Goal: Information Seeking & Learning: Check status

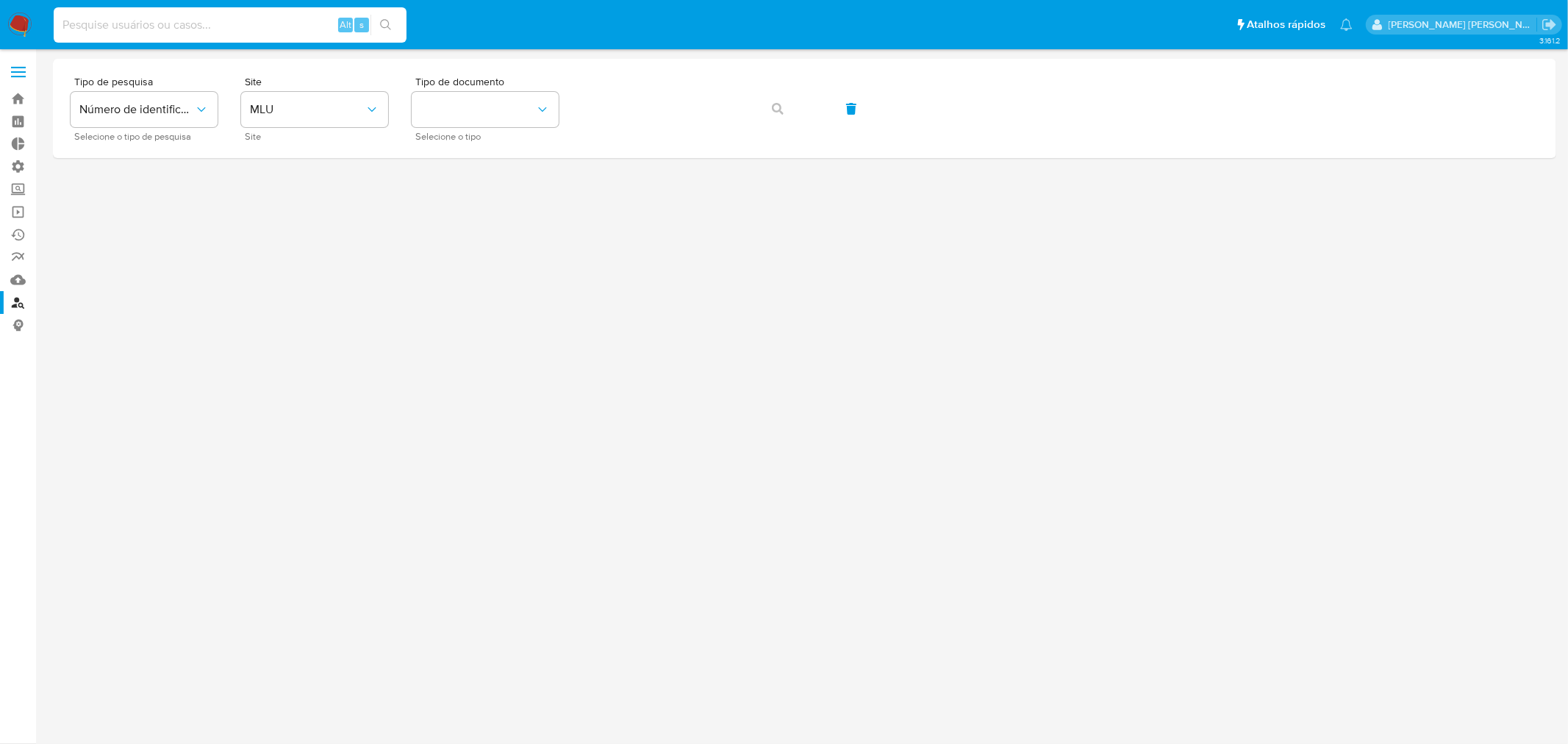
click at [140, 18] on input at bounding box center [230, 25] width 353 height 19
paste input "[EMAIL_ADDRESS][DOMAIN_NAME]"
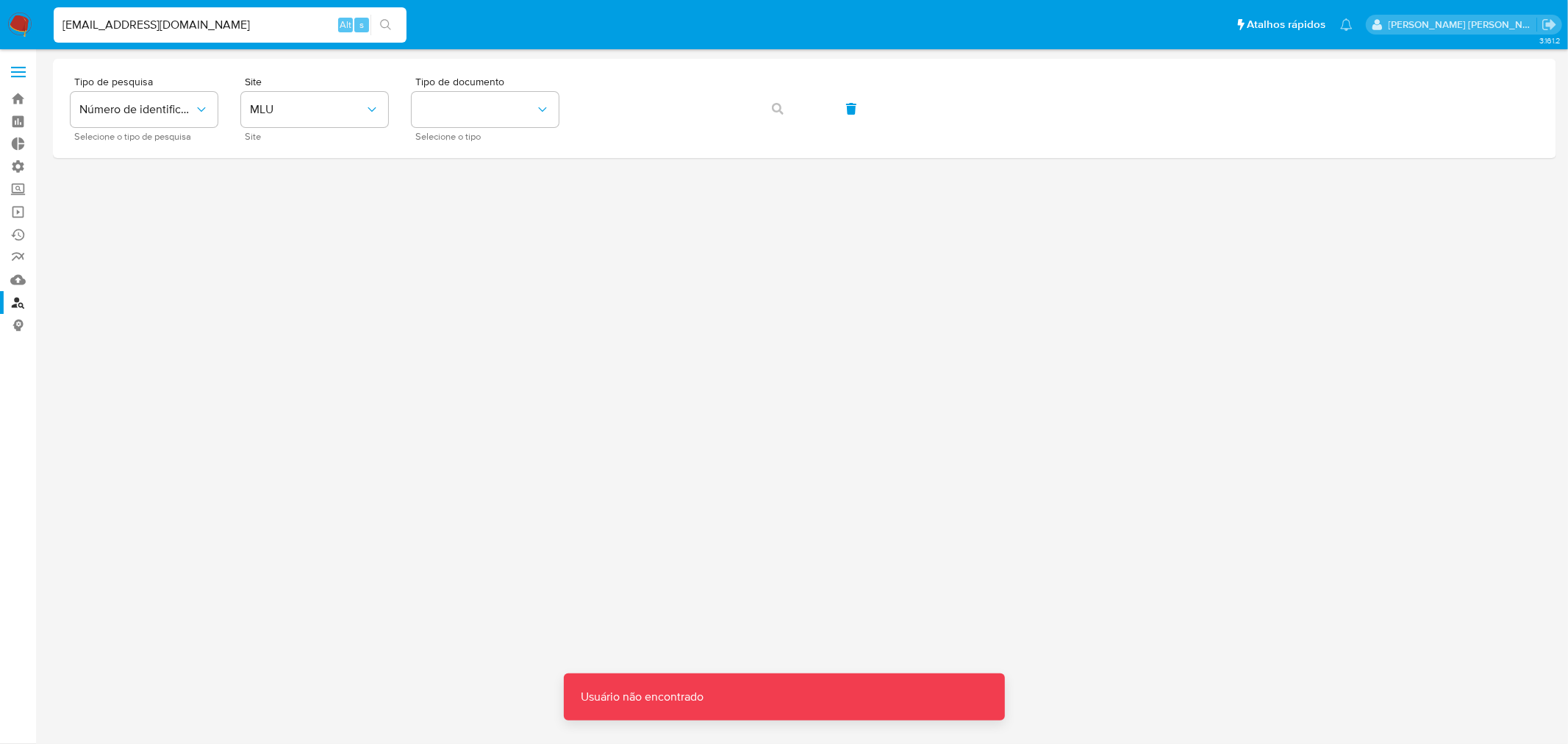
click at [62, 24] on input "[EMAIL_ADDRESS][DOMAIN_NAME]" at bounding box center [230, 25] width 353 height 19
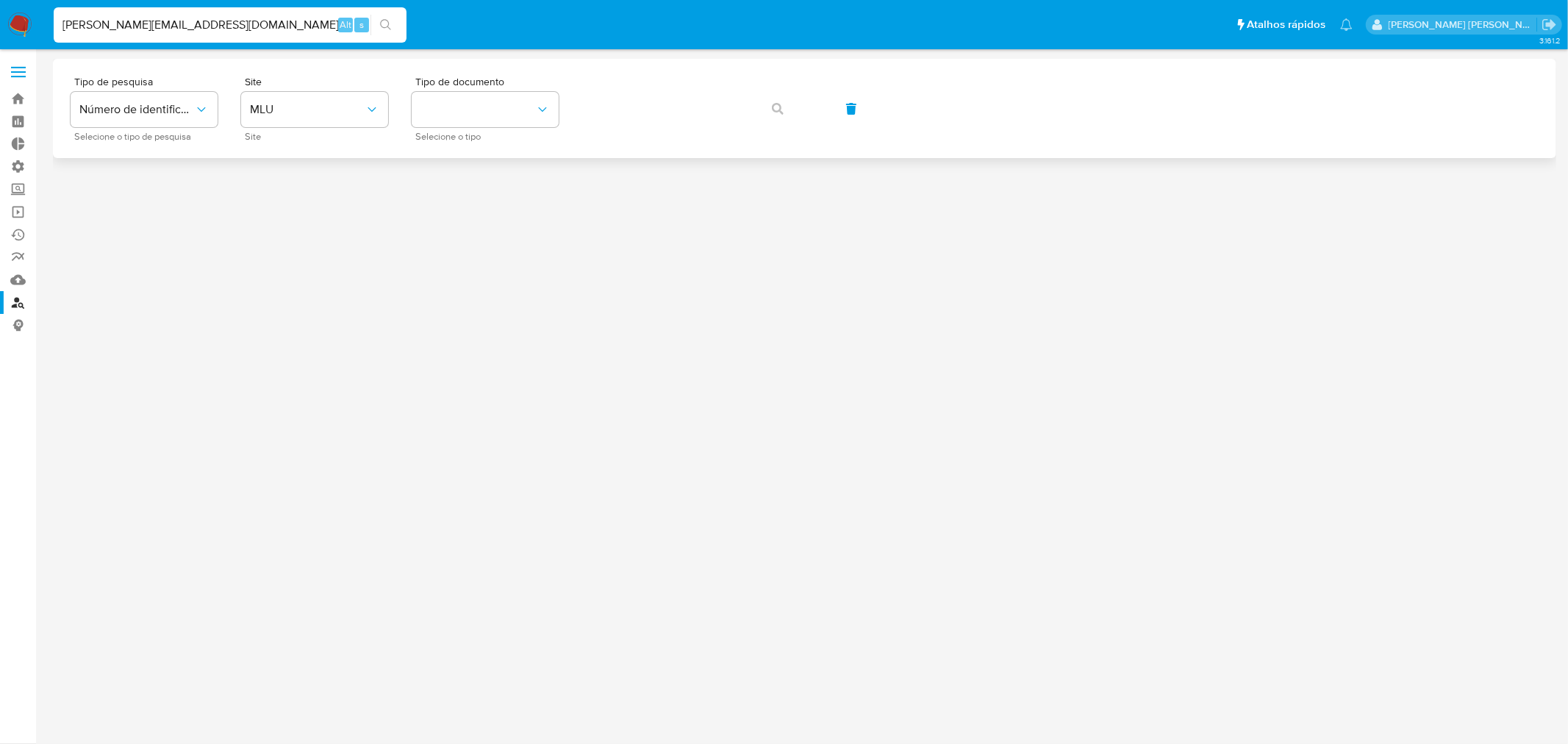
type input "[PERSON_NAME][EMAIL_ADDRESS][DOMAIN_NAME]"
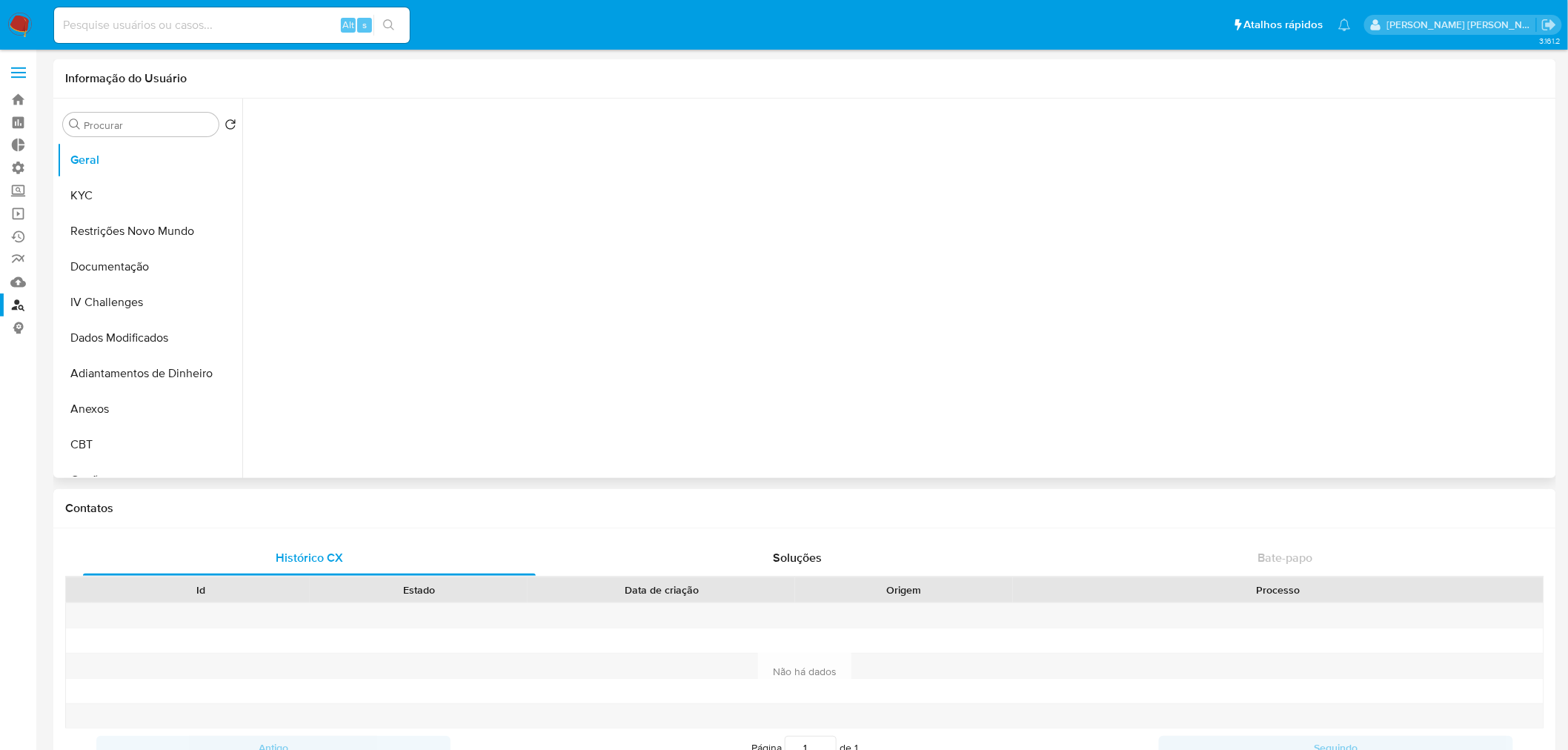
select select "10"
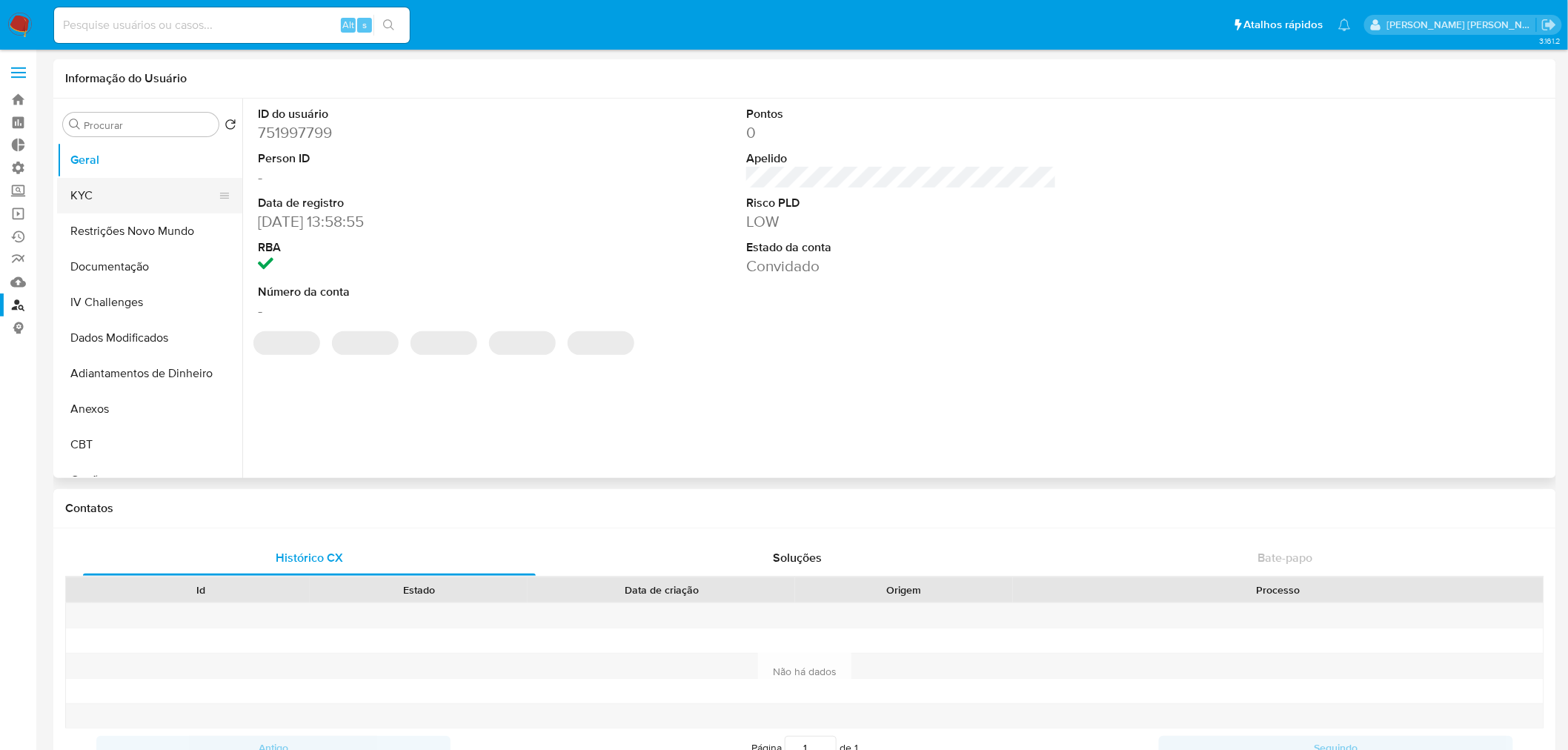
click at [89, 191] on button "KYC" at bounding box center [143, 195] width 173 height 36
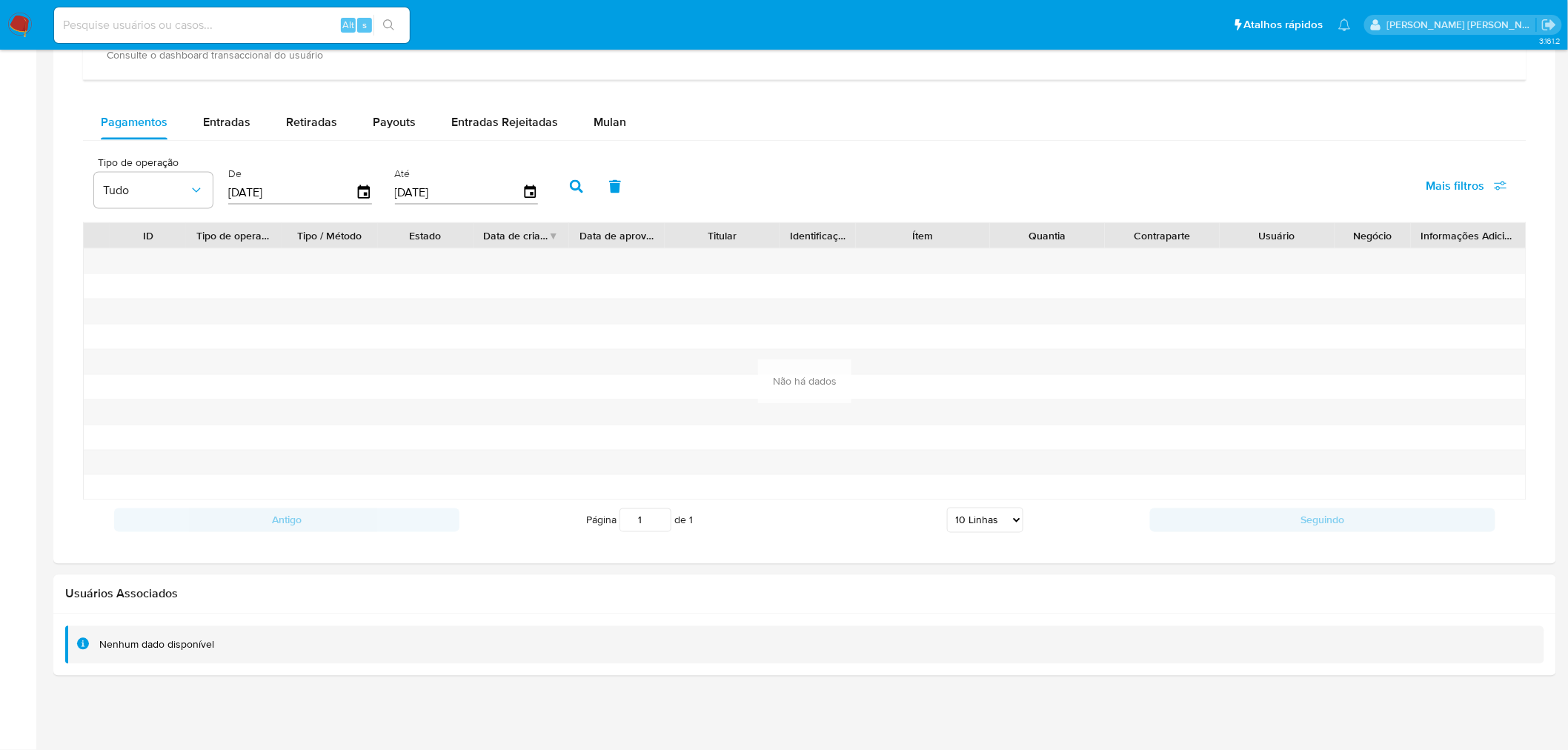
scroll to position [597, 0]
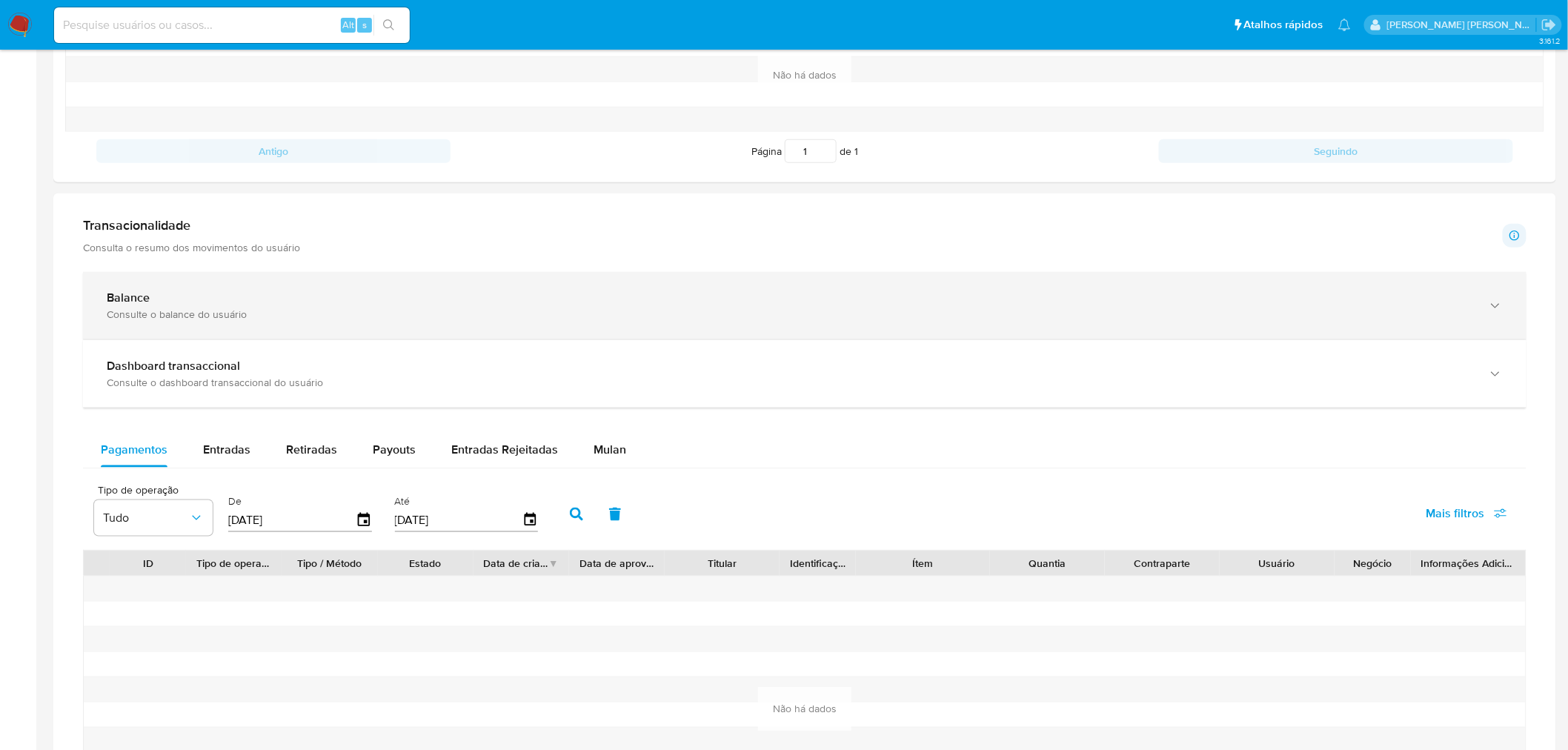
click at [158, 307] on div "Balance Consulte o balance do usuário" at bounding box center [790, 305] width 1366 height 30
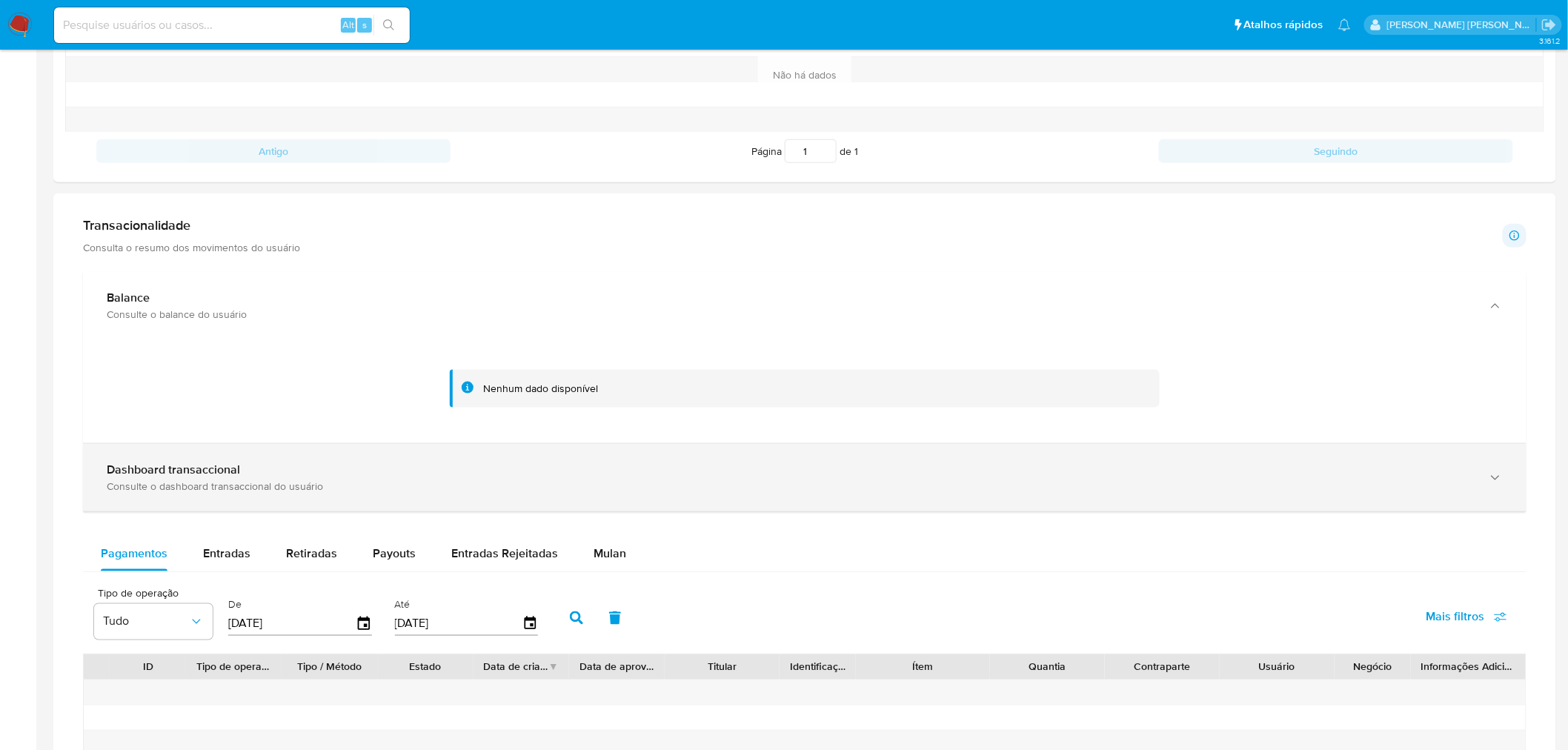
click at [176, 482] on div "Consulte o dashboard transaccional do usuário" at bounding box center [790, 486] width 1366 height 13
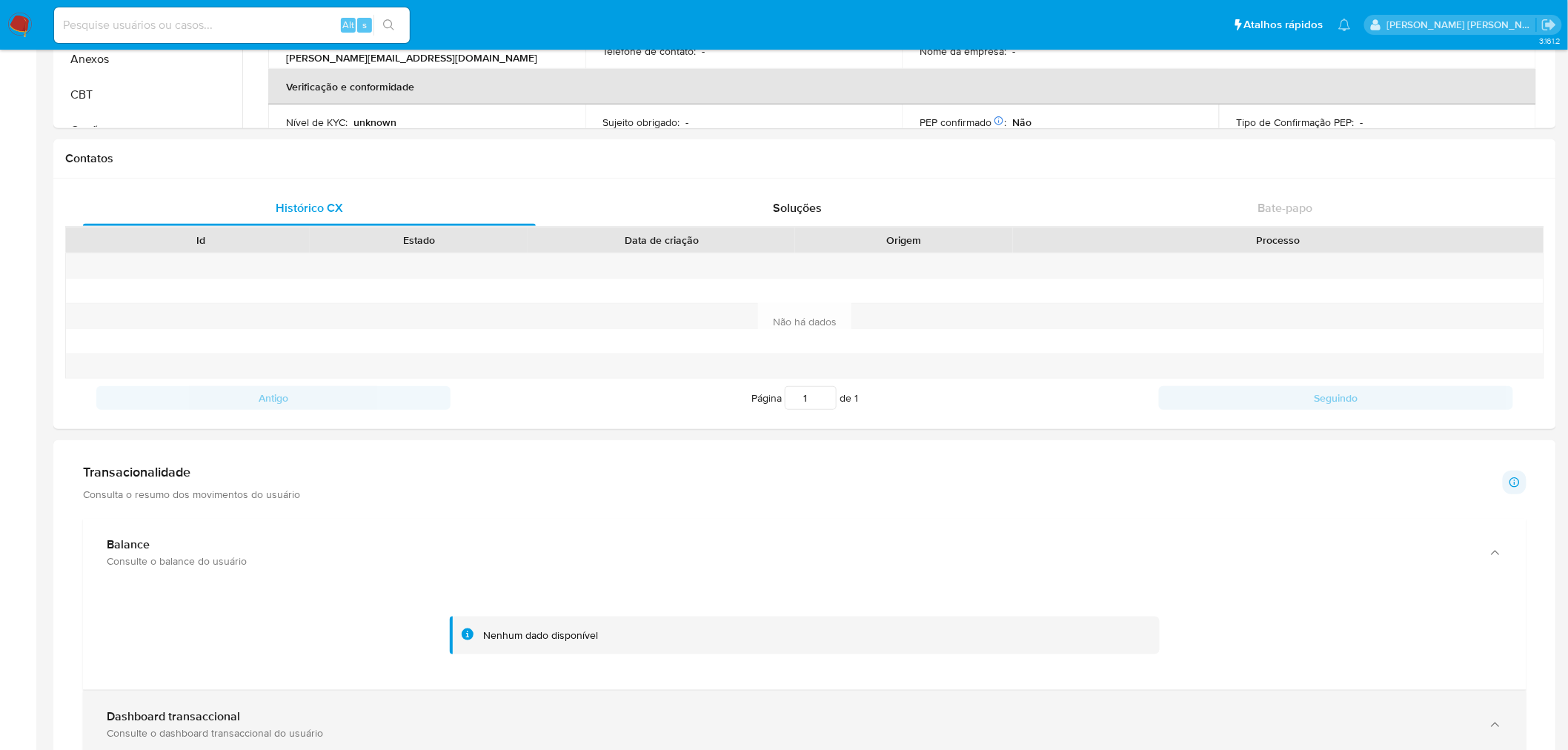
scroll to position [185, 0]
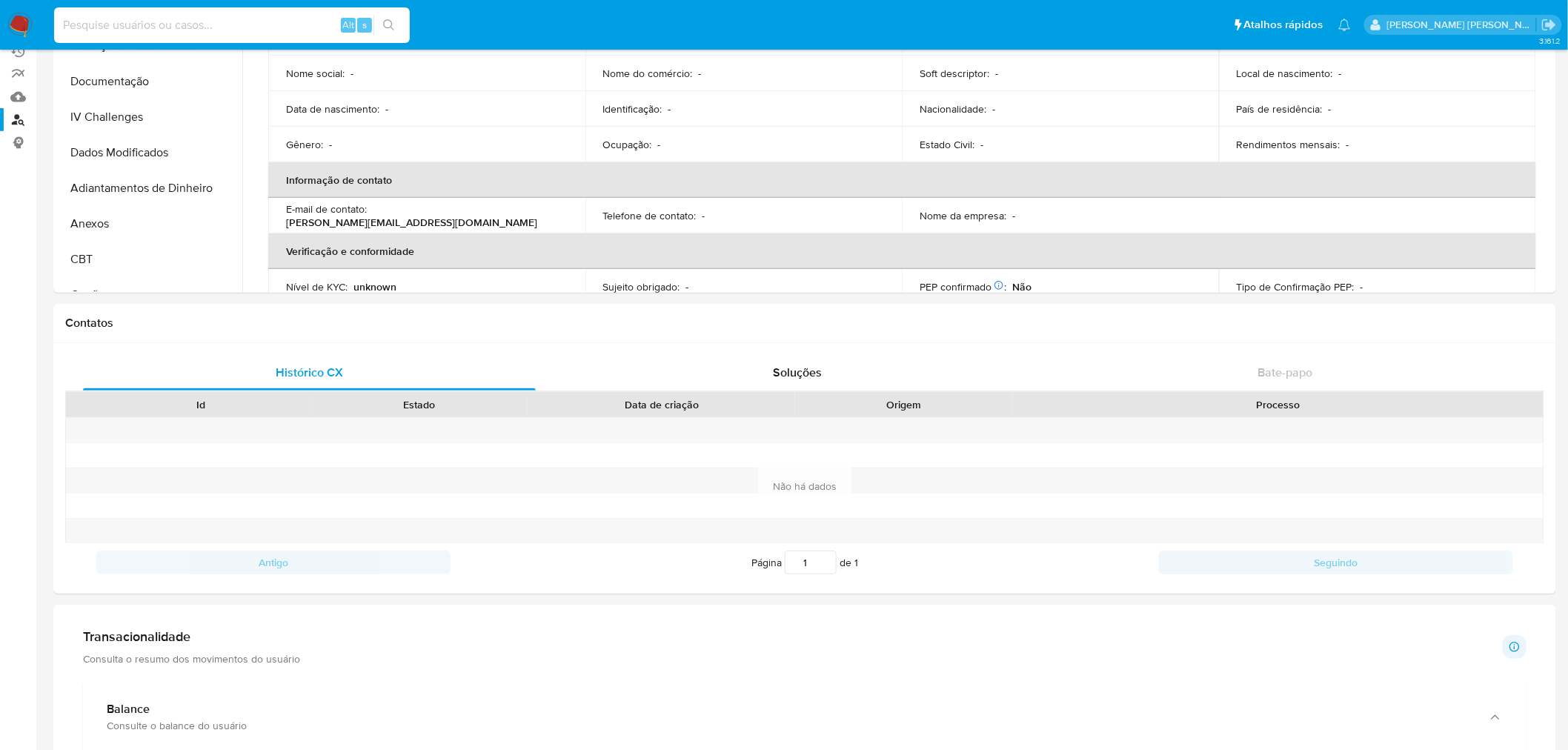
click at [197, 22] on input at bounding box center [232, 25] width 356 height 19
paste input "[EMAIL_ADDRESS][DOMAIN_NAME]"
type input "[EMAIL_ADDRESS][DOMAIN_NAME]"
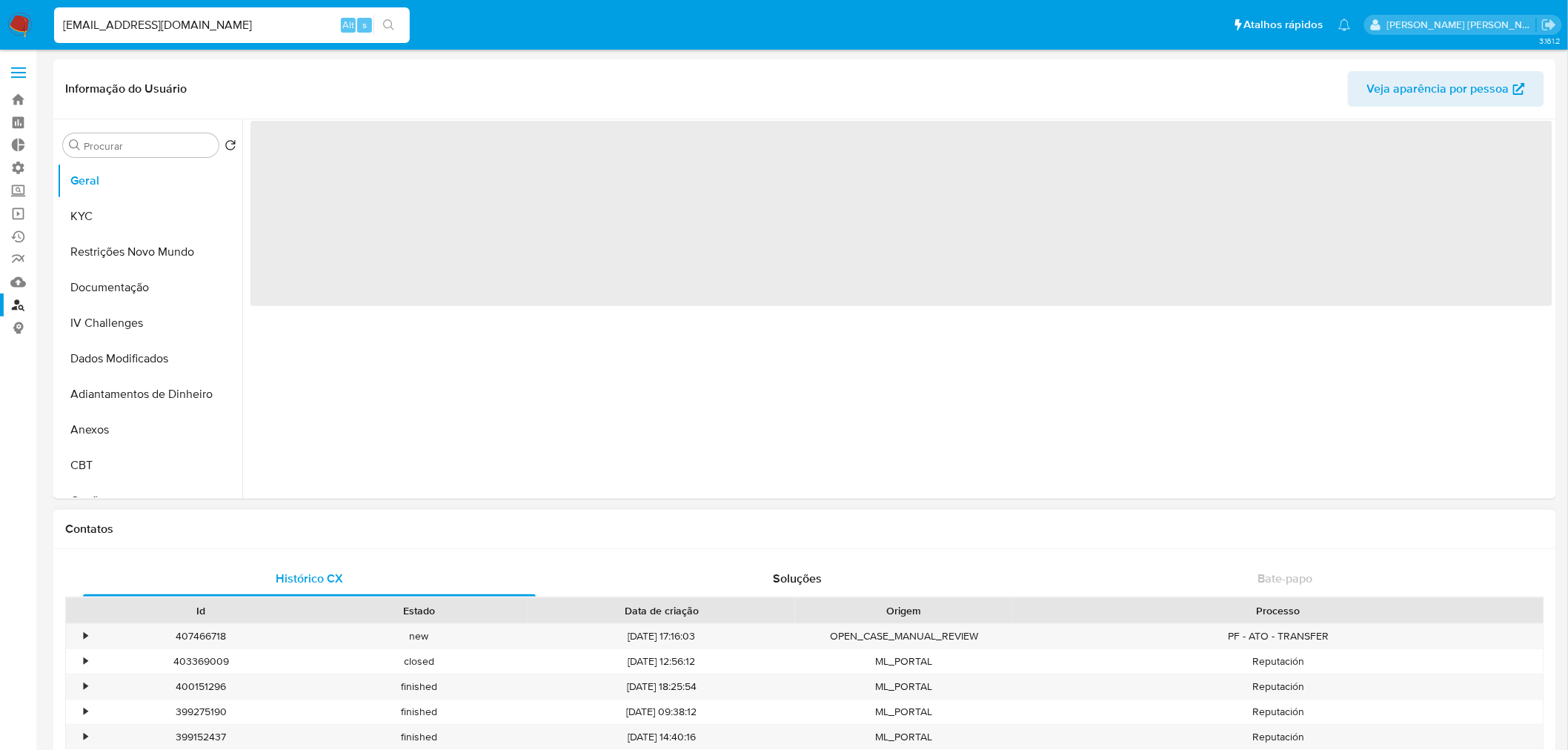
select select "10"
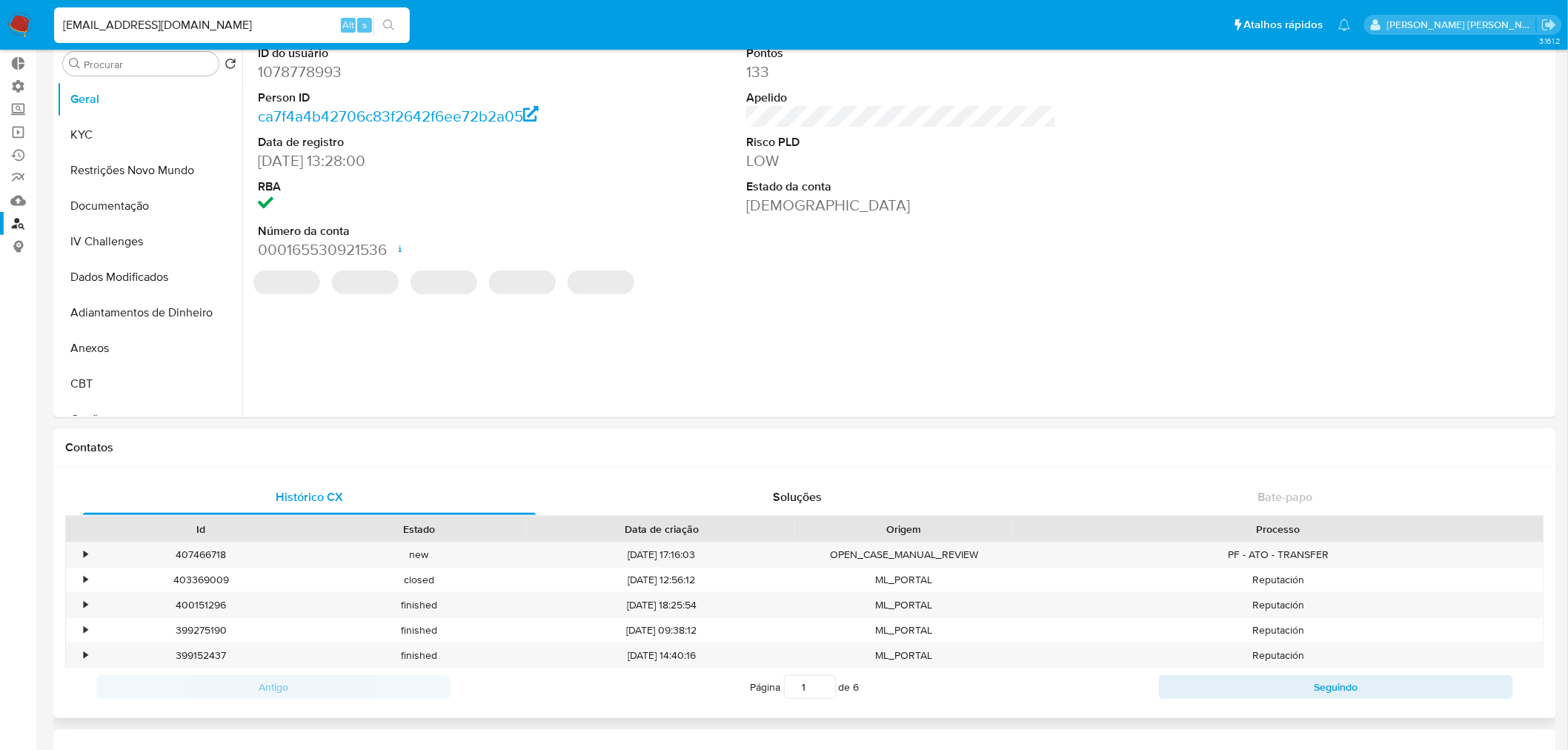
scroll to position [82, 0]
click at [84, 552] on div "•" at bounding box center [85, 554] width 4 height 14
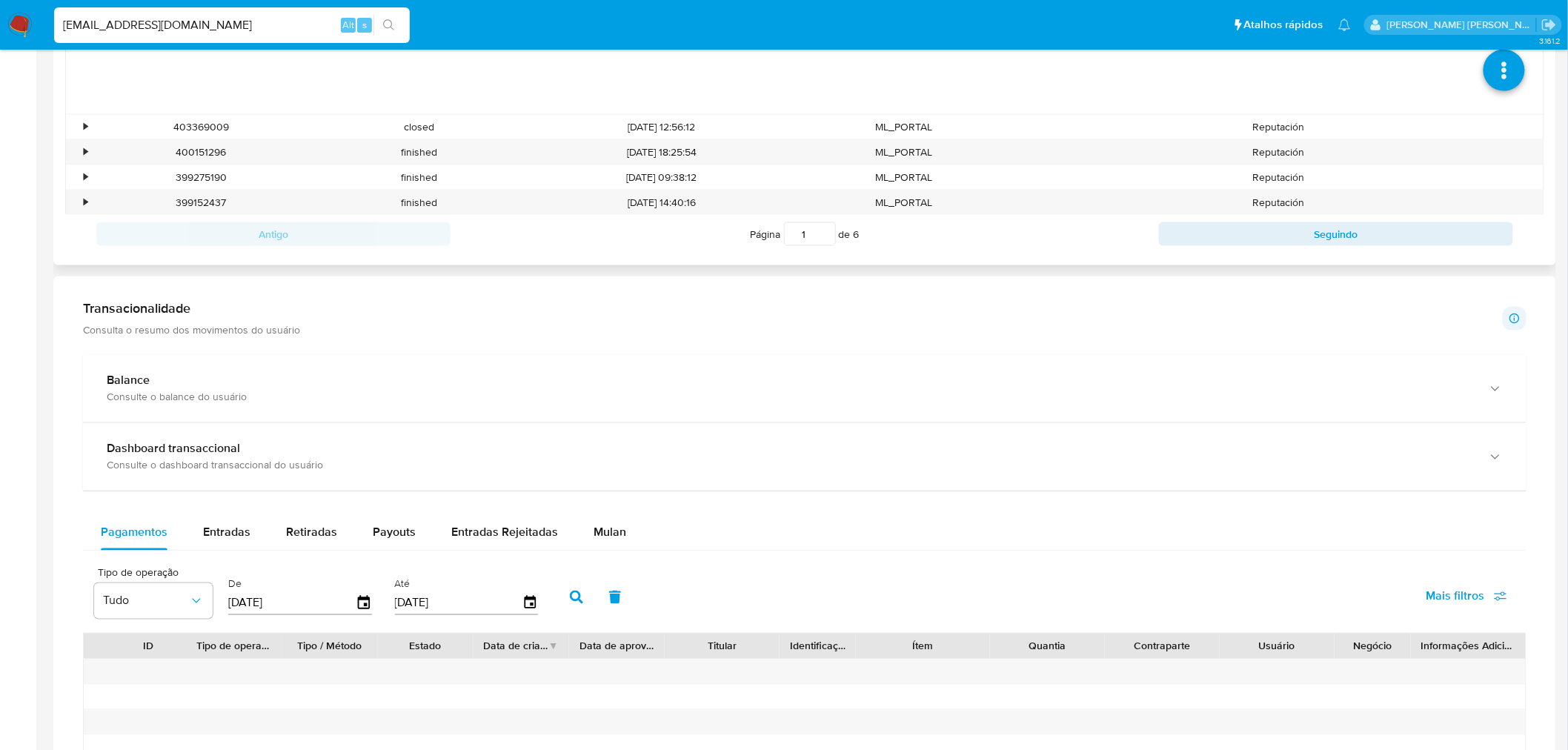
scroll to position [988, 0]
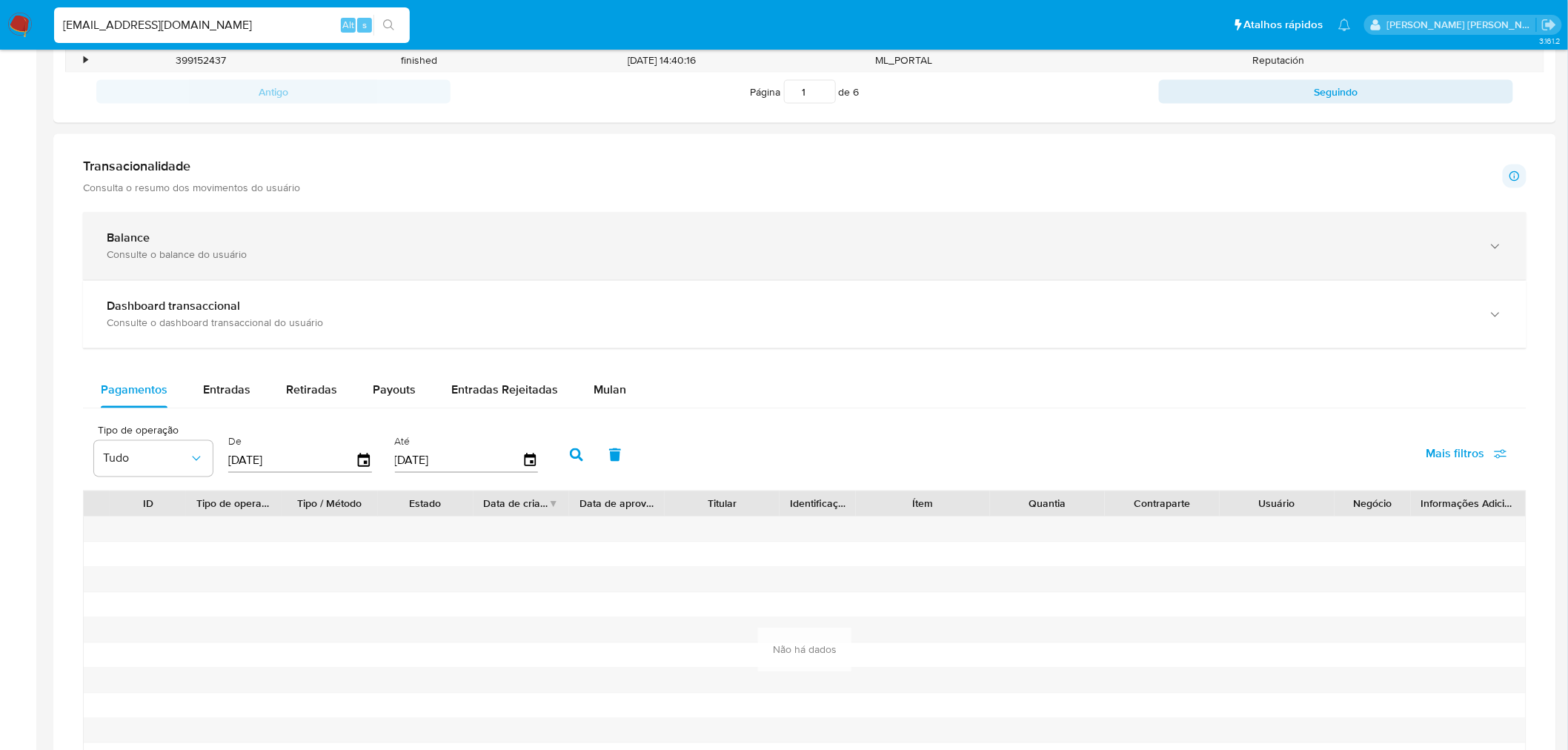
click at [132, 239] on b "Balance" at bounding box center [128, 238] width 43 height 17
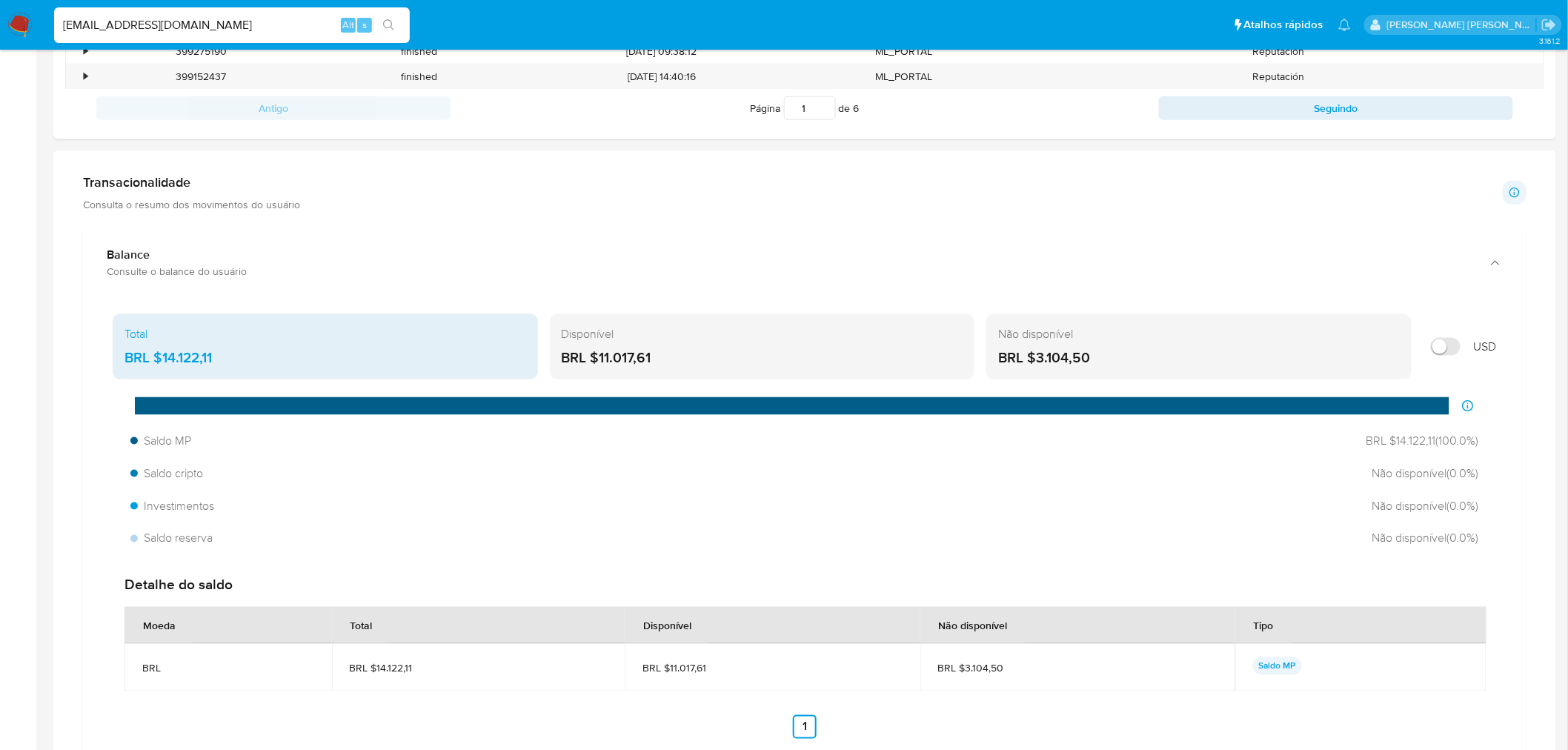
scroll to position [658, 0]
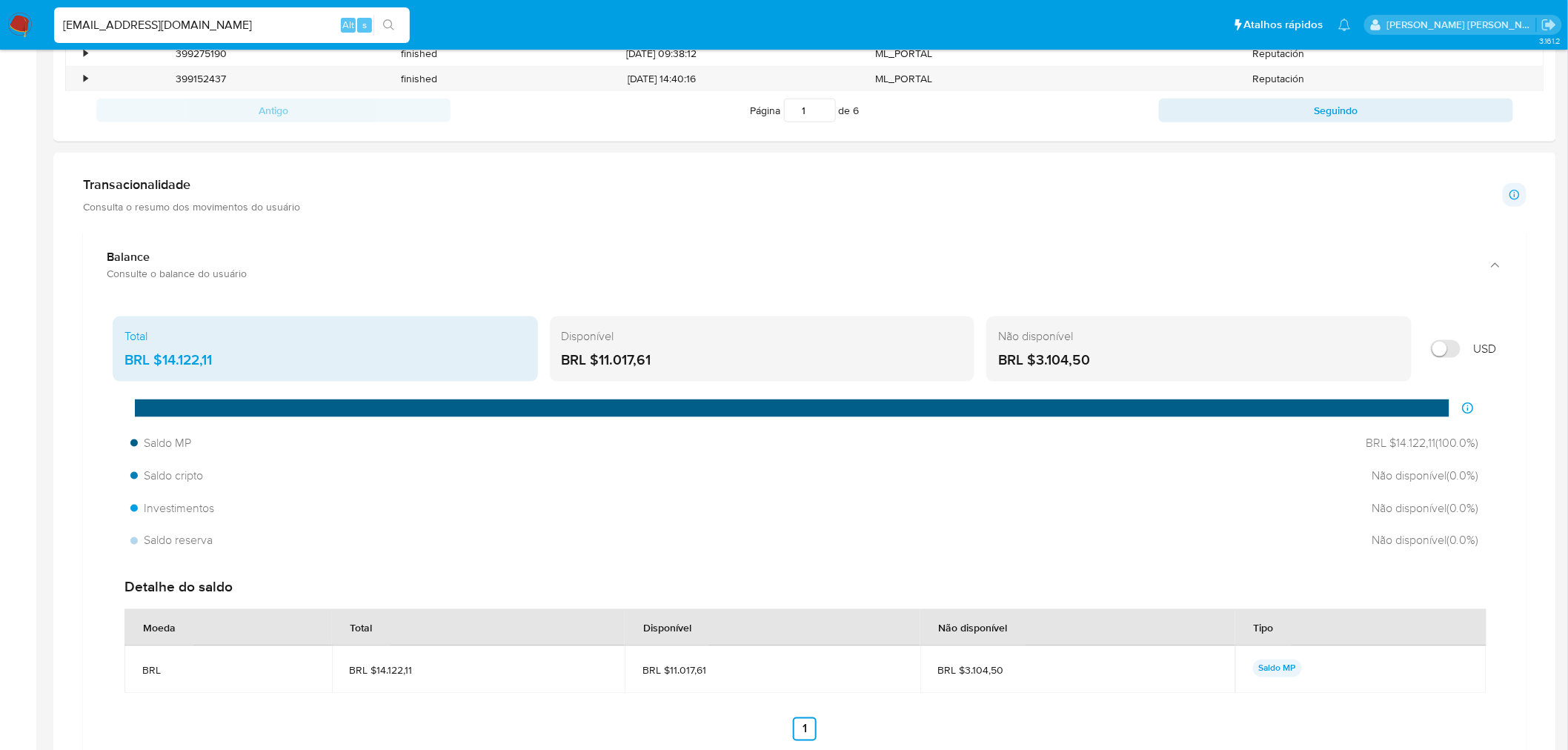
click at [1037, 347] on div "Não disponível BRL $3.104,50" at bounding box center [1199, 349] width 426 height 65
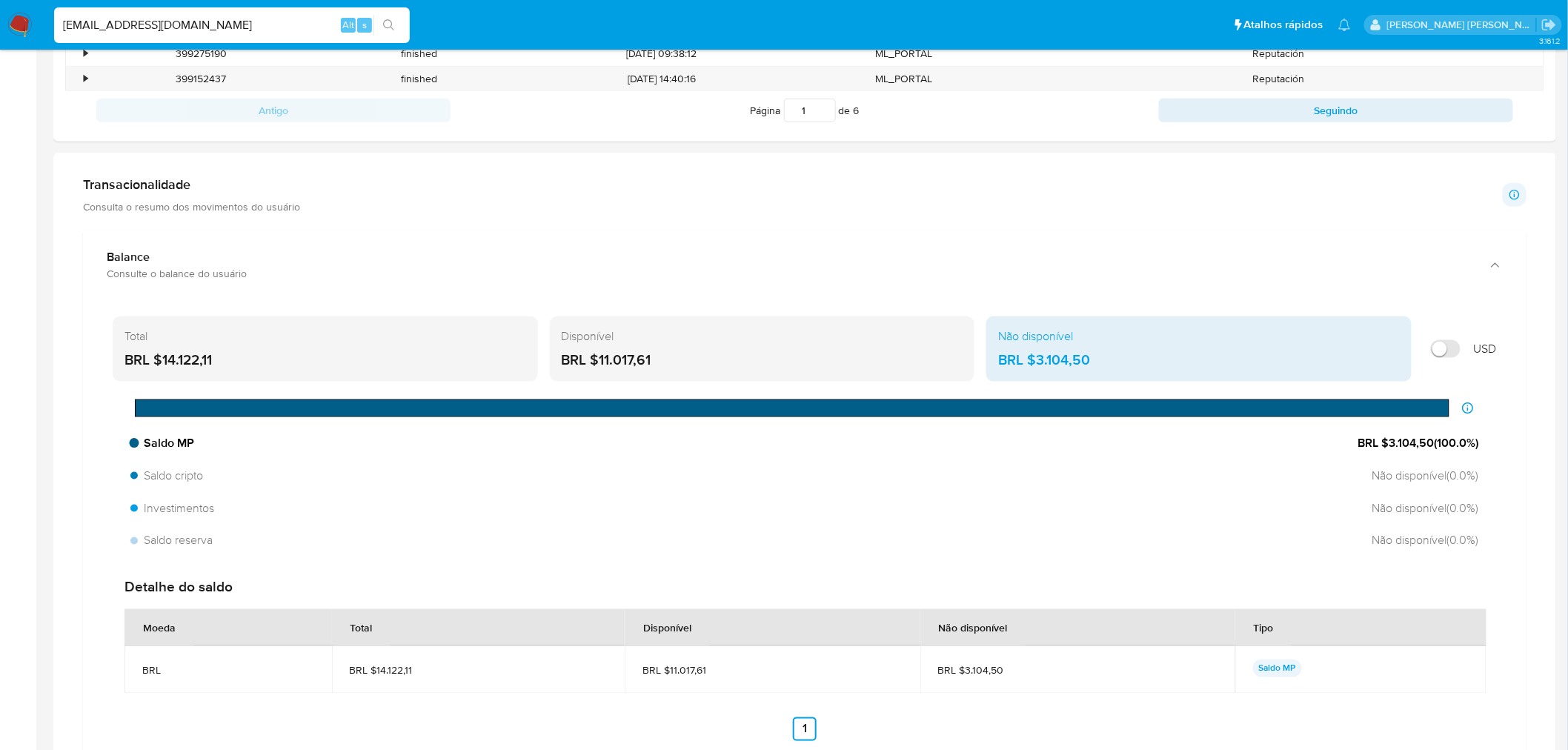
click at [1394, 445] on span "BRL $3.104,50 ( 100.0 %)" at bounding box center [1418, 443] width 121 height 17
click at [693, 358] on div "BRL $11.017,61" at bounding box center [763, 360] width 402 height 19
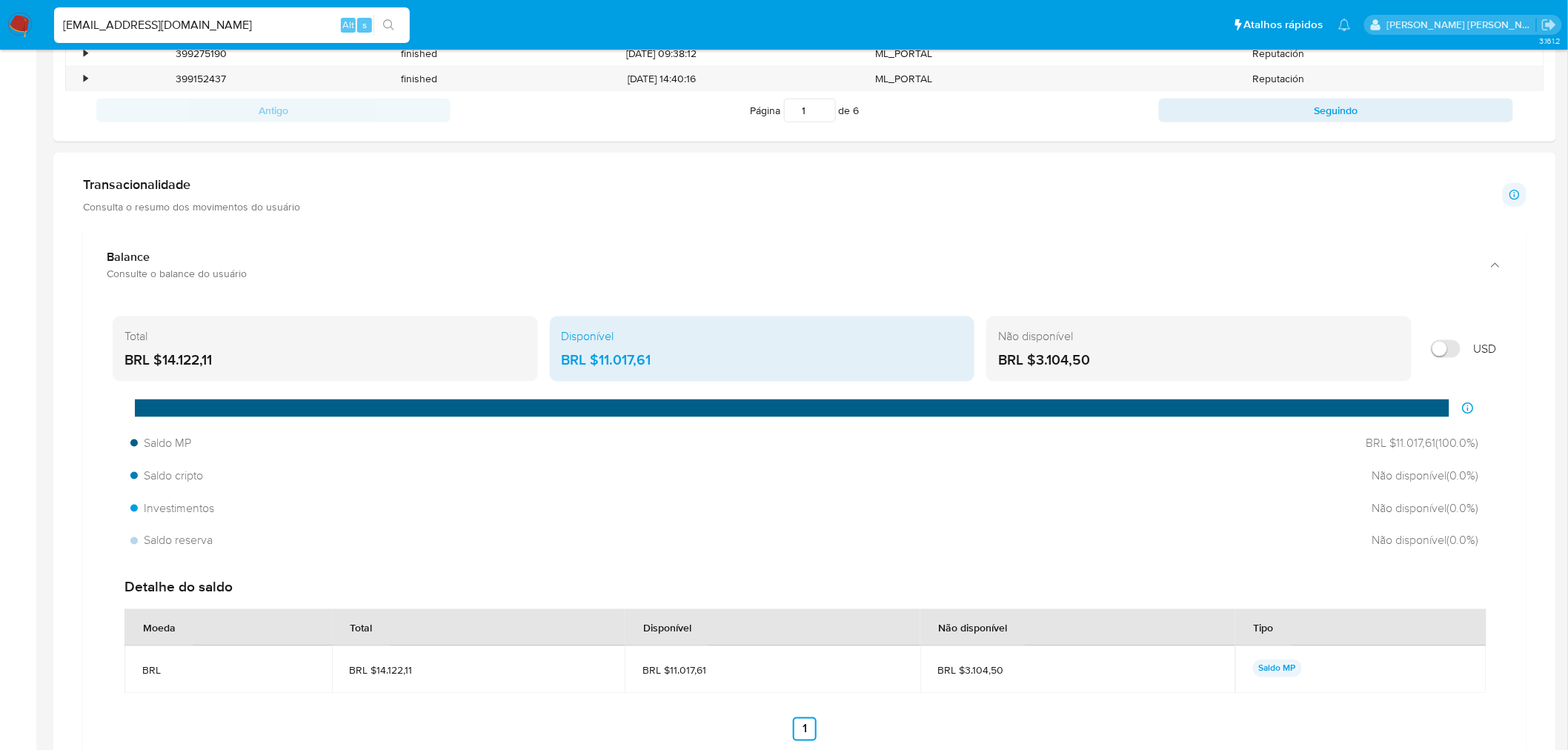
click at [332, 347] on div "Total BRL $14.122,11" at bounding box center [325, 349] width 426 height 65
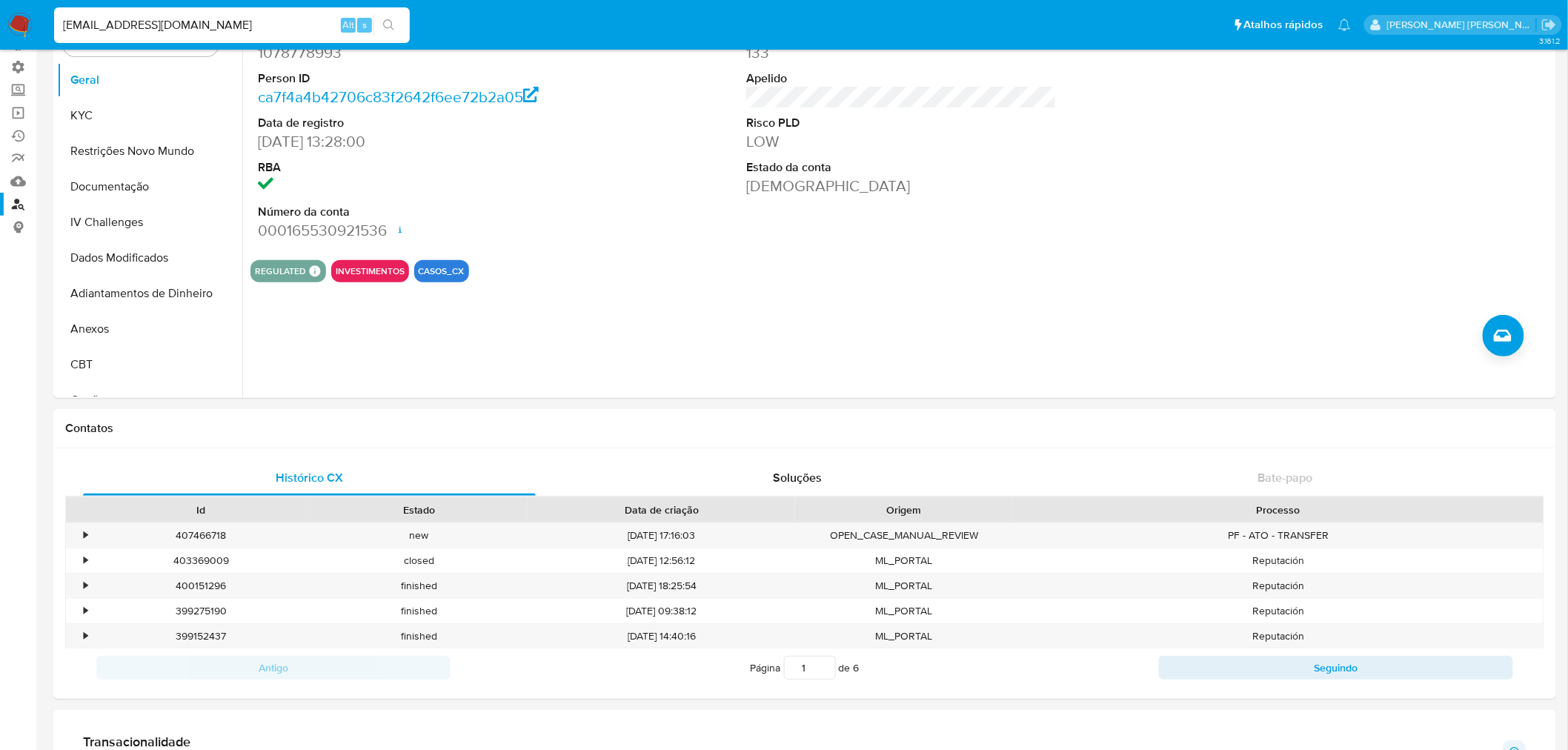
scroll to position [0, 0]
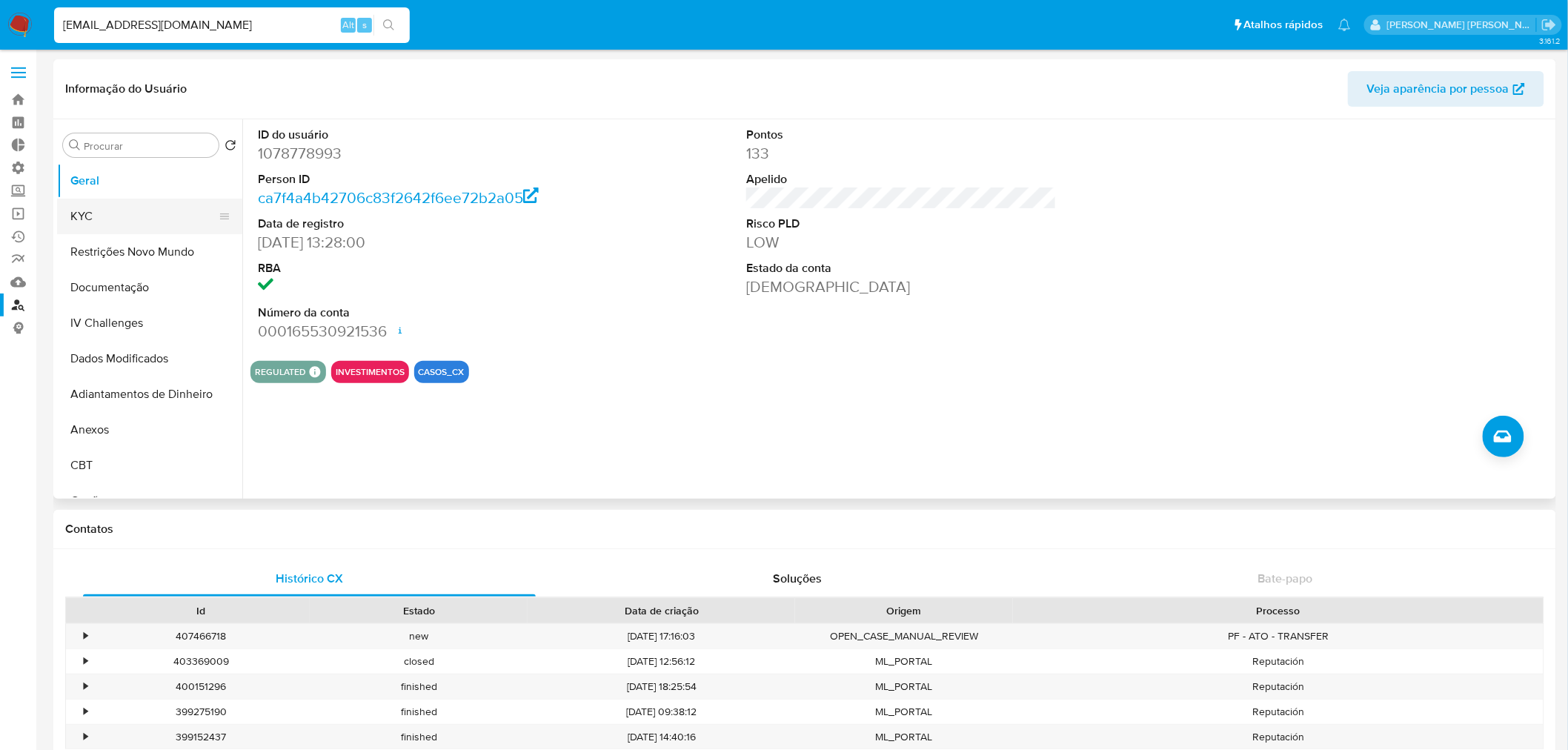
click at [101, 206] on button "KYC" at bounding box center [143, 216] width 173 height 36
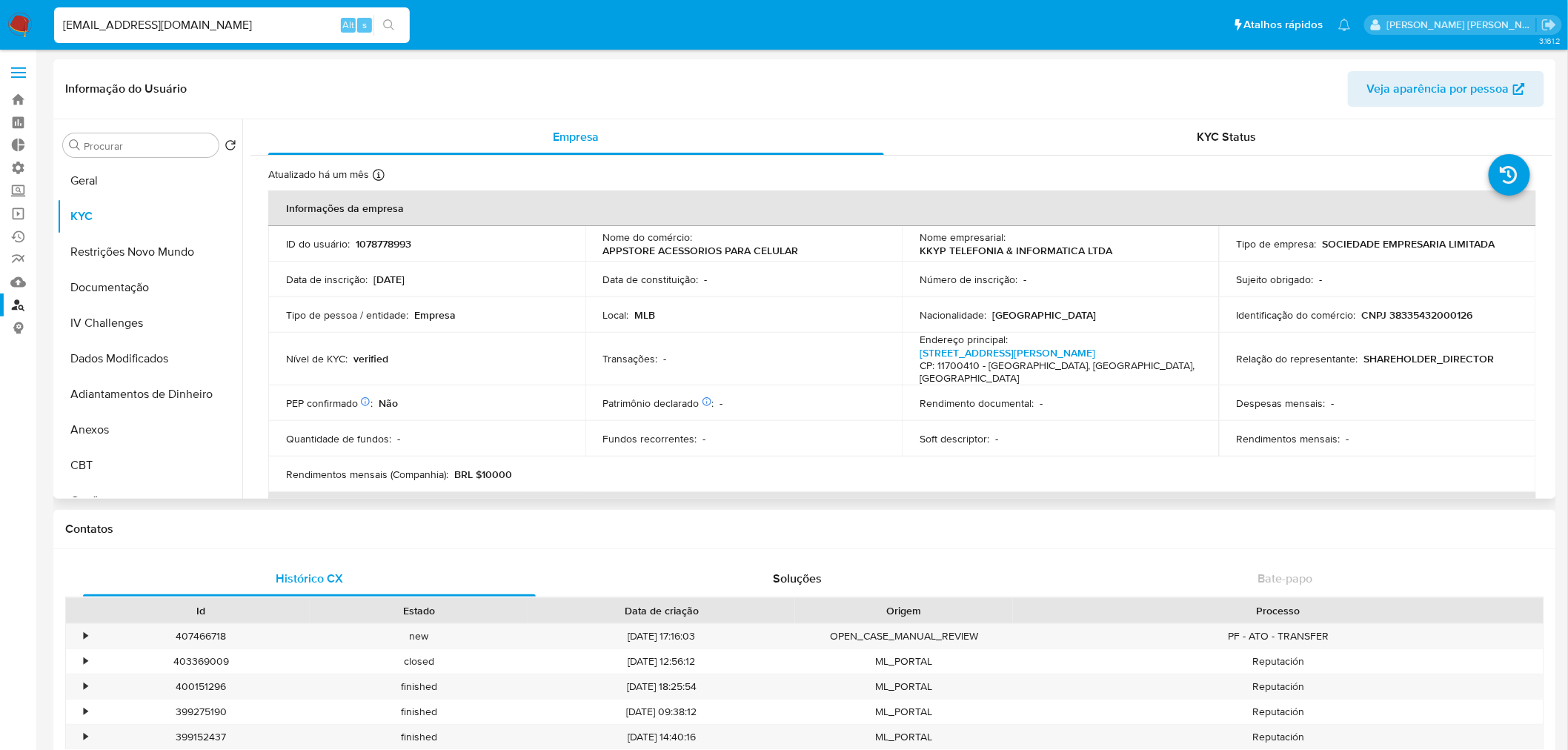
click at [1434, 312] on p "CNPJ 38335432000126" at bounding box center [1418, 315] width 112 height 13
copy p "38335432000126"
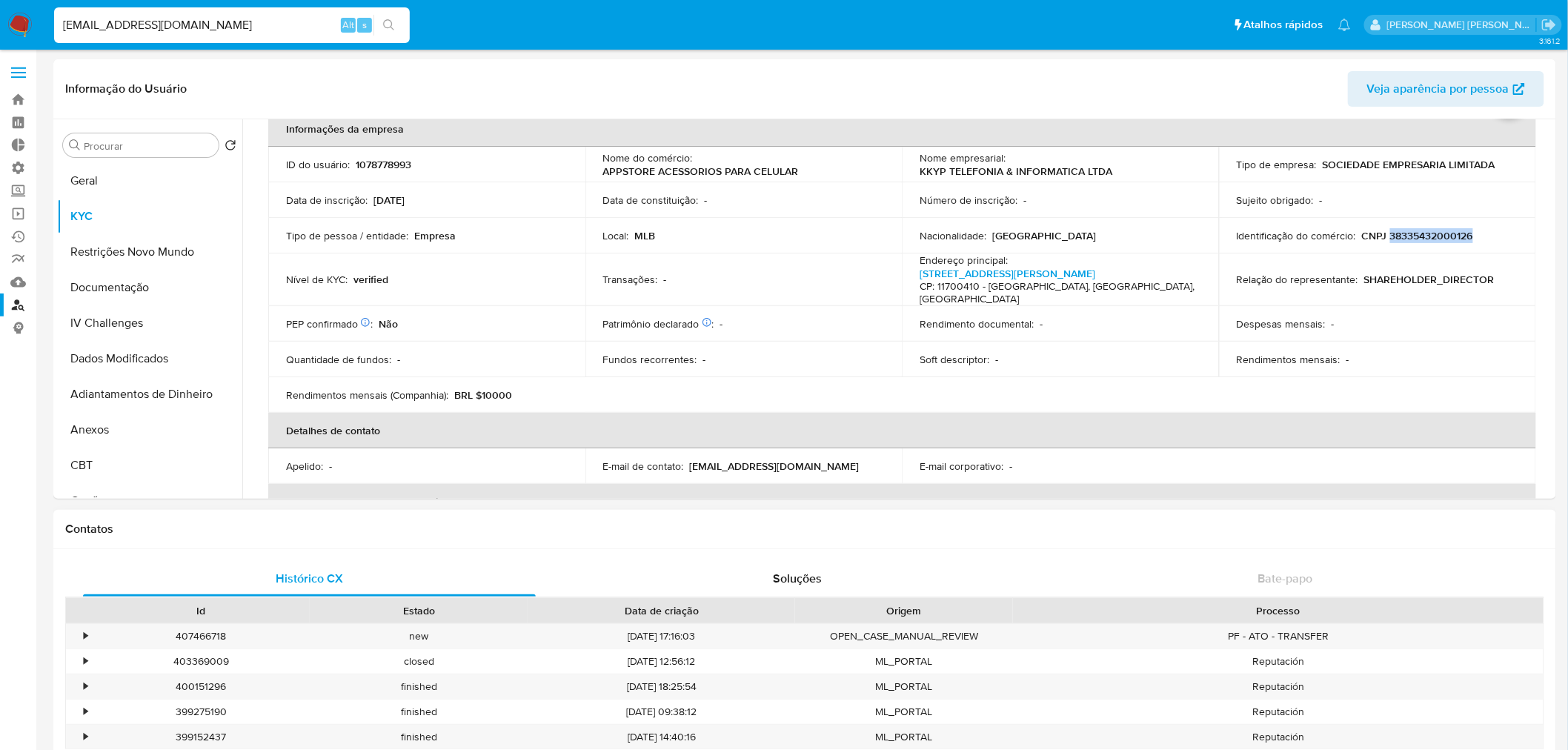
scroll to position [165, 0]
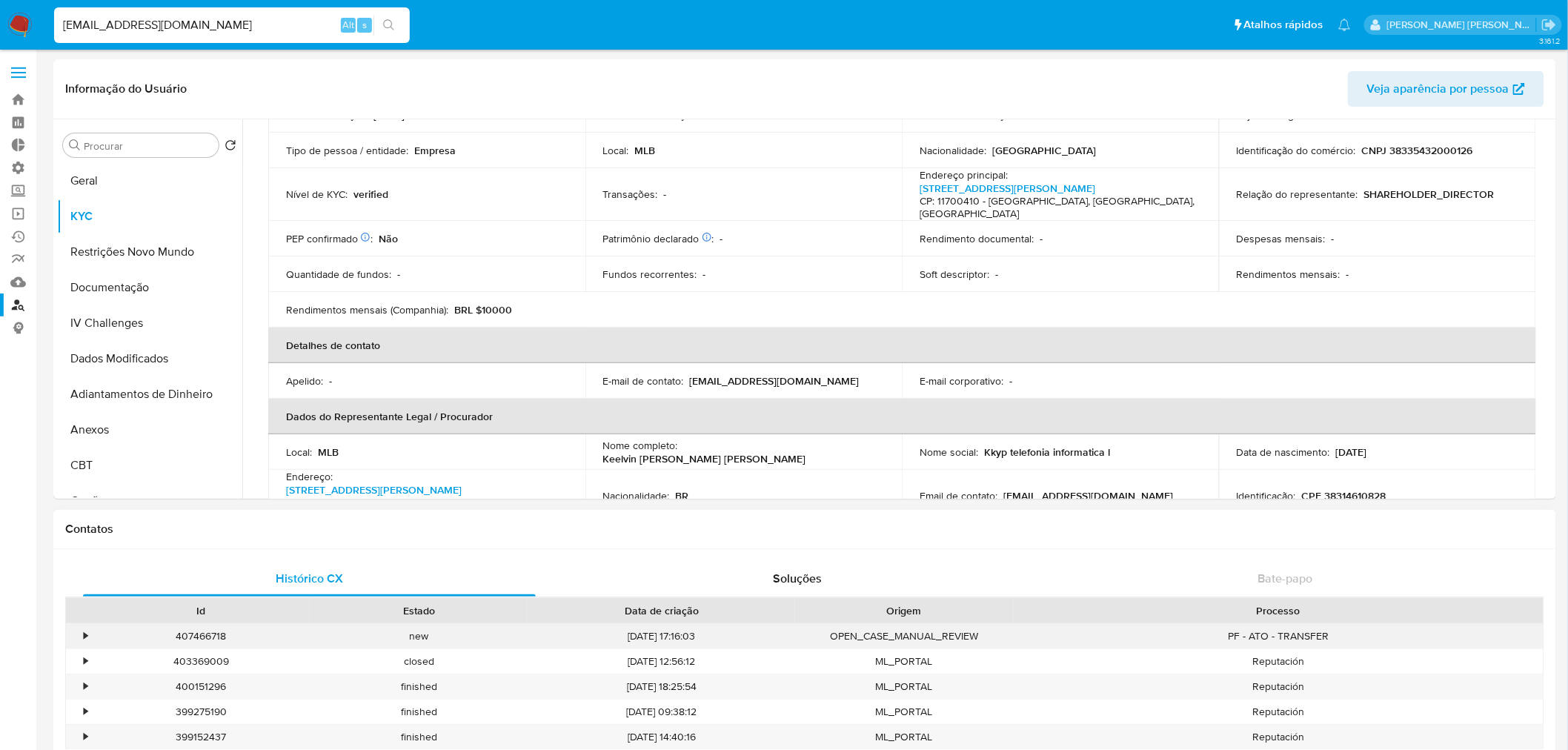
click at [203, 633] on div "407466718" at bounding box center [200, 636] width 218 height 25
copy div "407466718"
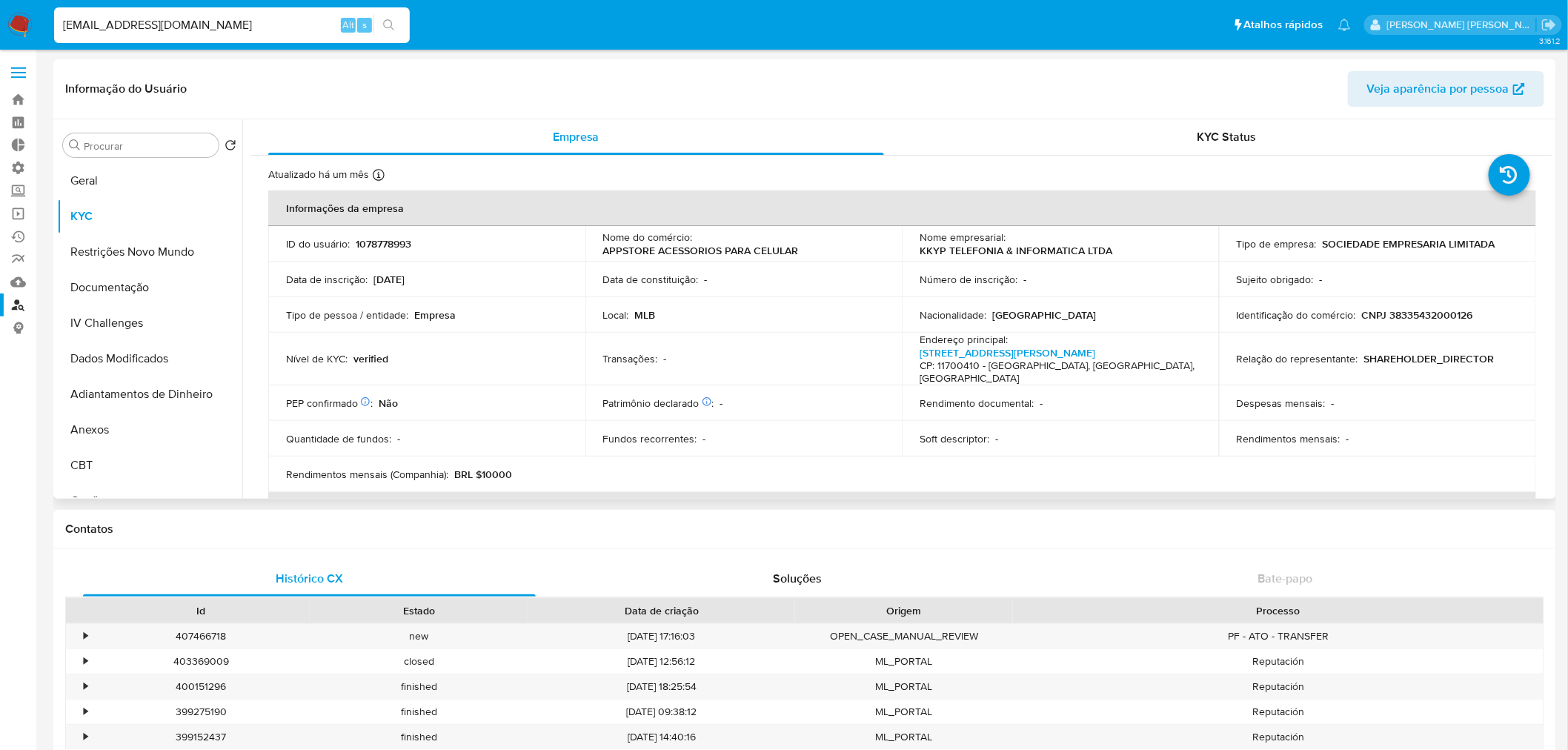
click at [377, 248] on p "1078778993" at bounding box center [384, 244] width 55 height 13
copy p "1078778993"
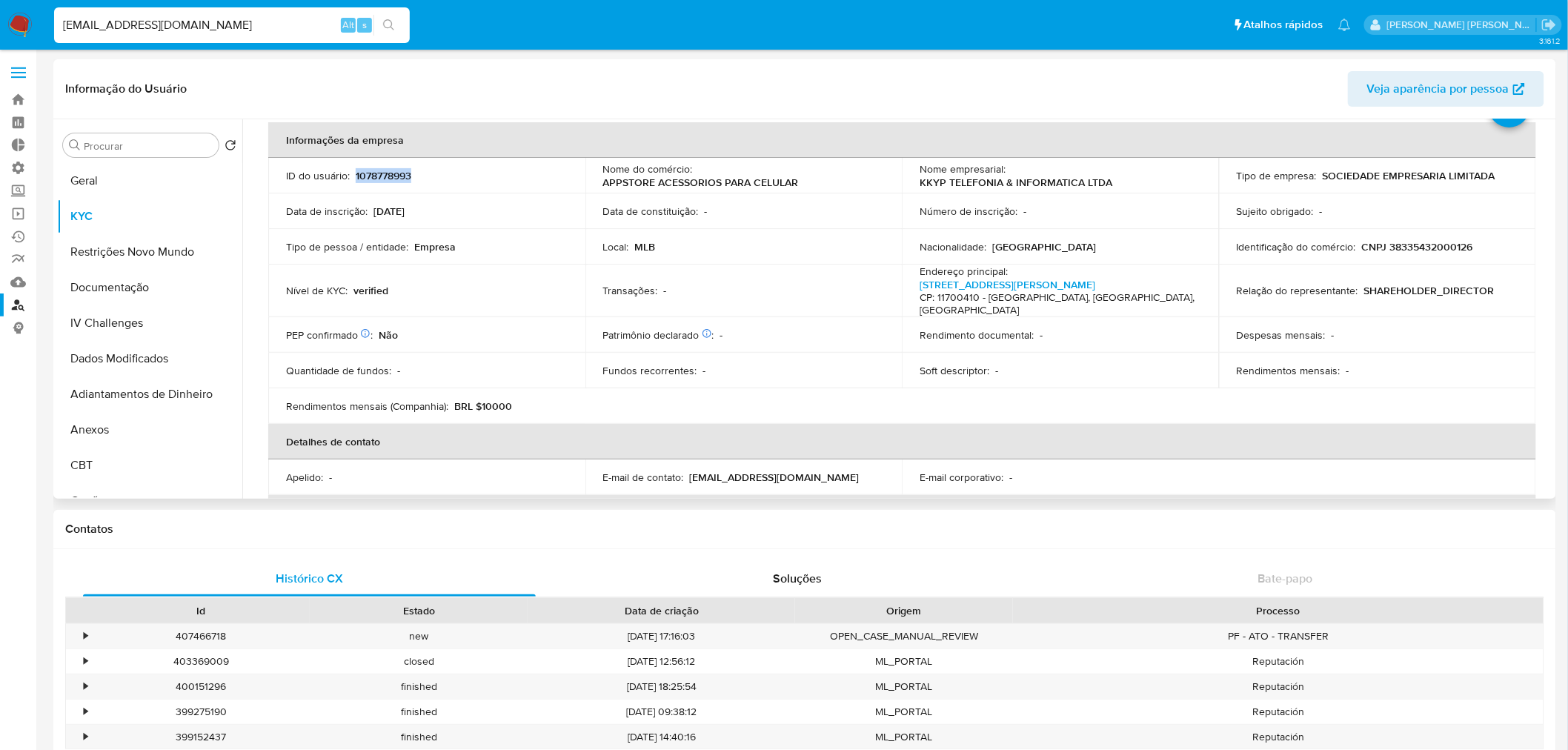
scroll to position [165, 0]
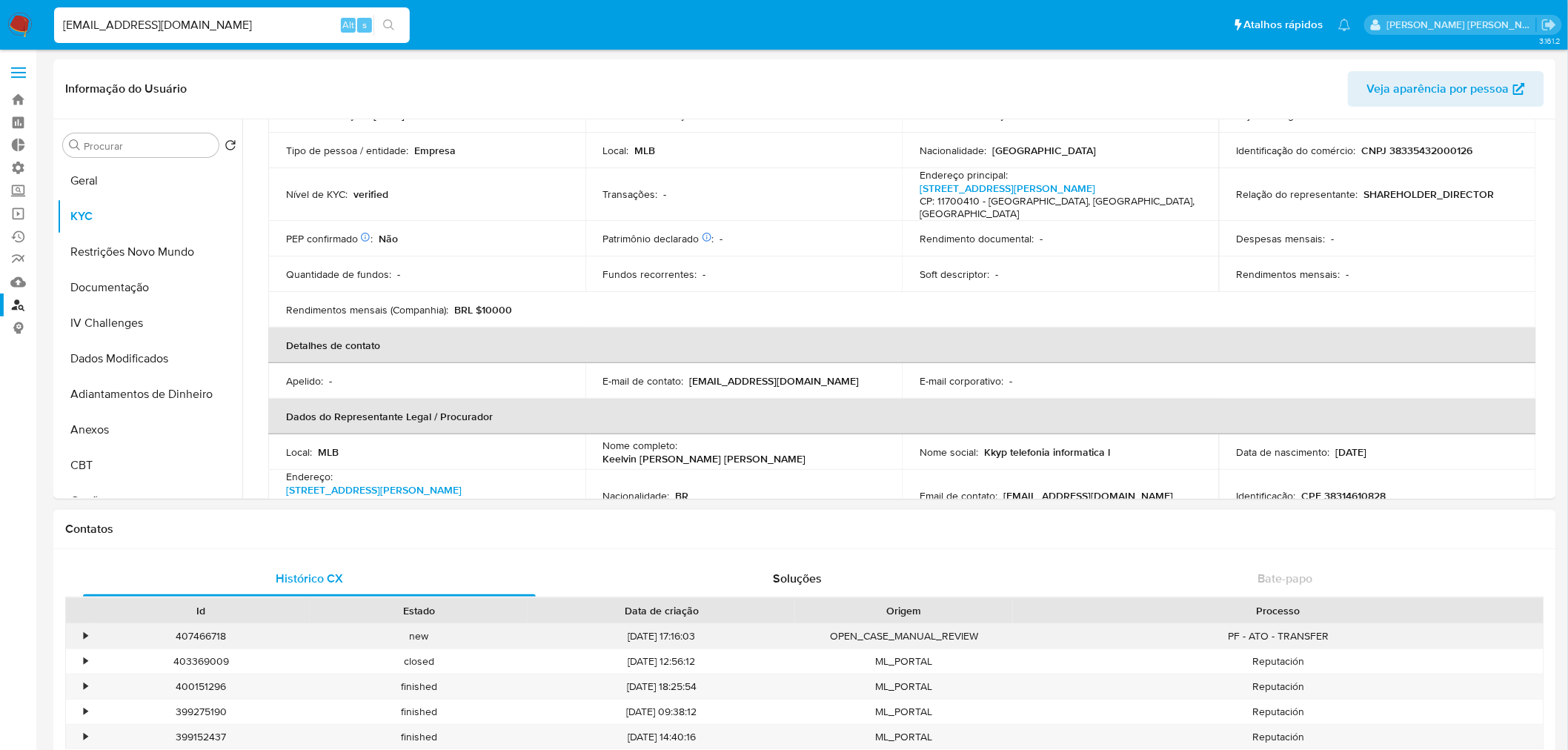
click at [81, 639] on div "•" at bounding box center [78, 636] width 26 height 25
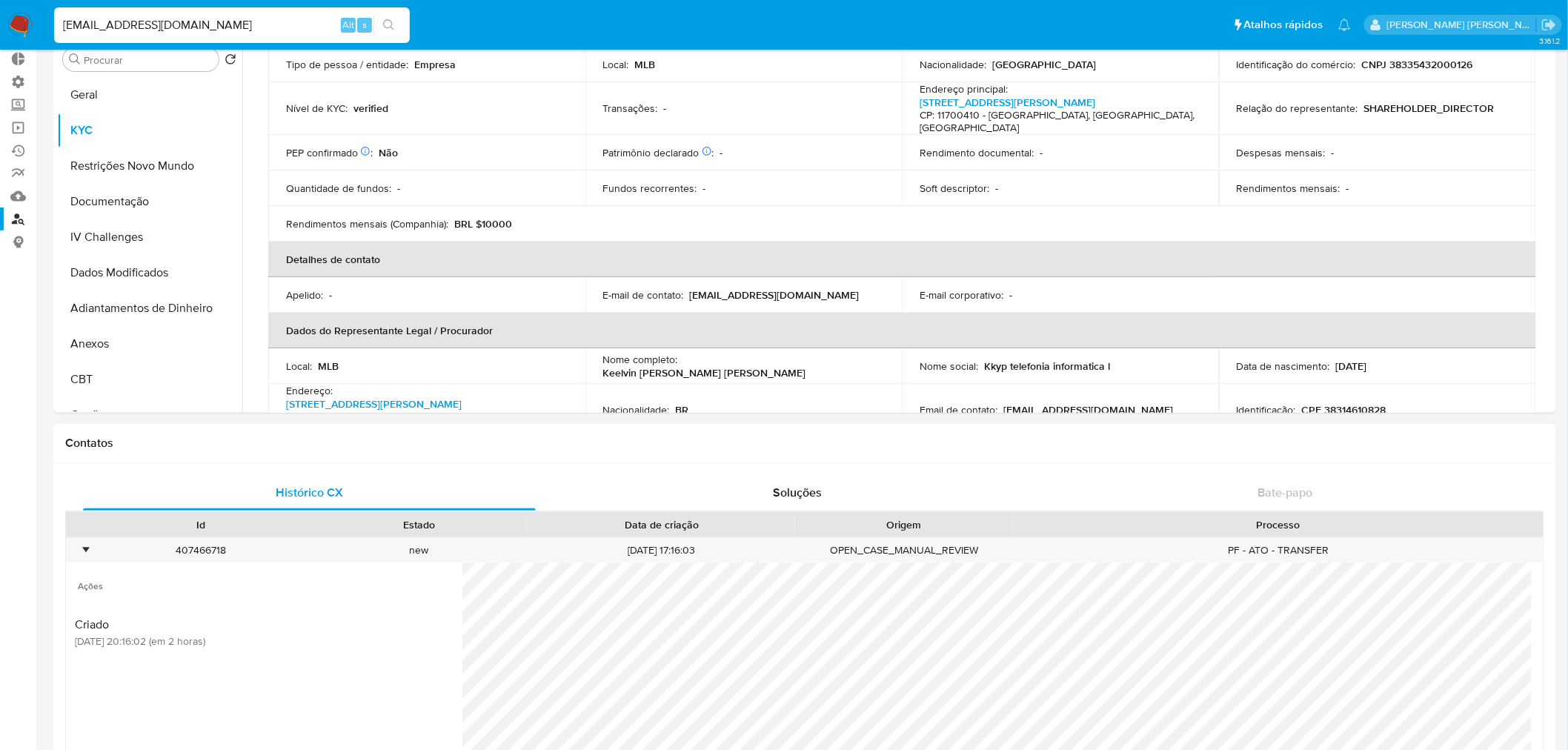
scroll to position [247, 0]
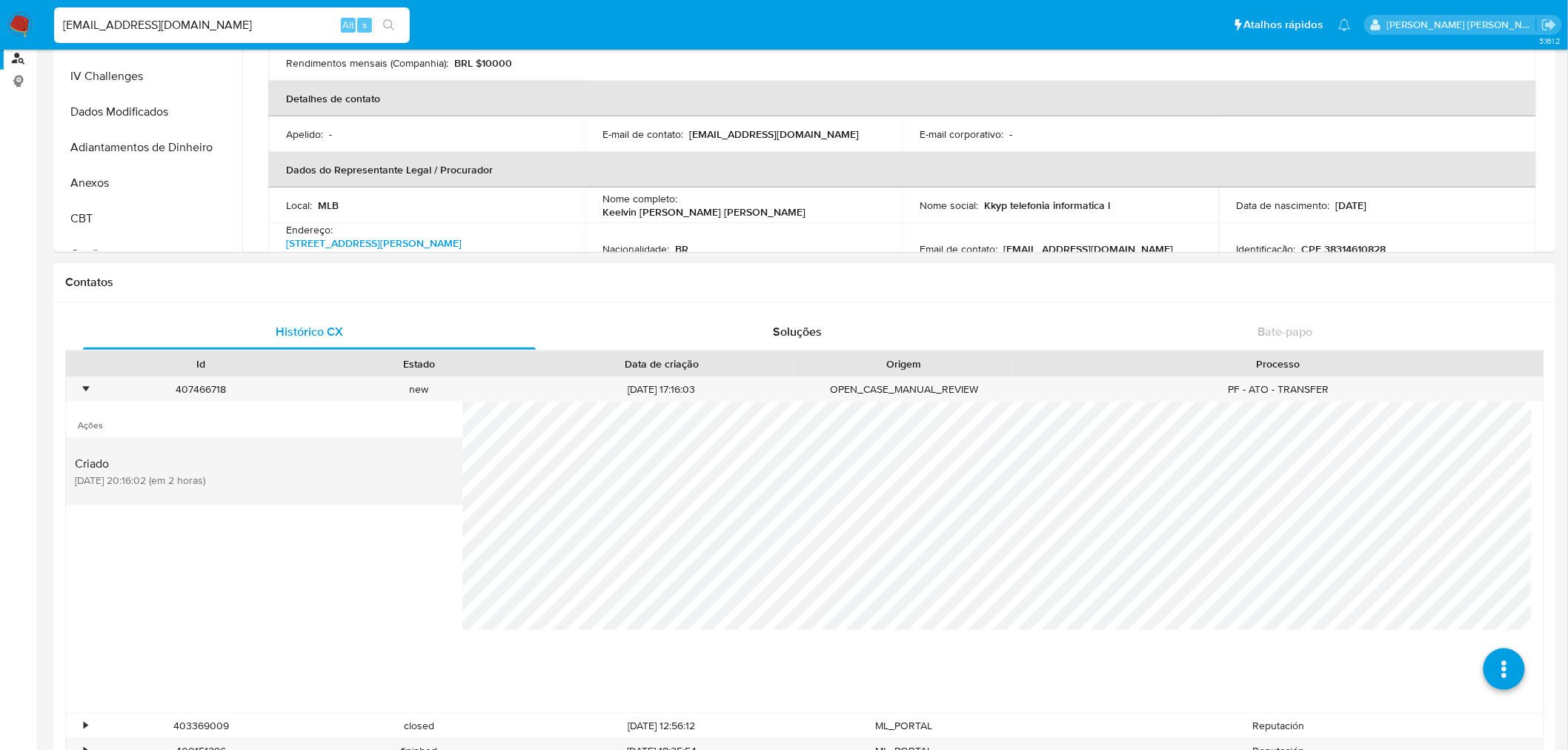
click at [97, 475] on span "[DATE] 20:16:02 (em 2 horas)" at bounding box center [140, 480] width 131 height 13
click at [354, 485] on div "Criado [DATE] 20:16:02 (em 2 horas)" at bounding box center [264, 472] width 379 height 51
click at [353, 484] on div "Criado [DATE] 20:16:02 (em 2 horas)" at bounding box center [264, 472] width 379 height 51
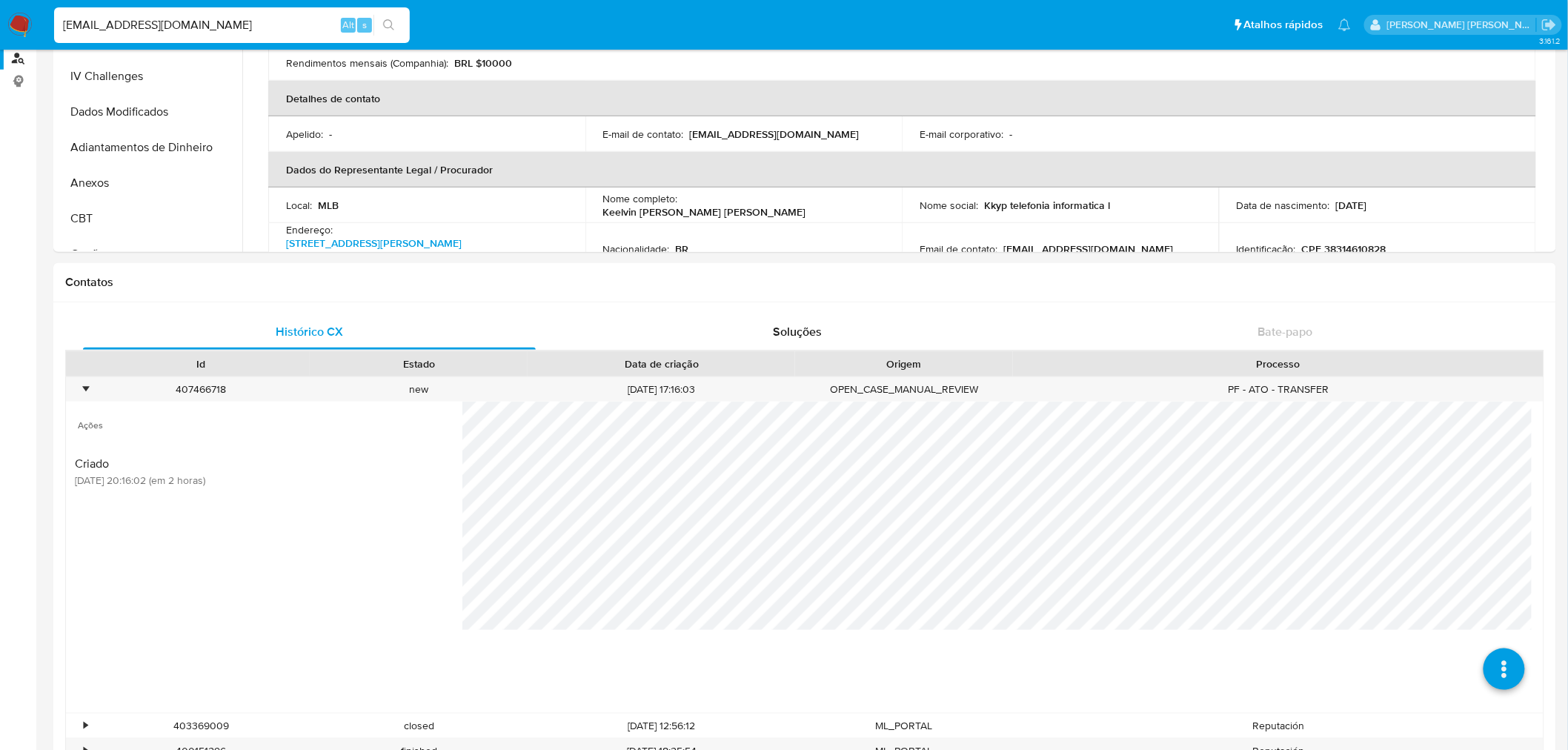
click at [241, 25] on input "[EMAIL_ADDRESS][DOMAIN_NAME]" at bounding box center [232, 25] width 356 height 19
click at [387, 20] on icon "search-icon" at bounding box center [388, 25] width 12 height 12
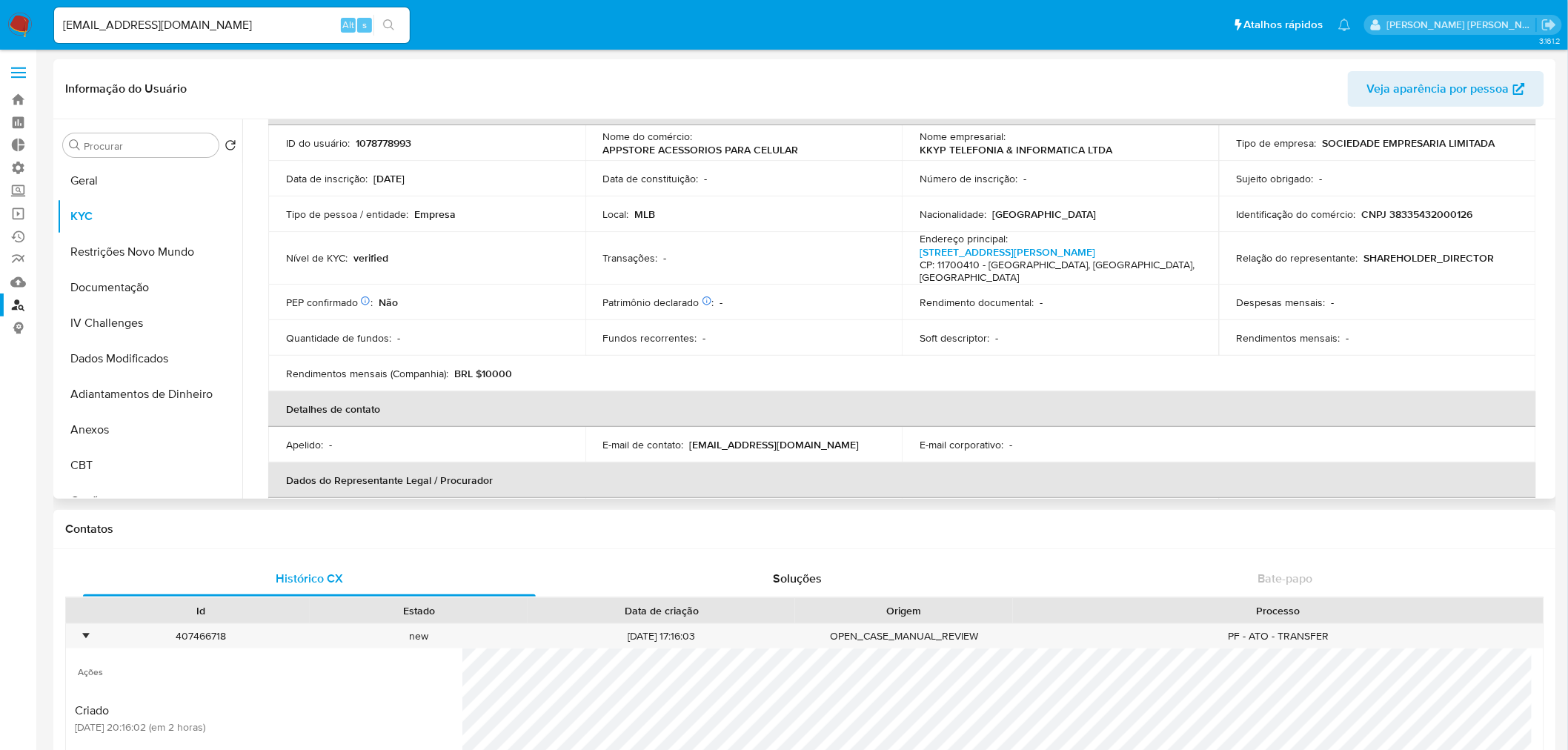
scroll to position [0, 0]
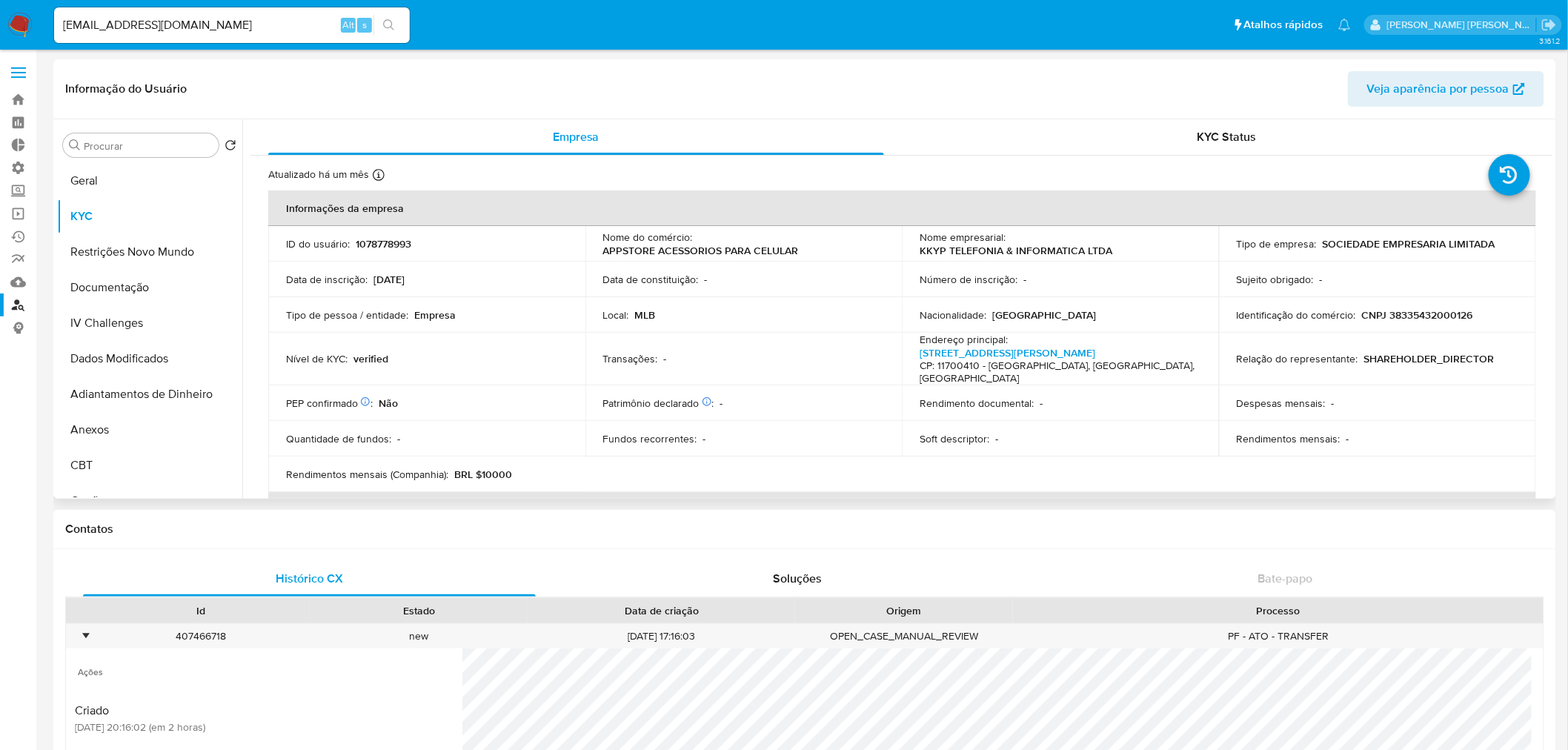
click at [373, 241] on p "1078778993" at bounding box center [384, 244] width 55 height 13
copy p "1078778993"
click at [143, 17] on input "[EMAIL_ADDRESS][DOMAIN_NAME]" at bounding box center [232, 25] width 356 height 19
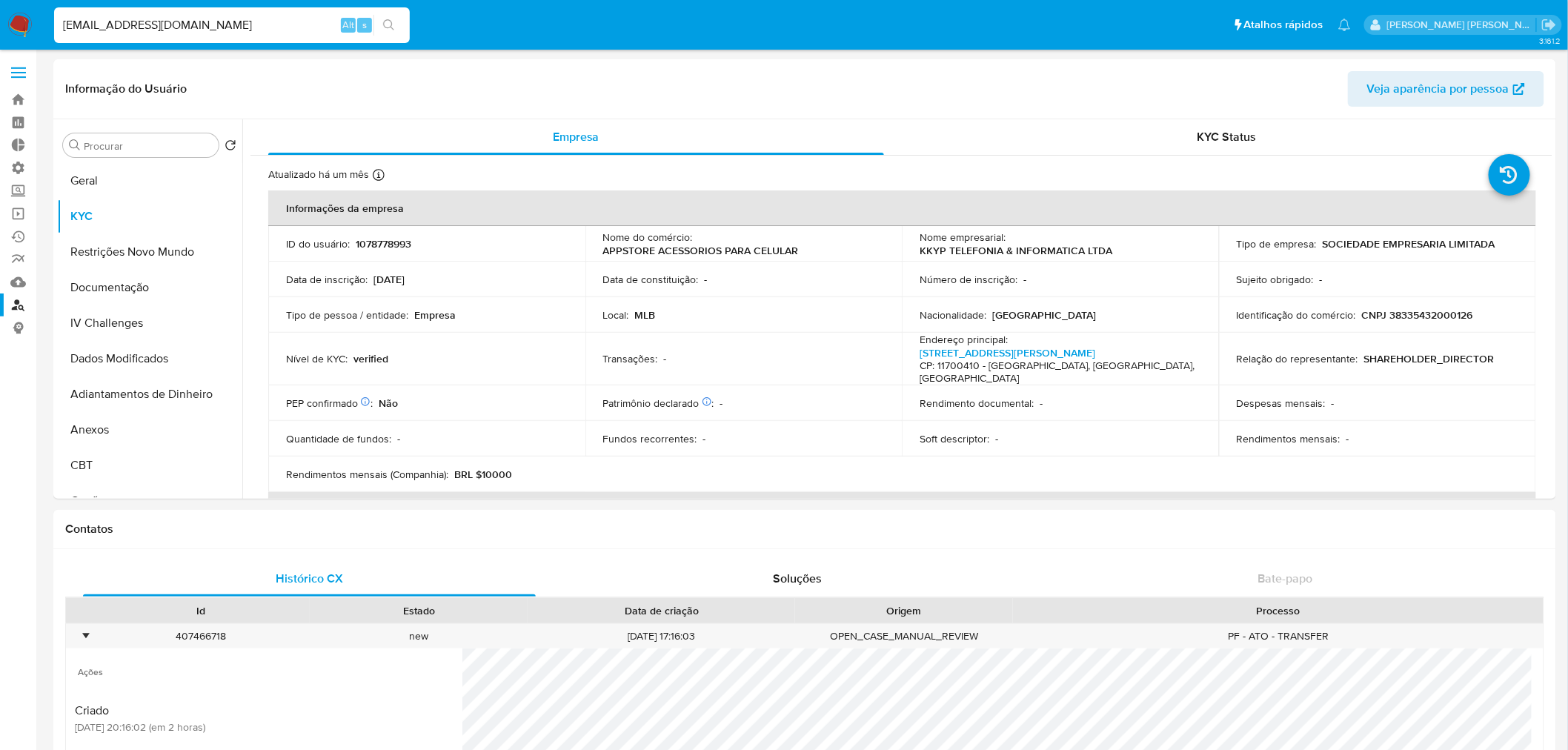
click at [143, 17] on input "[EMAIL_ADDRESS][DOMAIN_NAME]" at bounding box center [232, 25] width 356 height 19
paste input "Bernardofit.jonathanjb16"
type input "[EMAIL_ADDRESS][DOMAIN_NAME]"
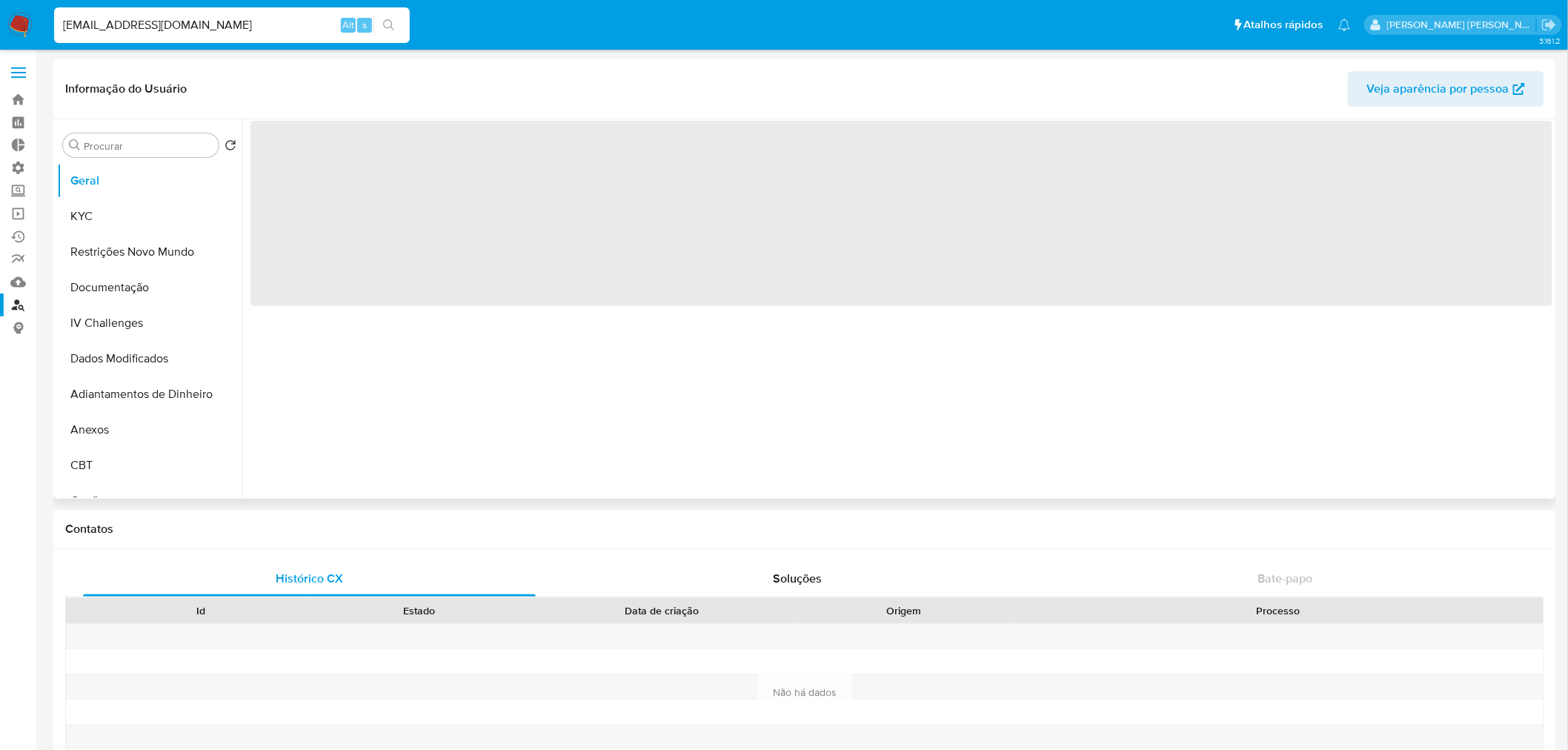
select select "10"
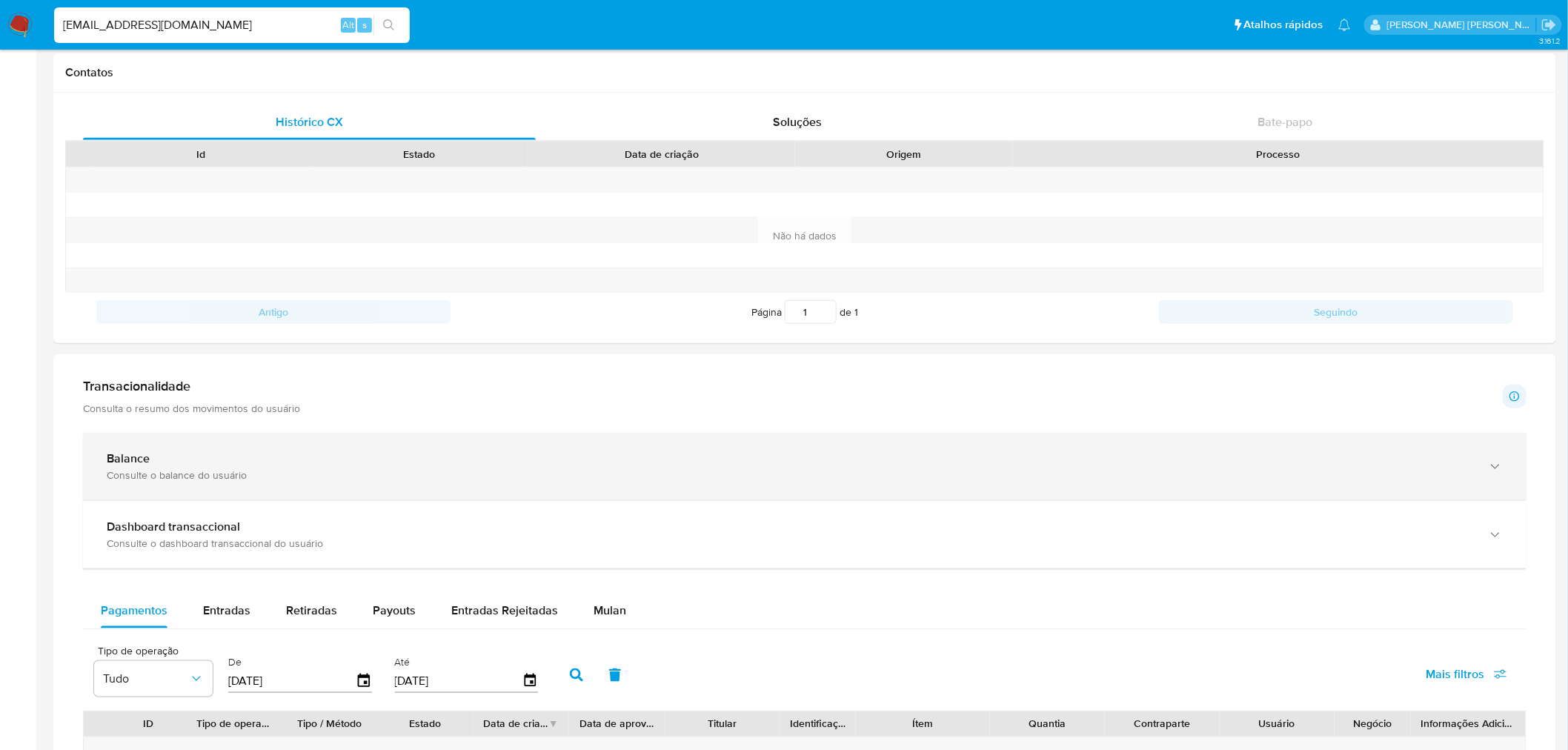
scroll to position [494, 0]
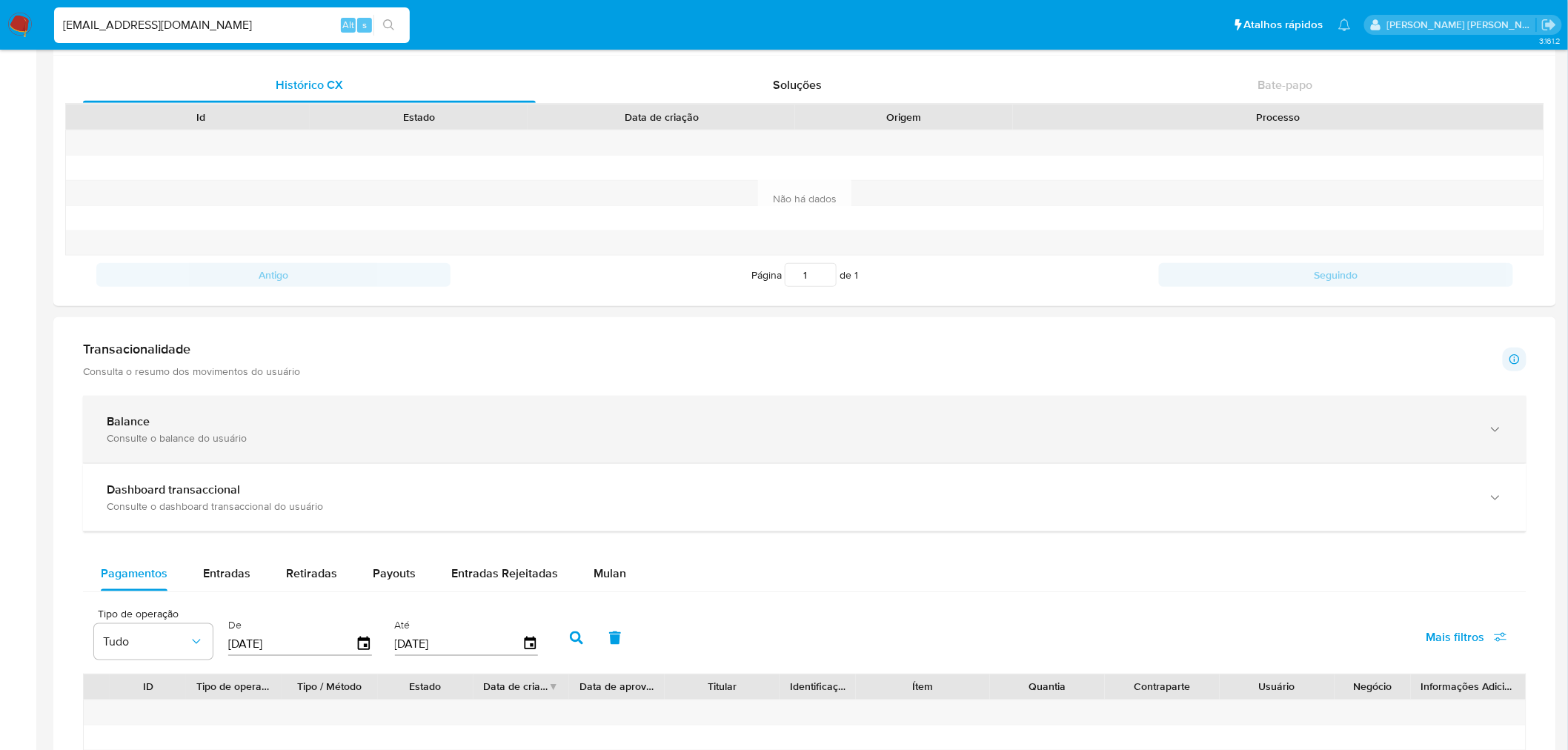
click at [204, 422] on div "Balance" at bounding box center [790, 422] width 1366 height 15
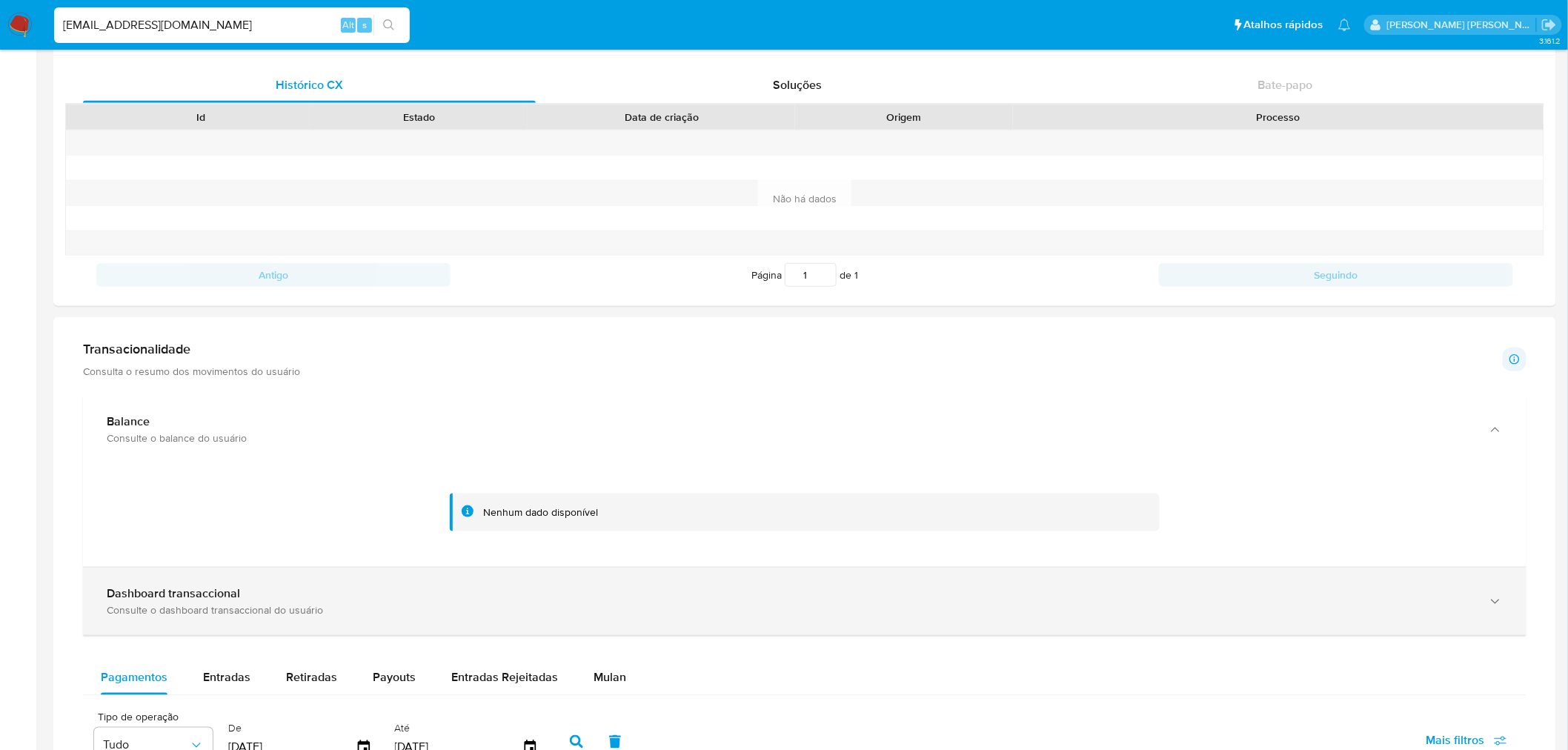
click at [248, 577] on div "Dashboard transaccional Consulte o dashboard transaccional do usuário" at bounding box center [805, 601] width 1444 height 67
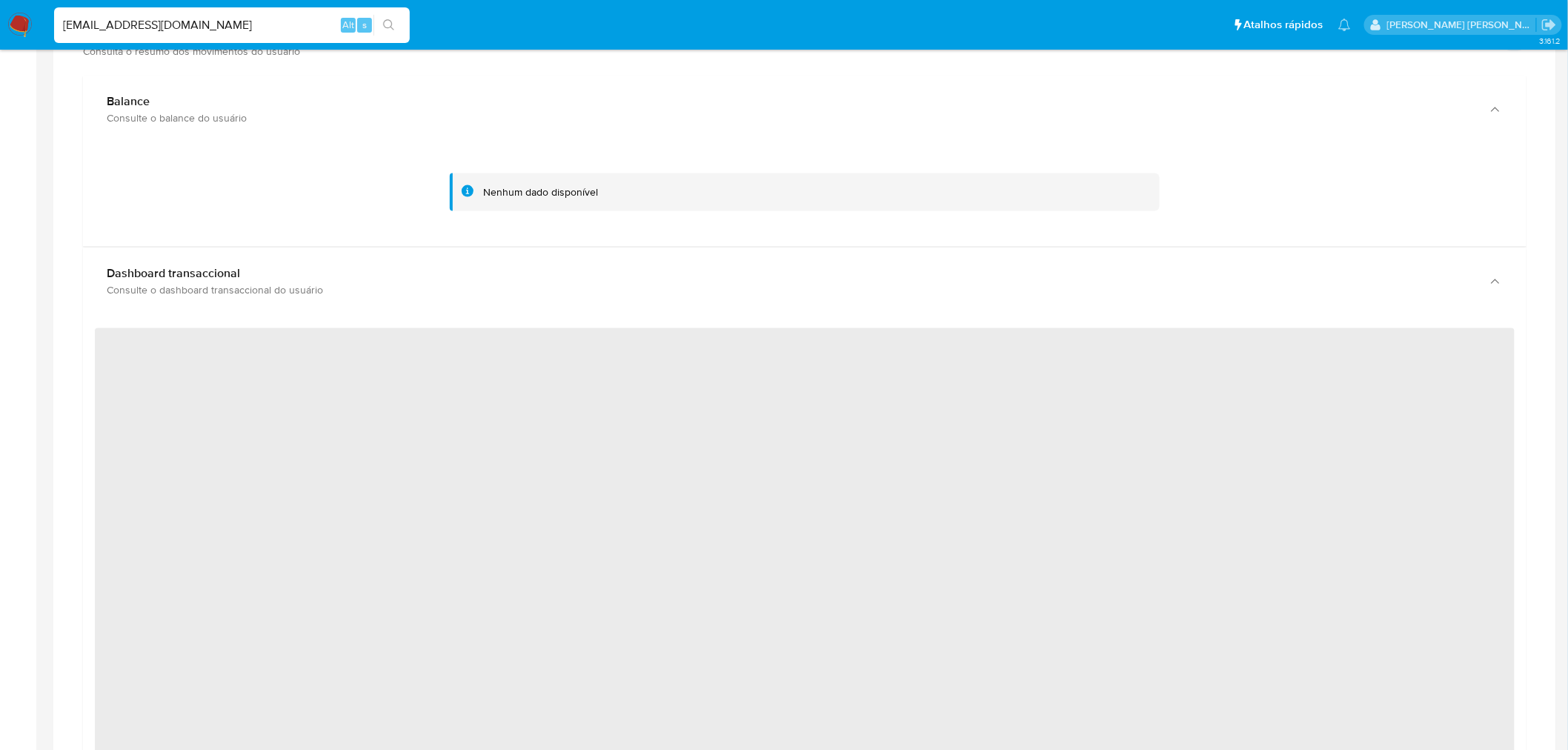
scroll to position [824, 0]
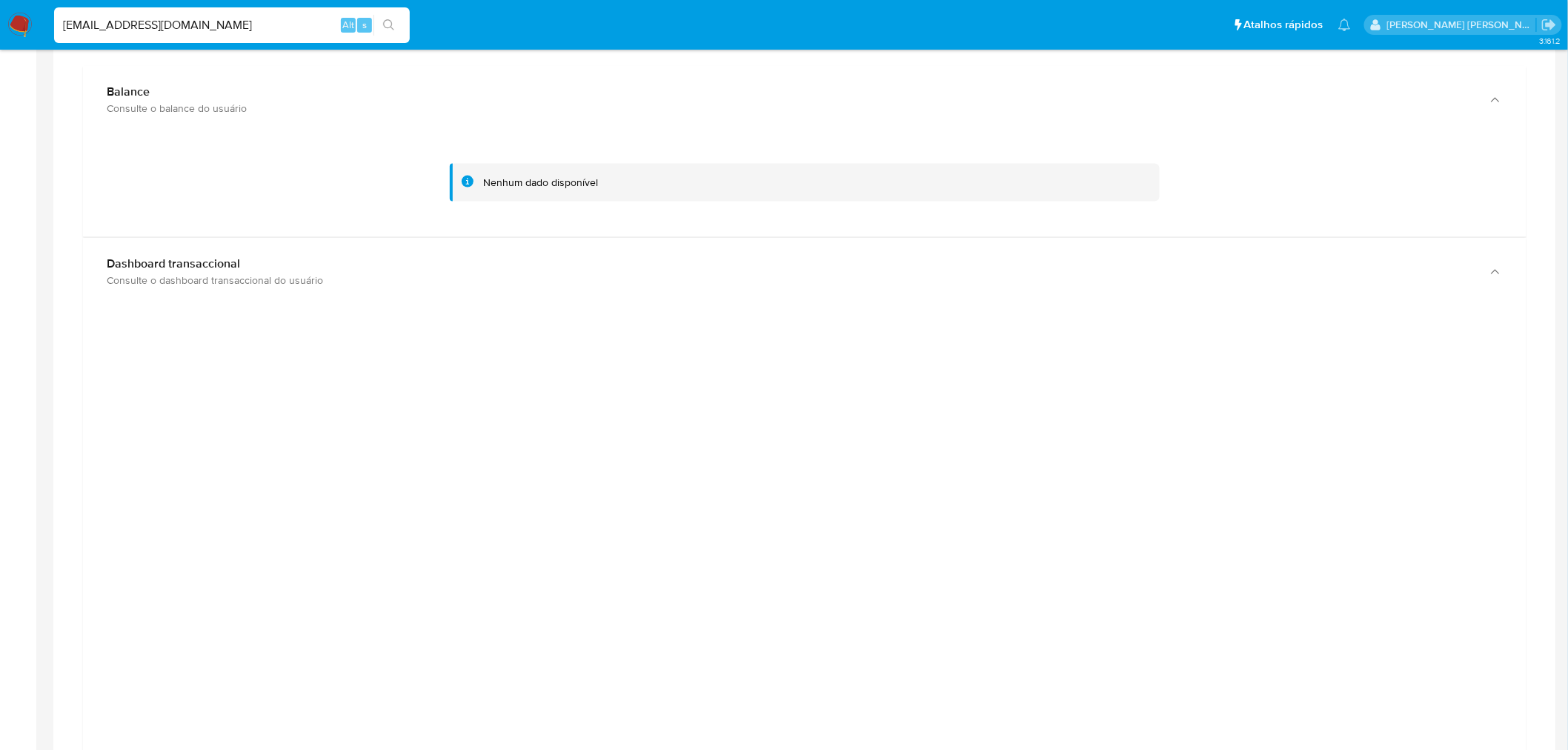
click at [236, 20] on input "[EMAIL_ADDRESS][DOMAIN_NAME]" at bounding box center [232, 25] width 356 height 19
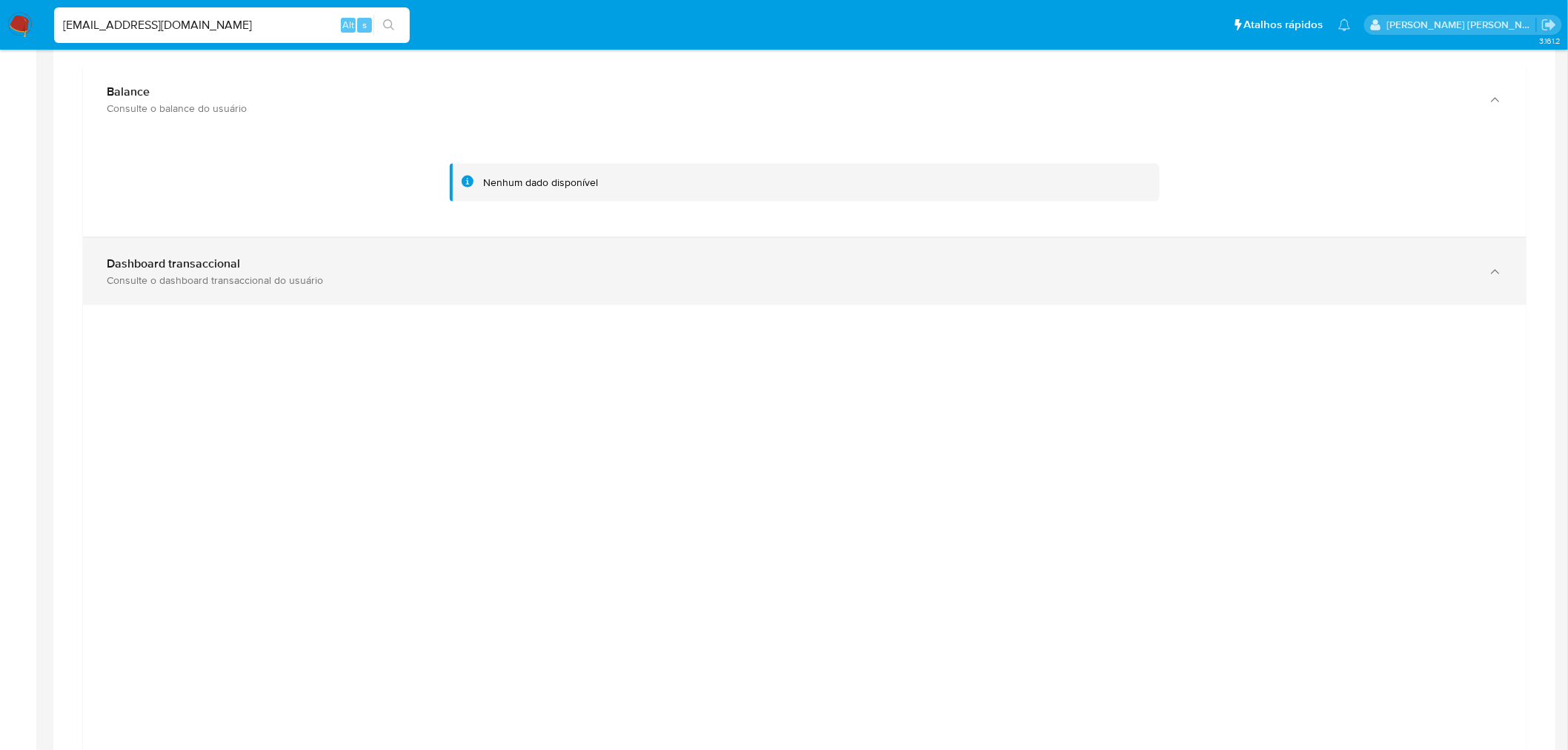
click at [315, 265] on div "Dashboard transaccional" at bounding box center [790, 263] width 1366 height 15
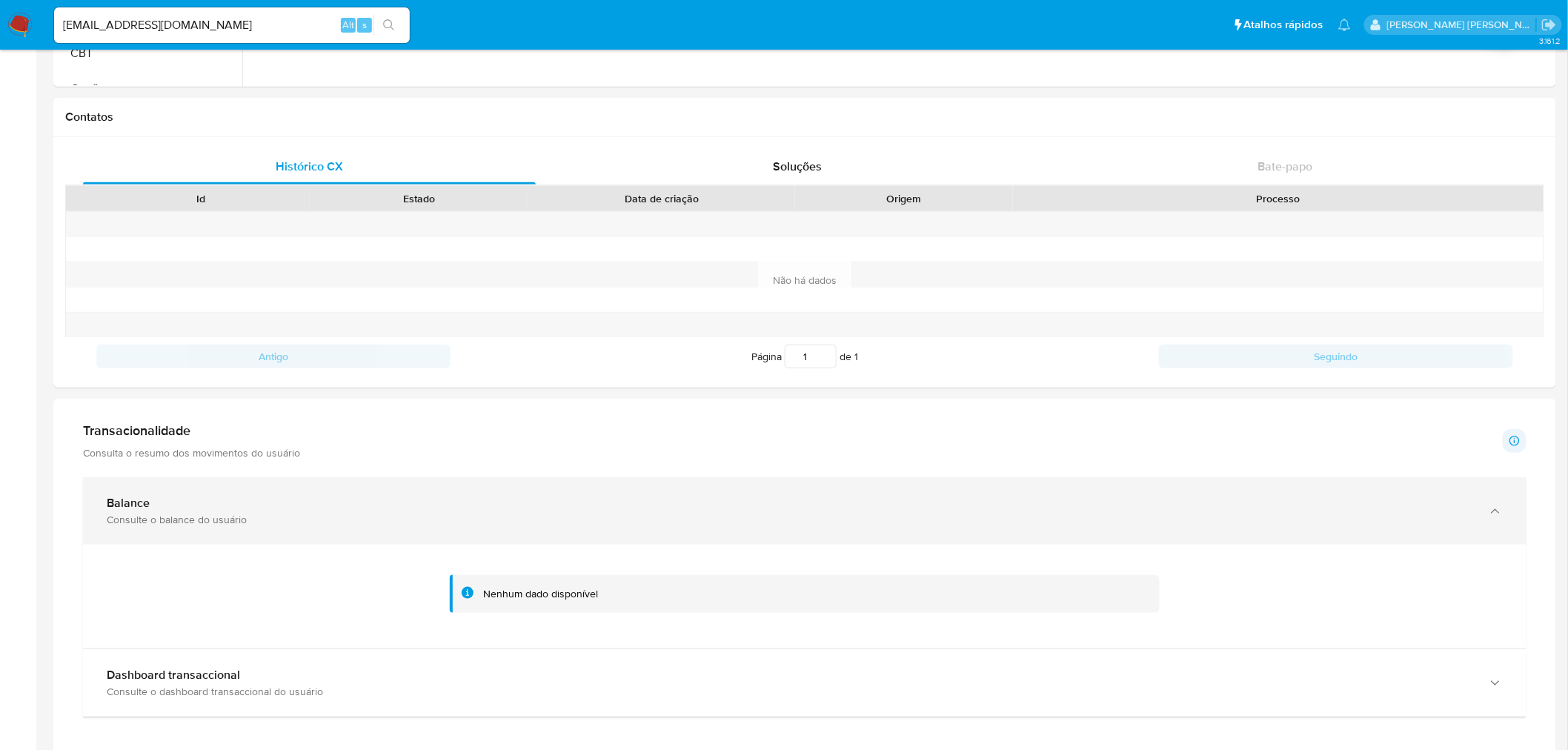
scroll to position [411, 0]
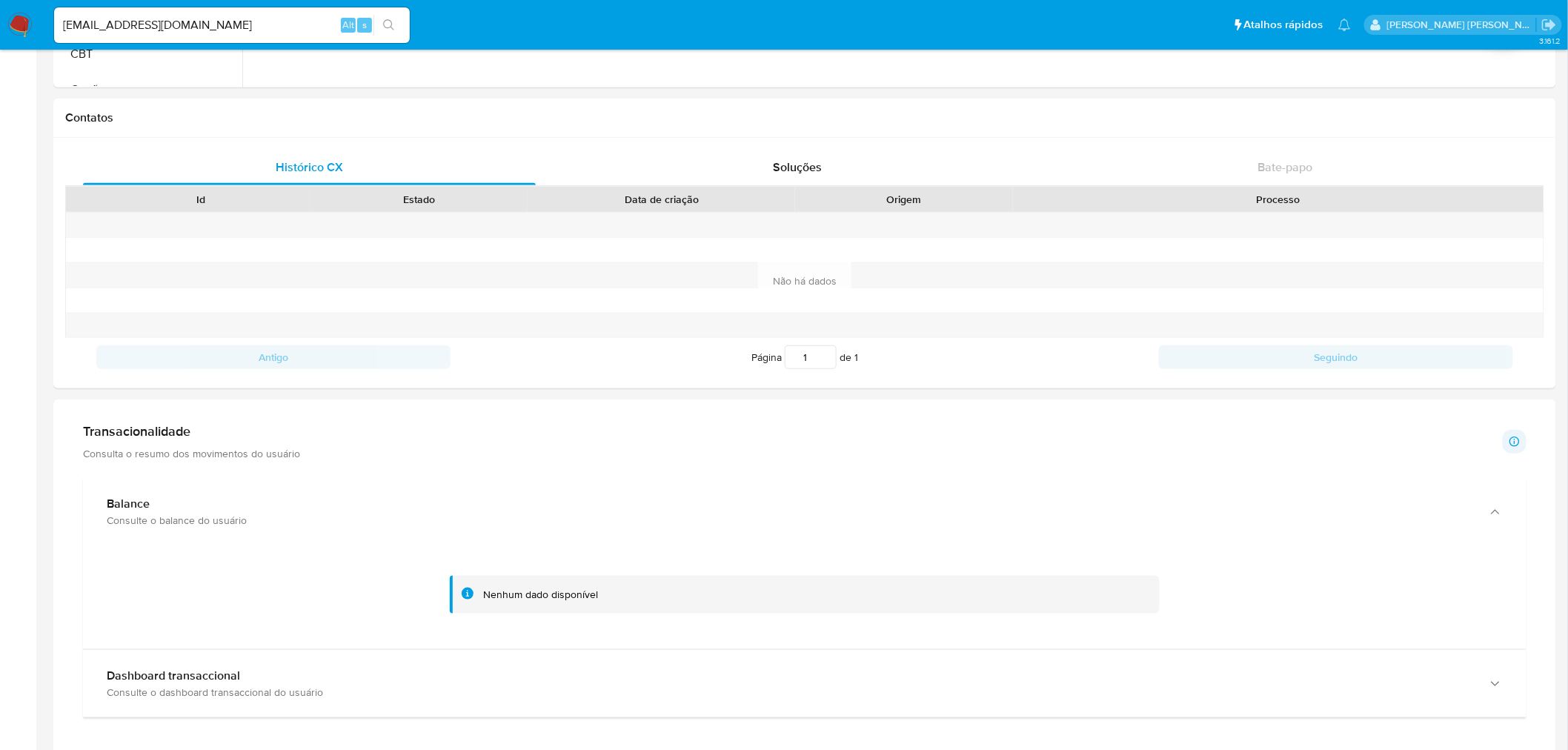
click at [295, 28] on input "[EMAIL_ADDRESS][DOMAIN_NAME]" at bounding box center [232, 25] width 356 height 19
click at [295, 27] on input "[EMAIL_ADDRESS][DOMAIN_NAME]" at bounding box center [232, 25] width 356 height 19
paste input "Mitsikoyogi"
type input "[EMAIL_ADDRESS][DOMAIN_NAME]"
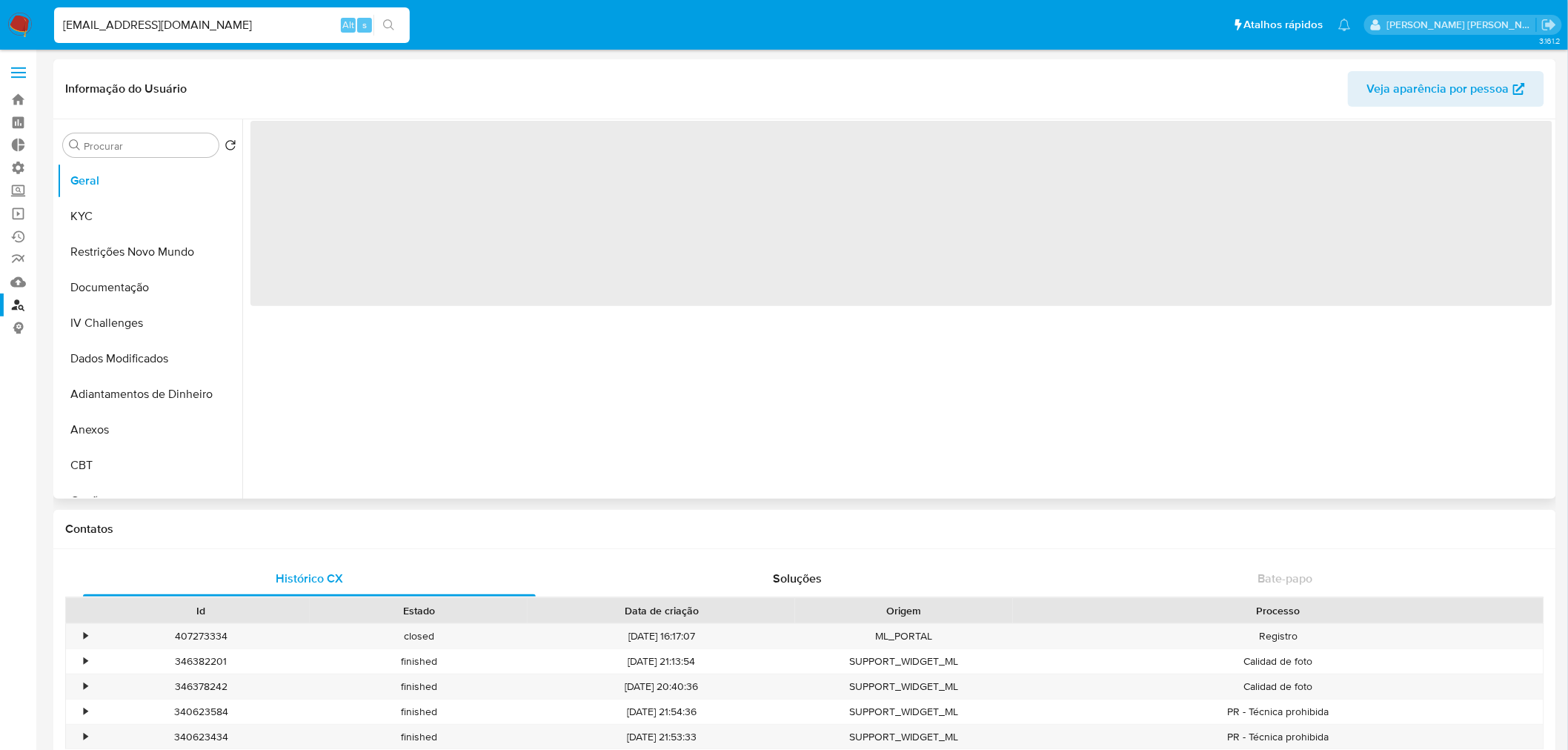
select select "10"
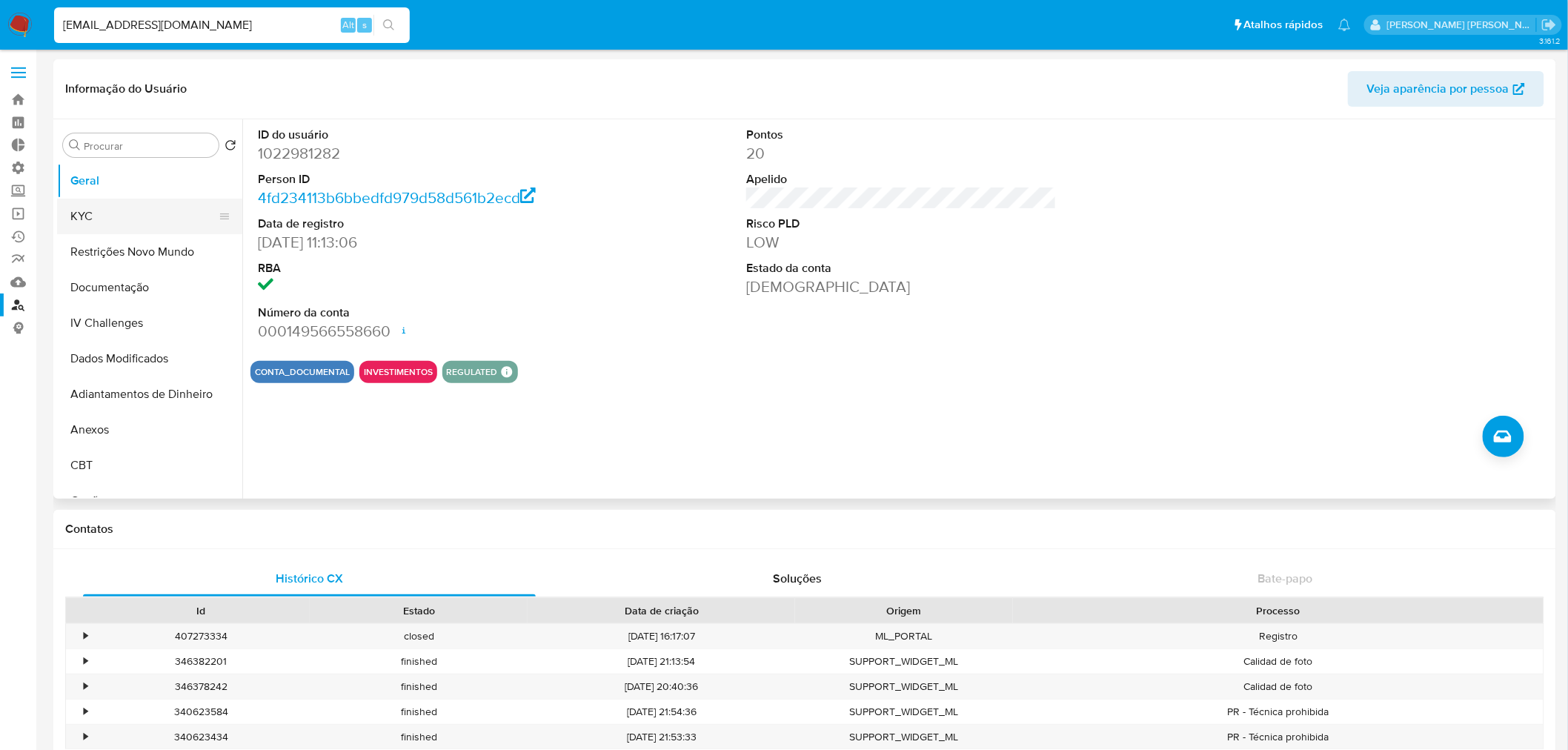
click at [90, 223] on button "KYC" at bounding box center [143, 216] width 173 height 36
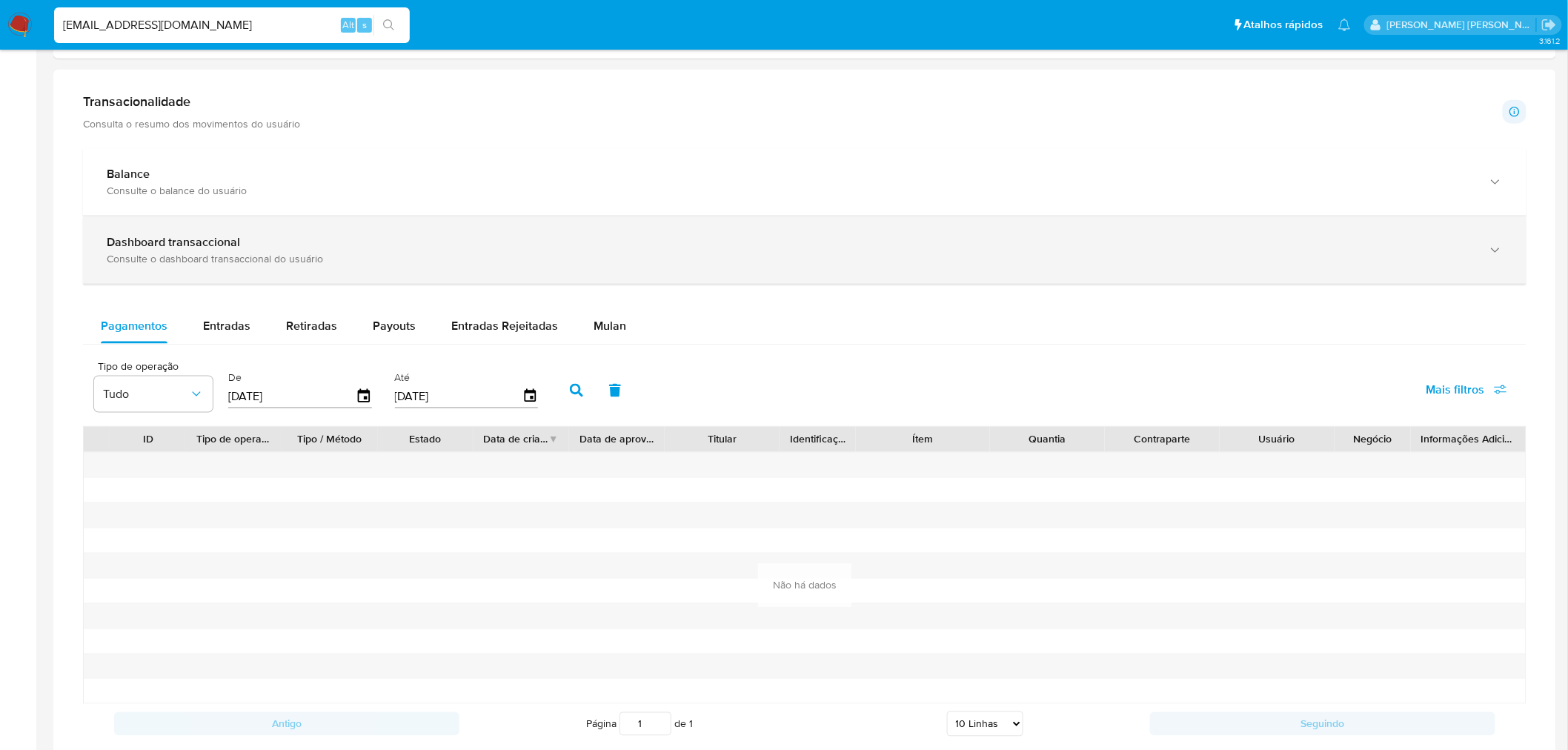
scroll to position [658, 0]
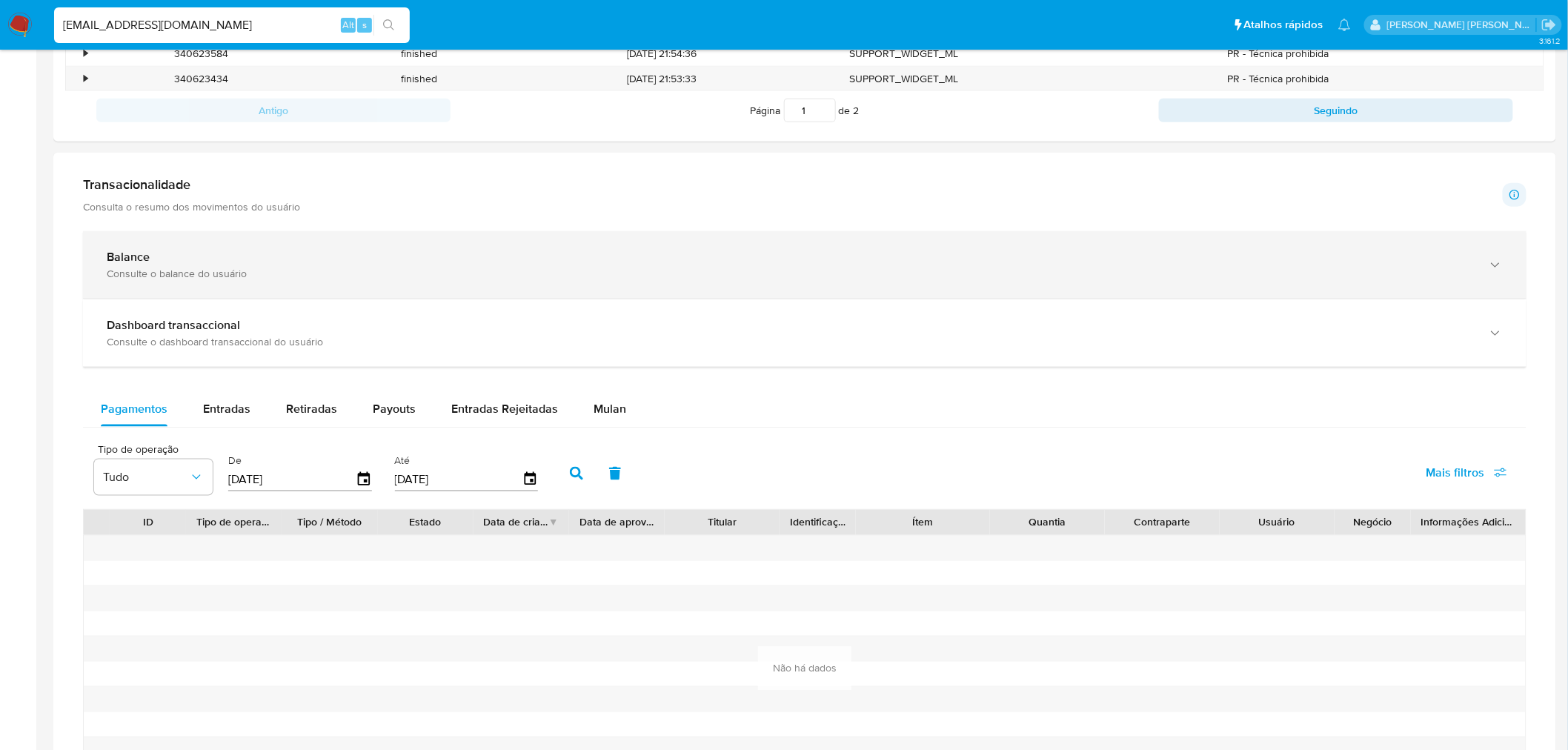
click at [169, 272] on div "Consulte o balance do usuário" at bounding box center [790, 273] width 1366 height 13
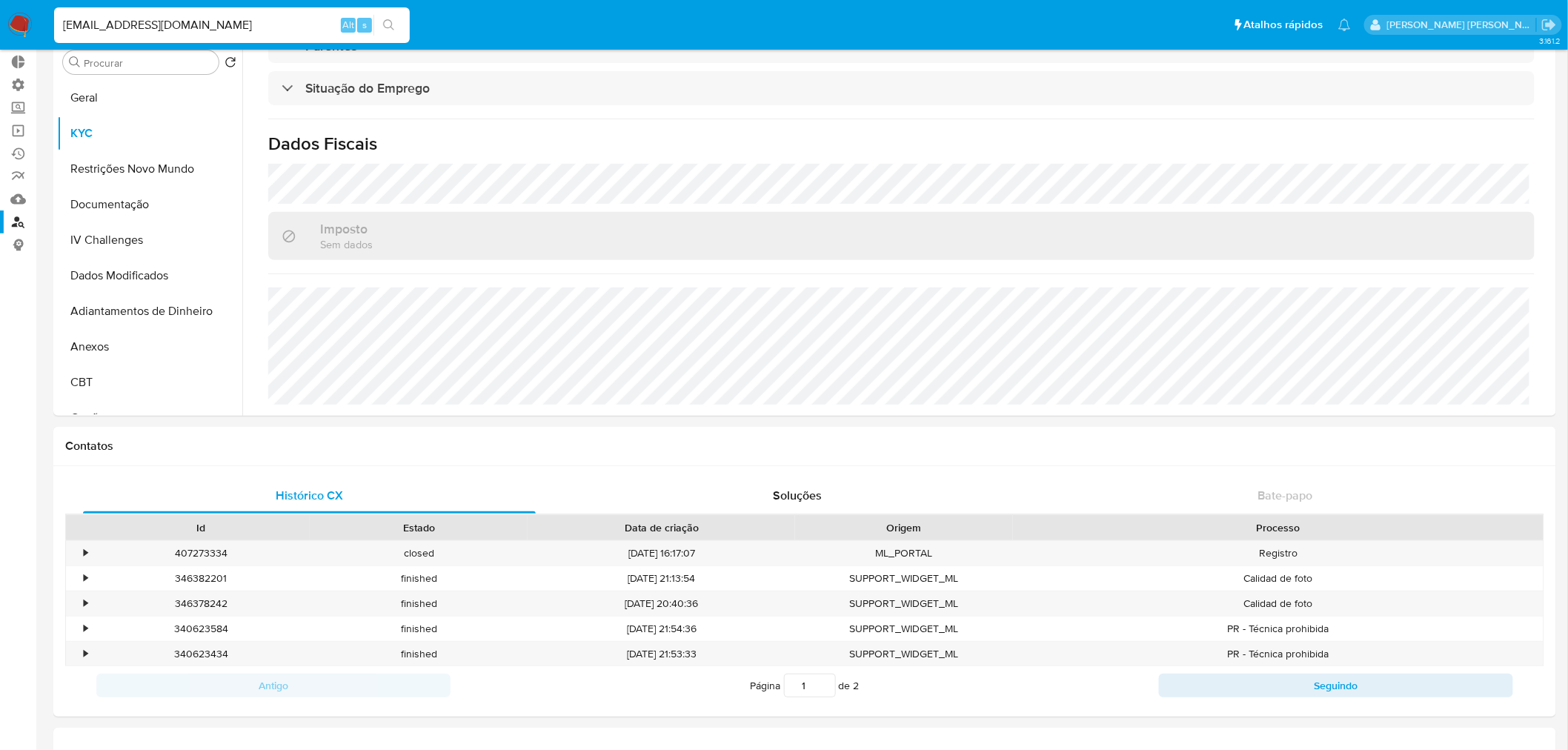
scroll to position [82, 0]
click at [267, 28] on input "[EMAIL_ADDRESS][DOMAIN_NAME]" at bounding box center [232, 25] width 356 height 19
paste input "Vendas.sjimportados"
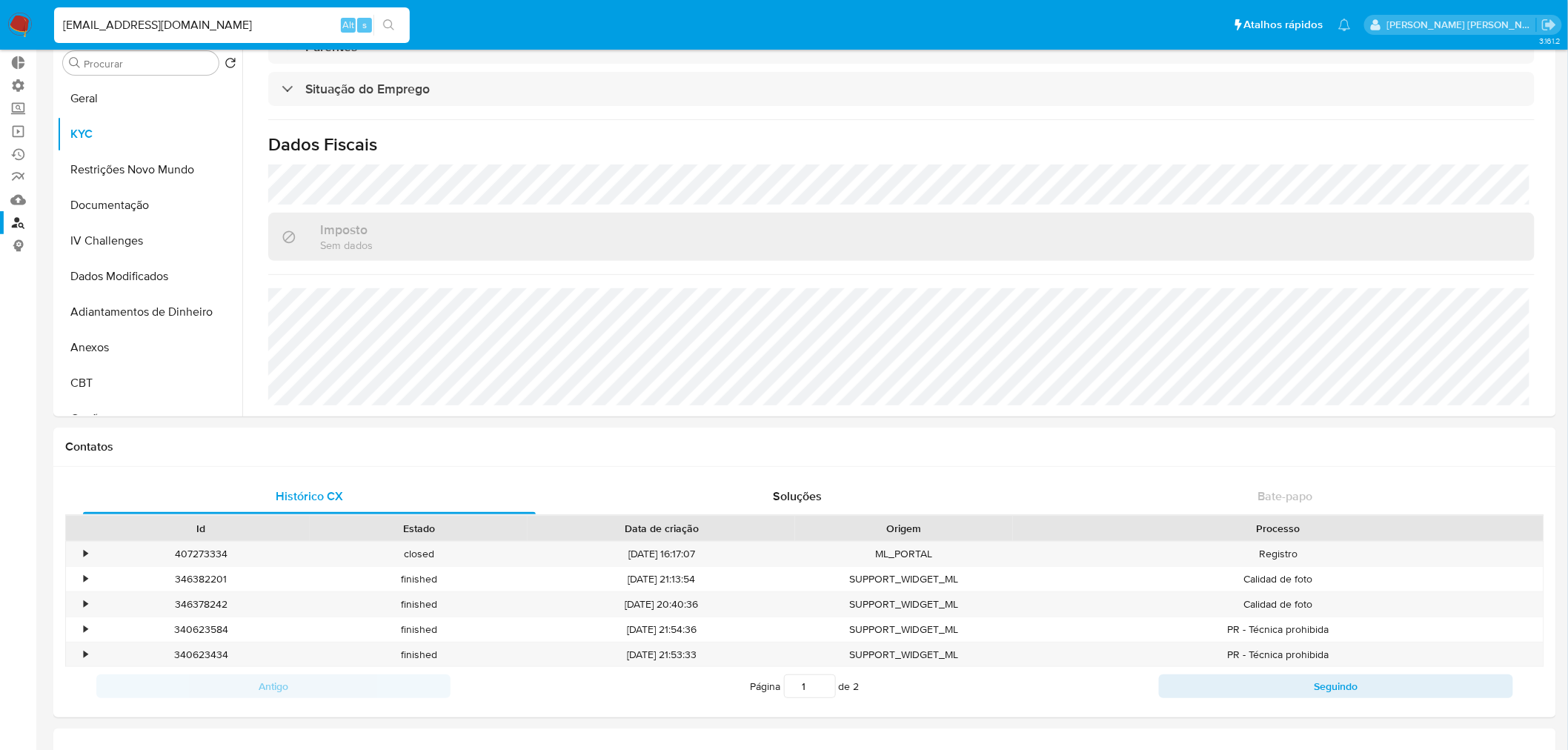
type input "[EMAIL_ADDRESS][DOMAIN_NAME]"
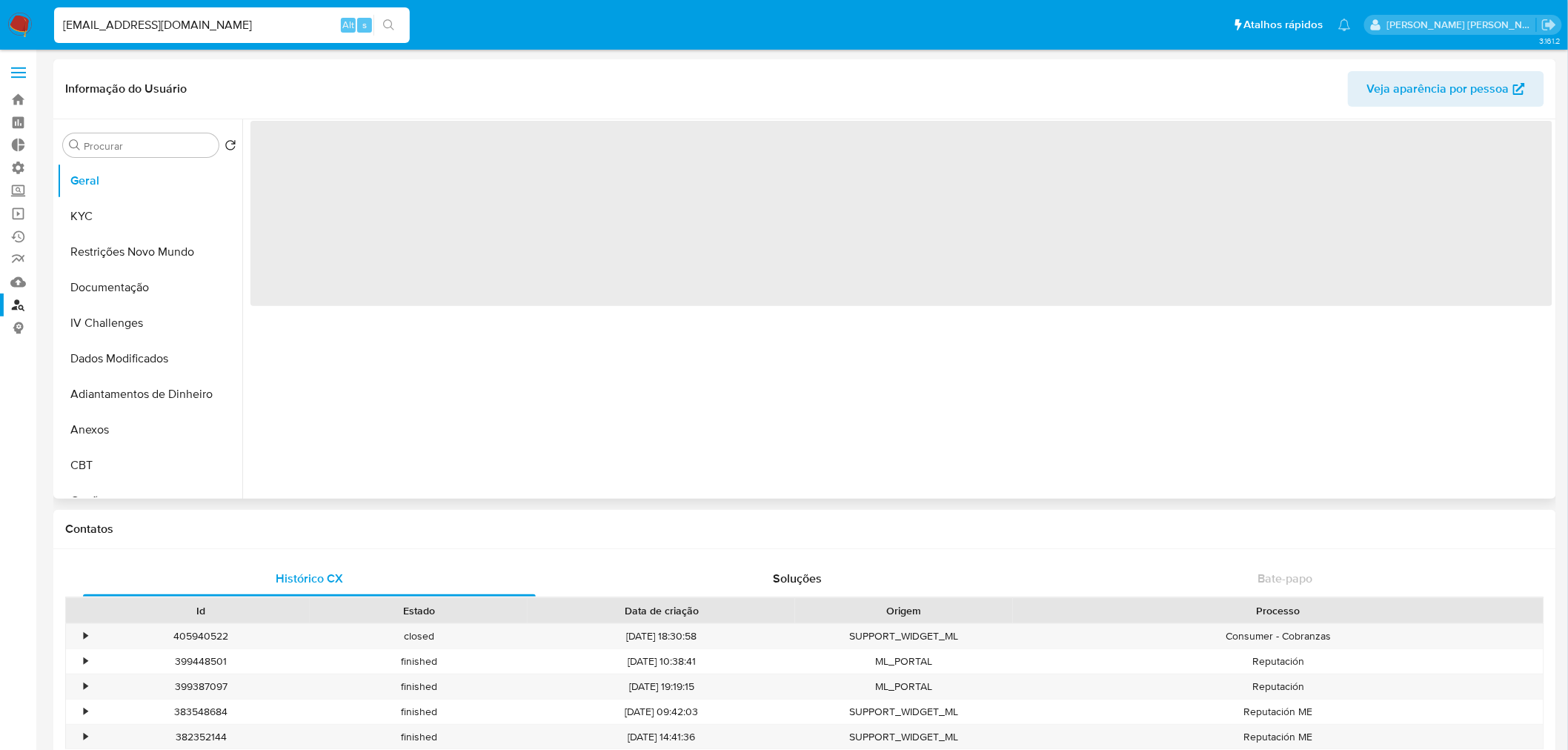
select select "10"
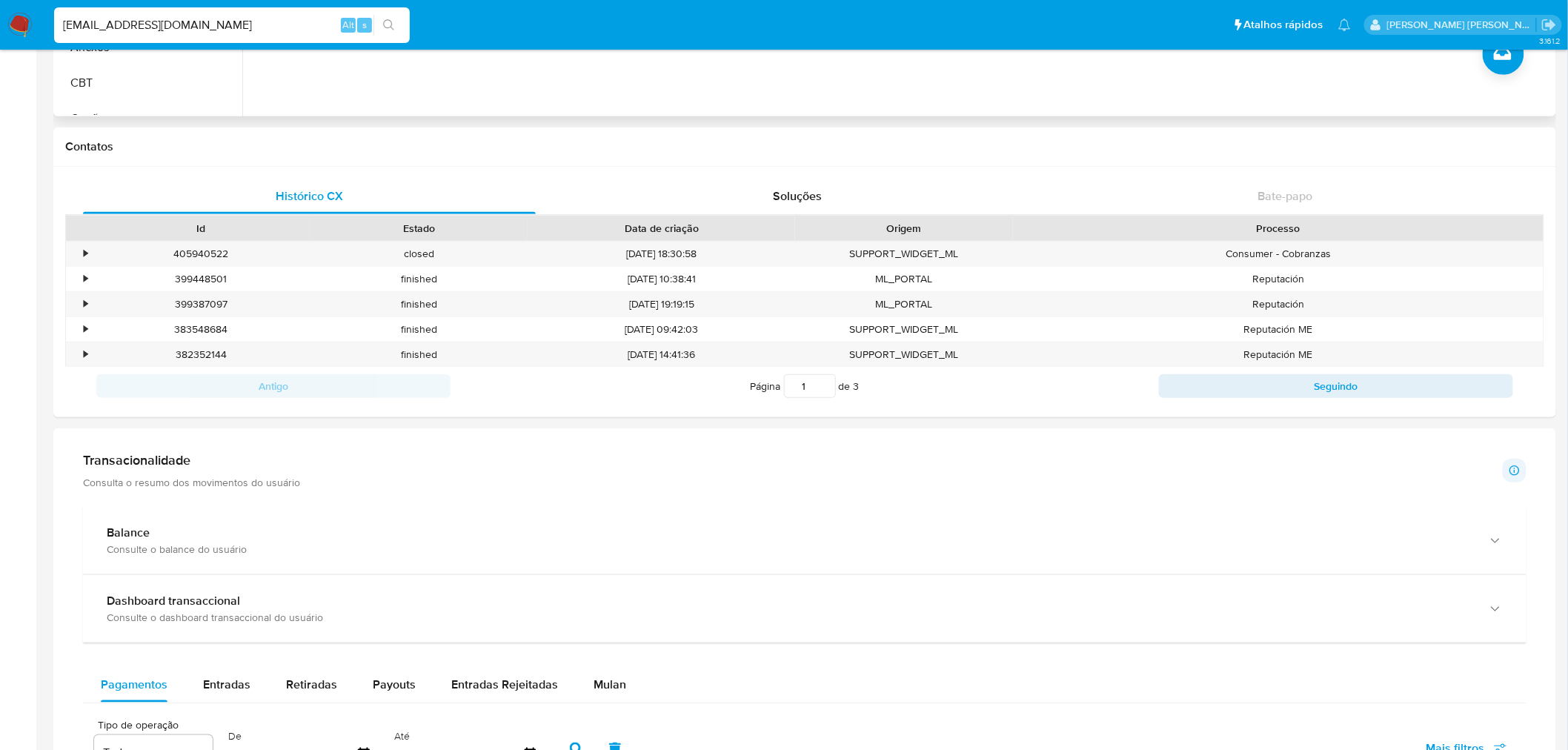
scroll to position [411, 0]
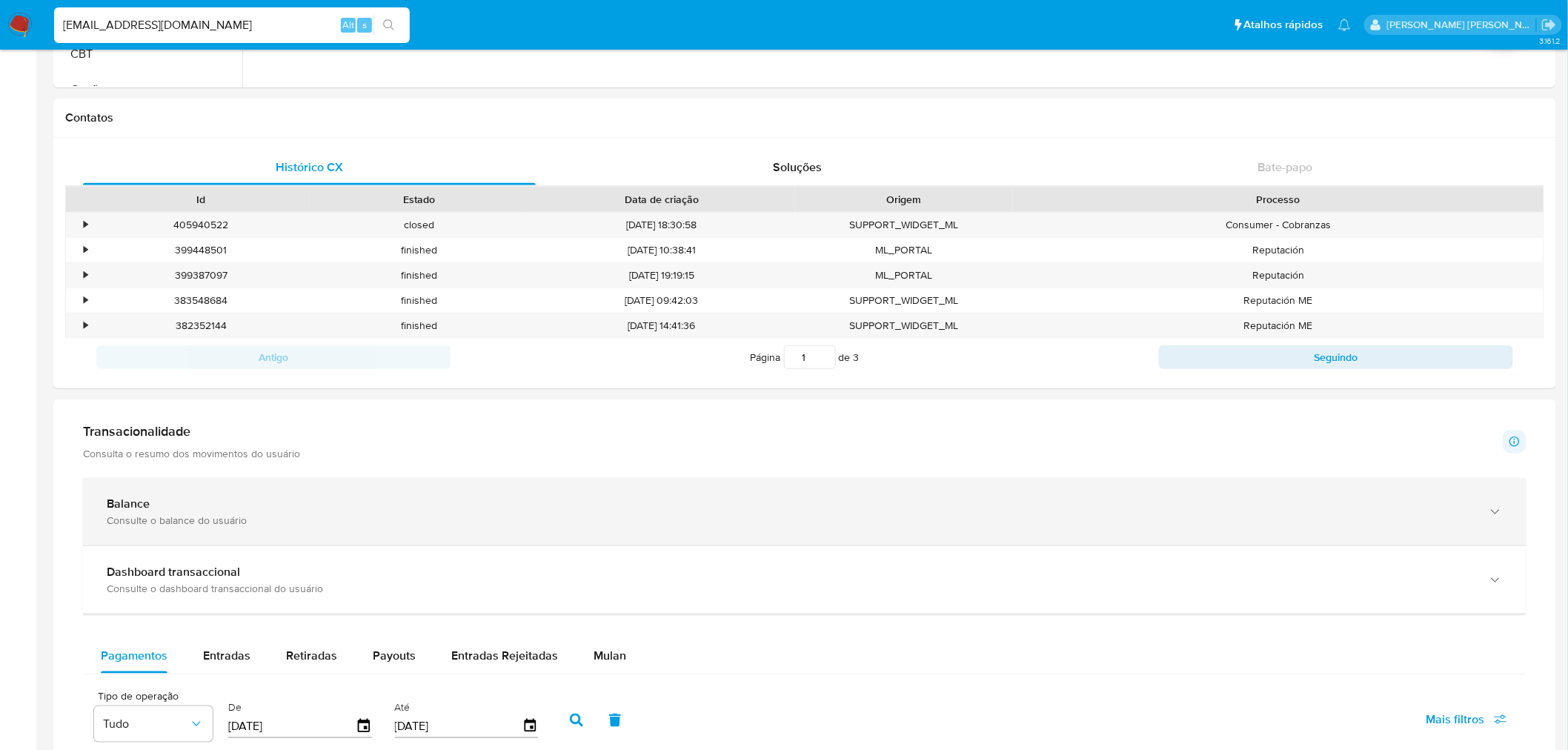
click at [249, 495] on div "Balance Consulte o balance do usuário" at bounding box center [805, 511] width 1444 height 67
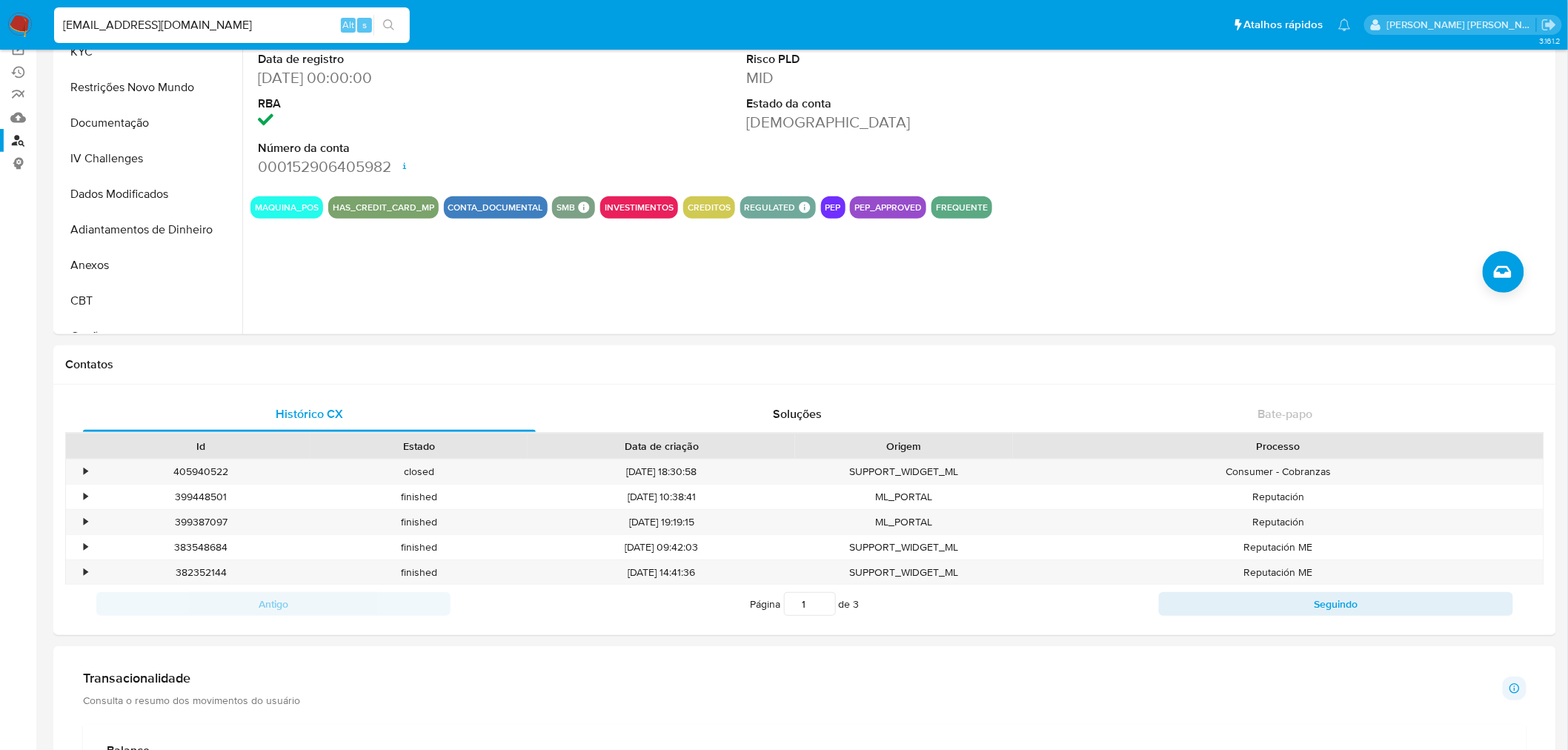
scroll to position [0, 0]
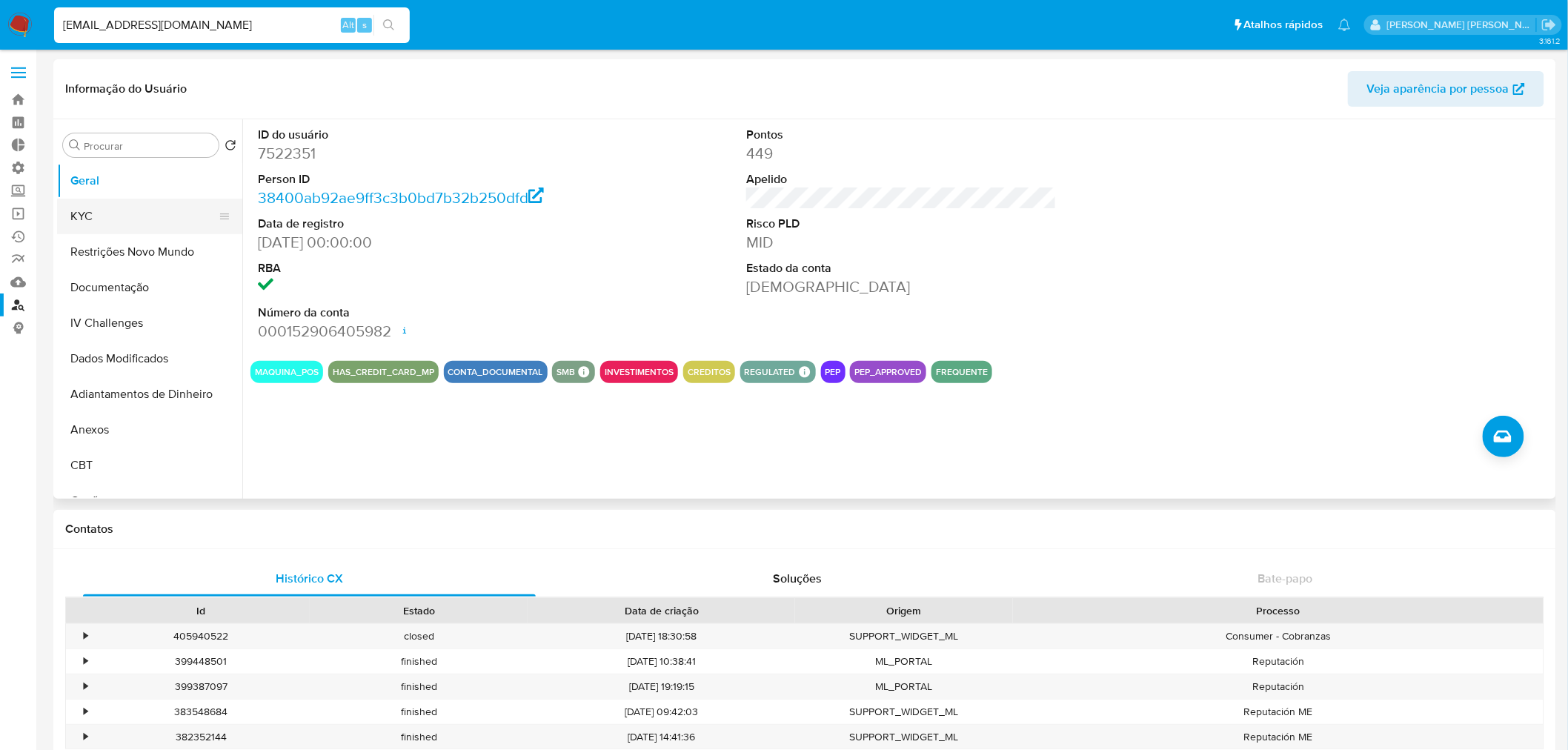
click at [123, 211] on button "KYC" at bounding box center [143, 216] width 173 height 36
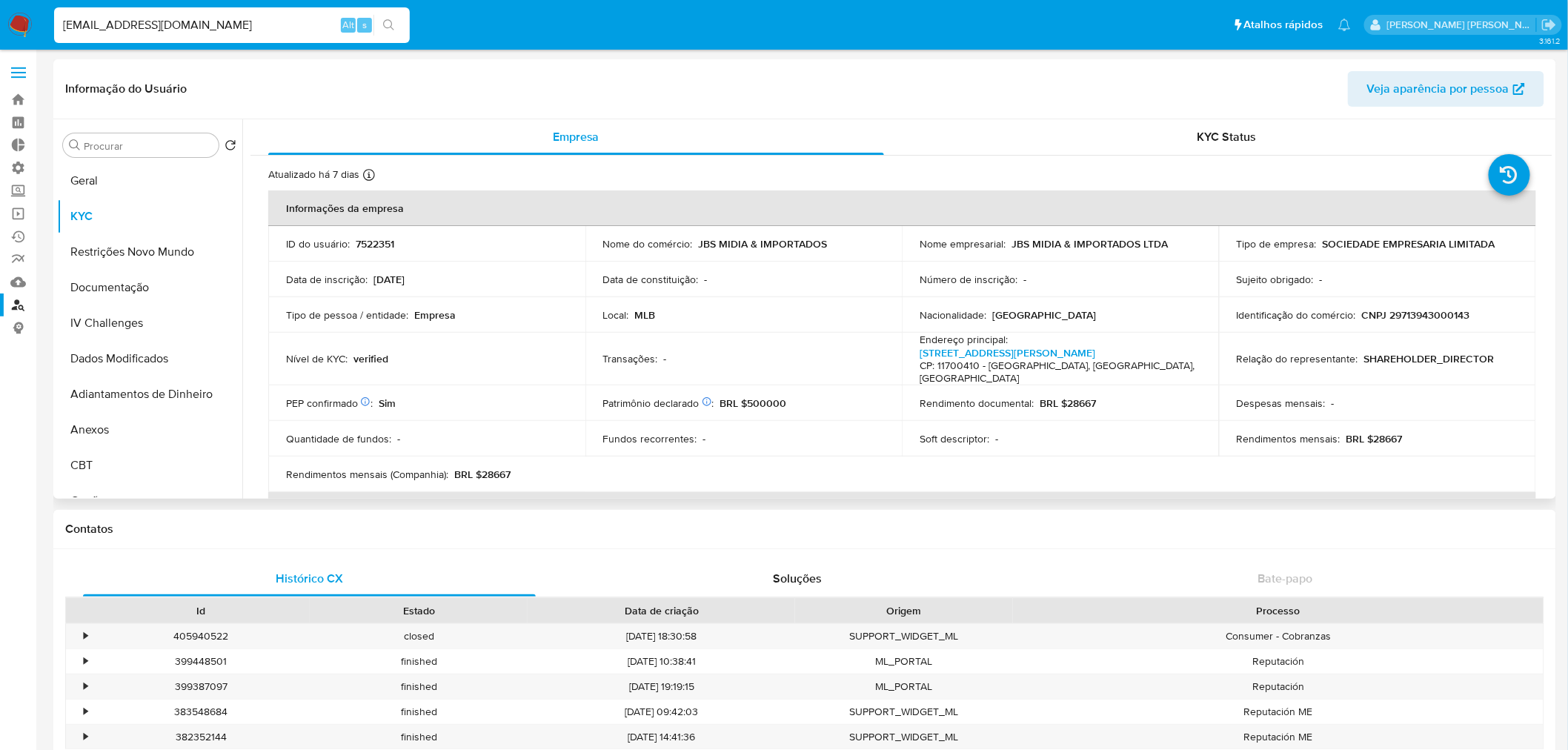
click at [1422, 314] on p "CNPJ 29713943000143" at bounding box center [1416, 315] width 108 height 13
copy p "29713943000143"
click at [226, 26] on input "[EMAIL_ADDRESS][DOMAIN_NAME]" at bounding box center [232, 25] width 356 height 19
click at [226, 25] on input "[EMAIL_ADDRESS][DOMAIN_NAME]" at bounding box center [232, 25] width 356 height 19
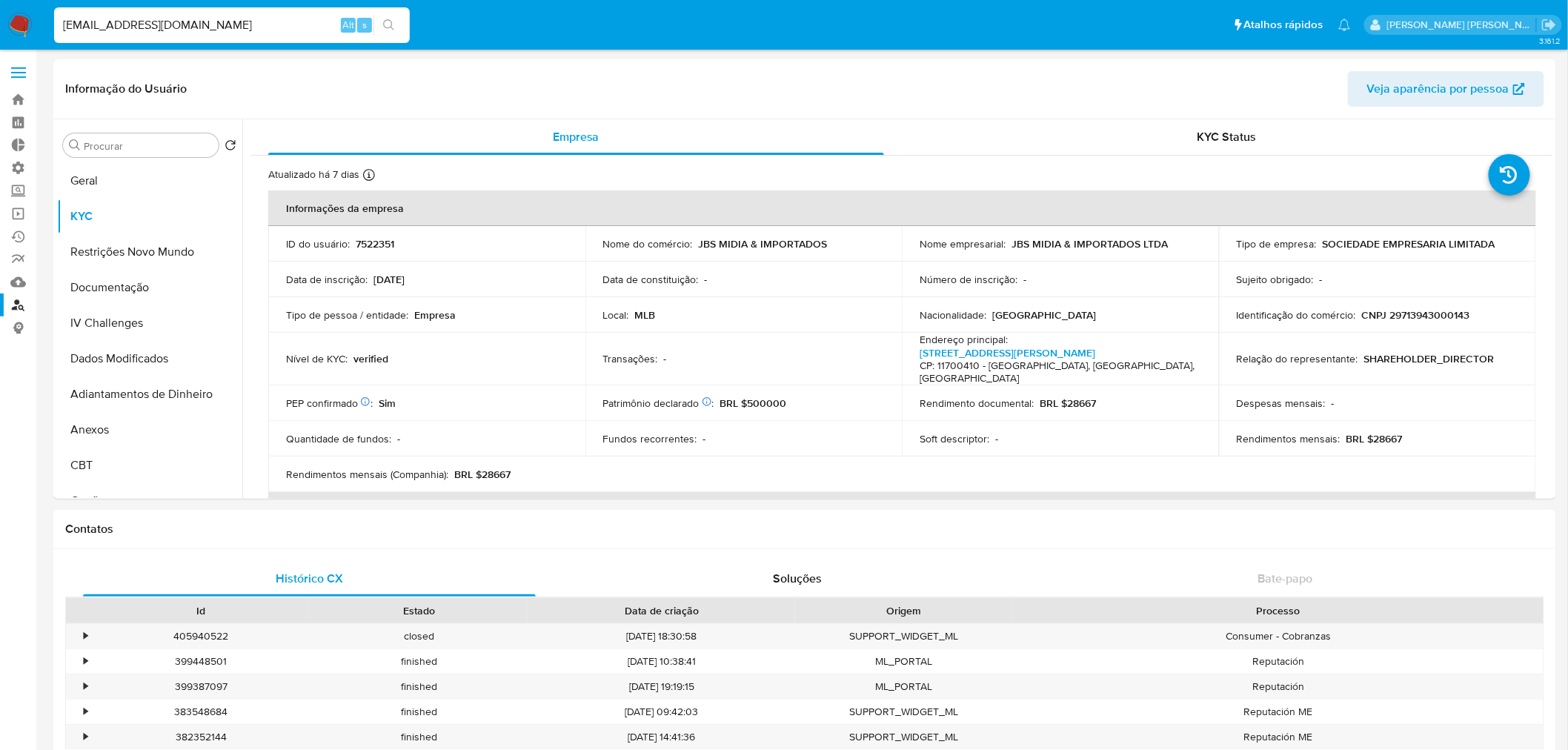
click at [226, 25] on input "[EMAIL_ADDRESS][DOMAIN_NAME]" at bounding box center [232, 25] width 356 height 19
paste input "[EMAIL_ADDRESS][DOMAIN_NAME]"
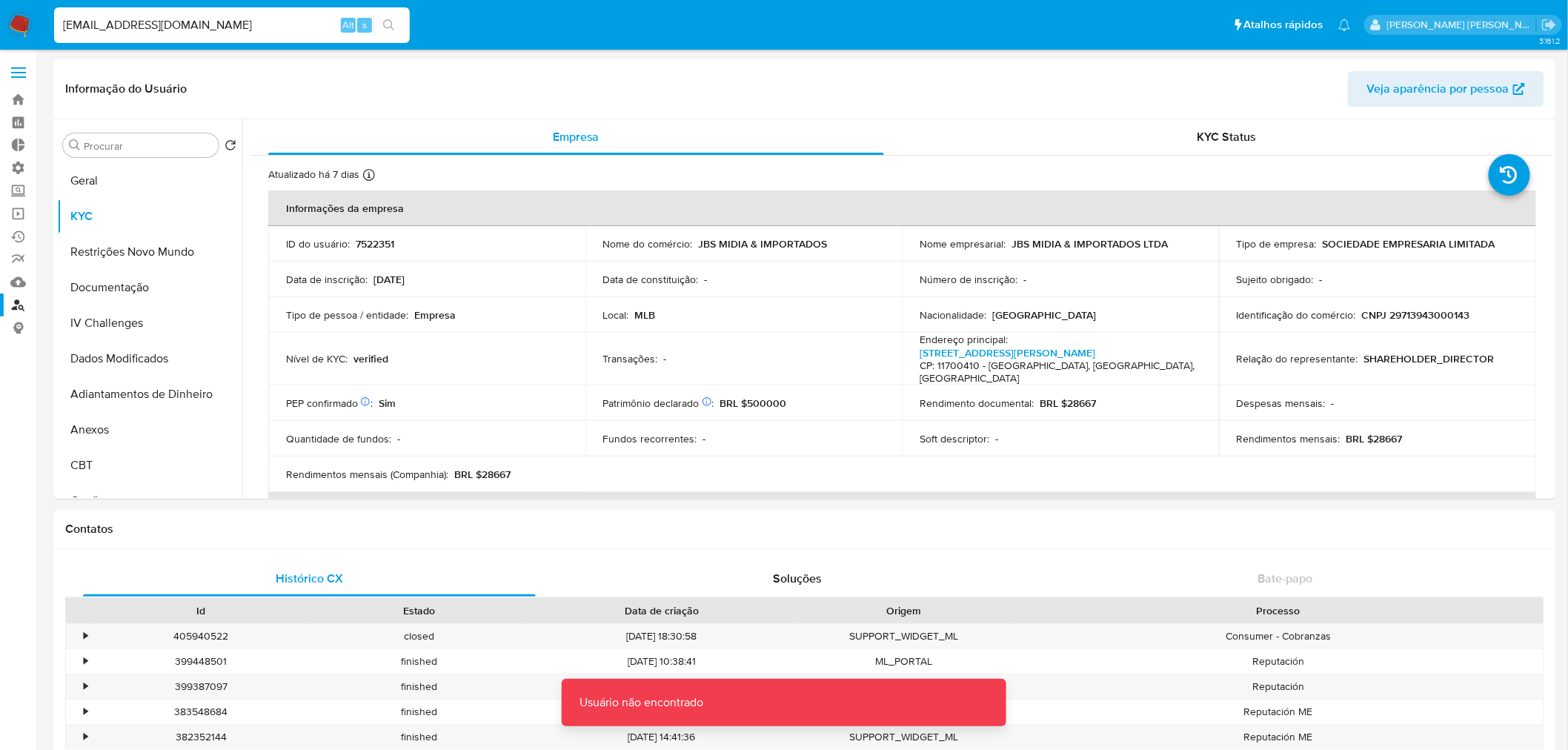
click at [226, 25] on input "[EMAIL_ADDRESS][DOMAIN_NAME]" at bounding box center [232, 25] width 356 height 19
click at [243, 18] on input "[EMAIL_ADDRESS][DOMAIN_NAME]" at bounding box center [232, 25] width 356 height 19
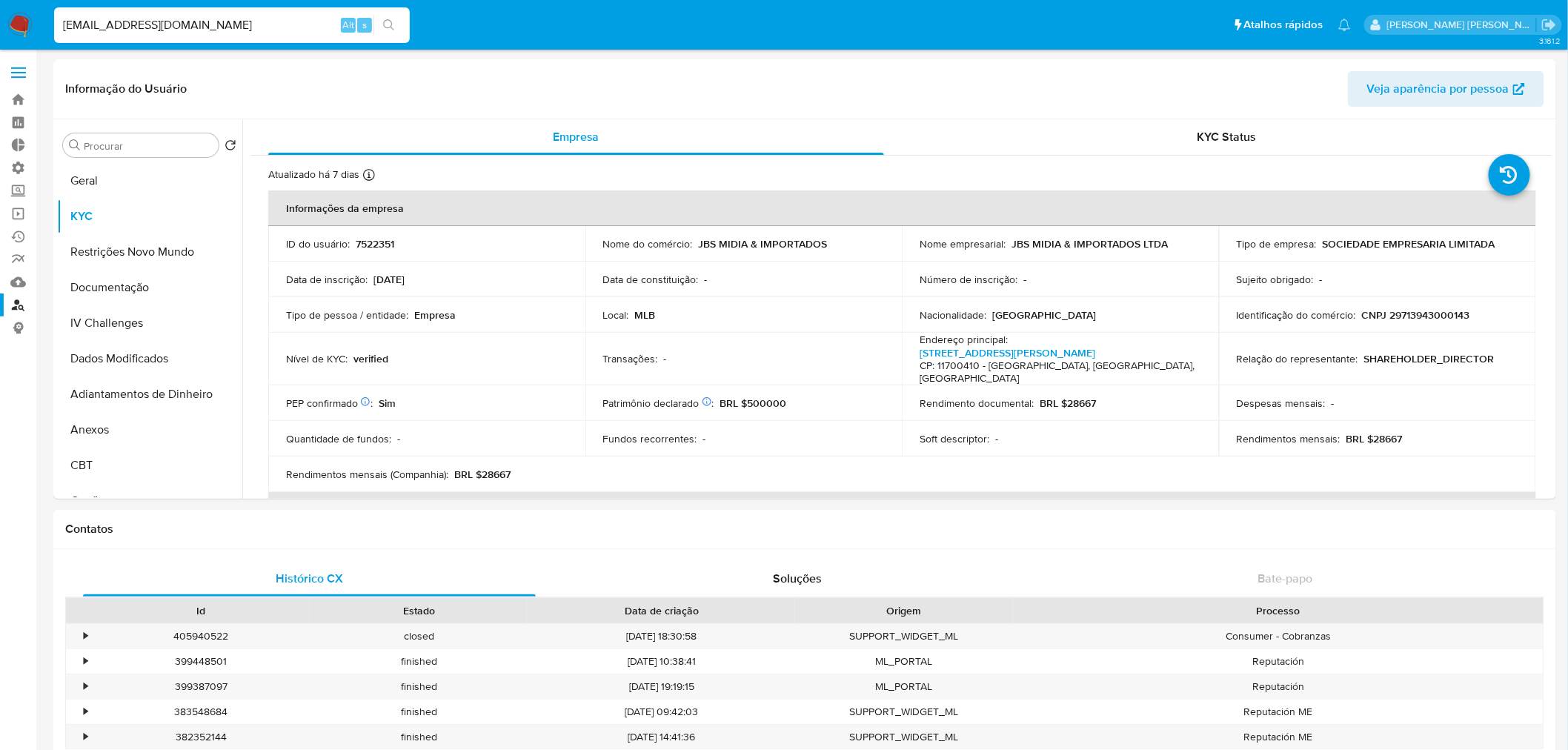
click at [209, 22] on input "[EMAIL_ADDRESS][DOMAIN_NAME]" at bounding box center [232, 25] width 356 height 19
click at [209, 21] on input "[EMAIL_ADDRESS][DOMAIN_NAME]" at bounding box center [232, 25] width 356 height 19
paste input "[PERSON_NAME]"
click at [271, 28] on input "[PERSON_NAME][EMAIL_ADDRESS][DOMAIN_NAME]" at bounding box center [232, 25] width 356 height 19
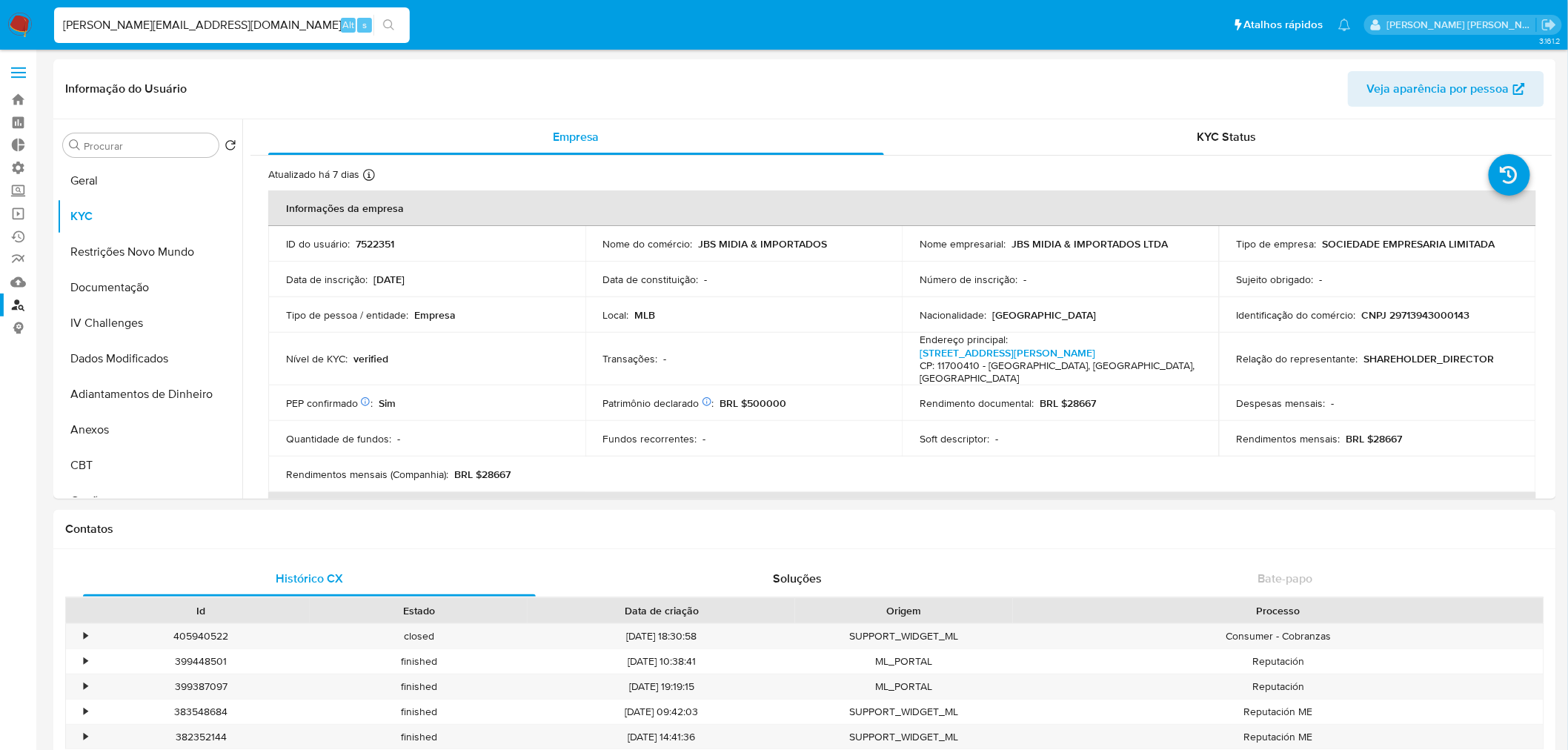
click at [271, 28] on input "[PERSON_NAME][EMAIL_ADDRESS][DOMAIN_NAME]" at bounding box center [232, 25] width 356 height 19
paste input "[EMAIL_ADDRESS]"
type input "[EMAIL_ADDRESS][DOMAIN_NAME]"
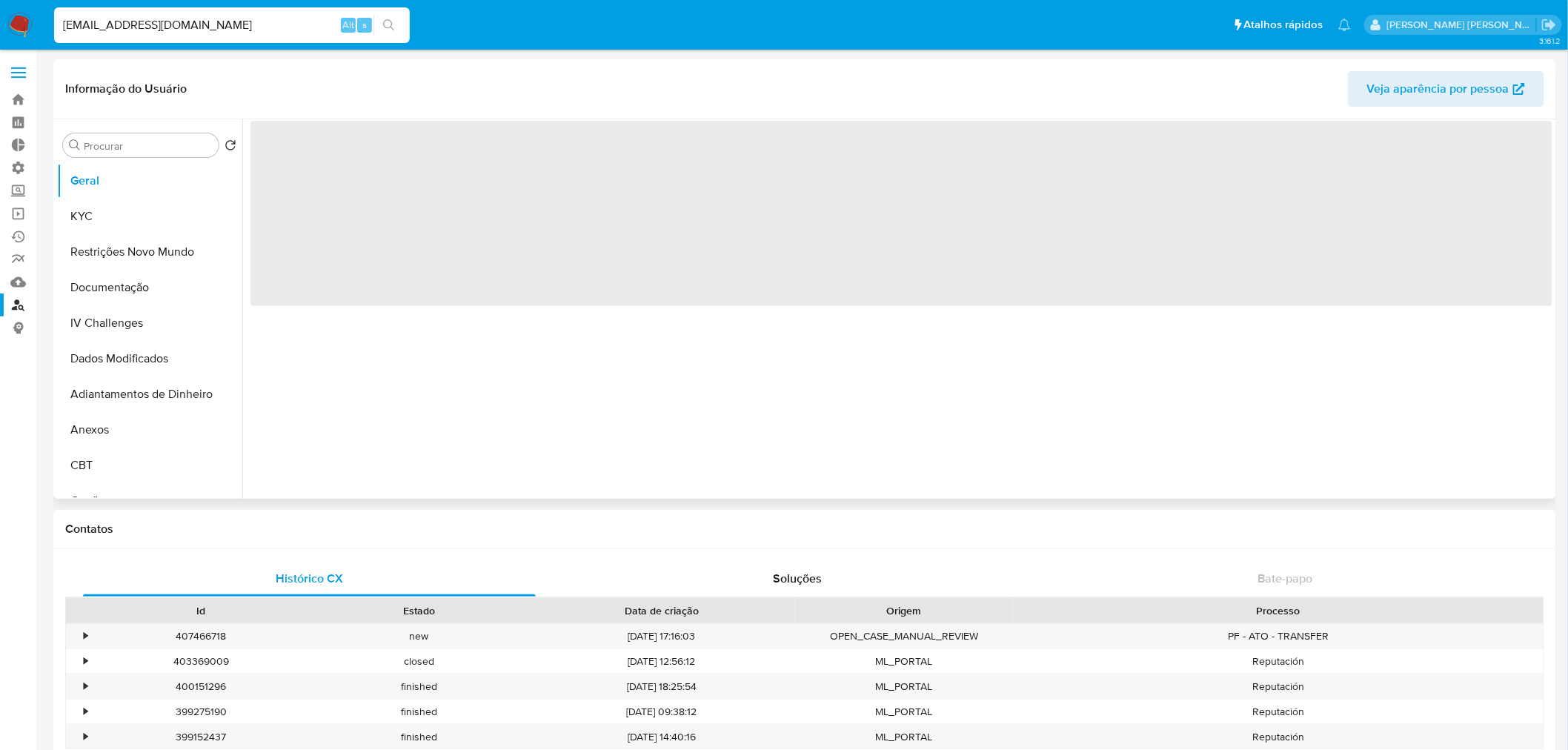
select select "10"
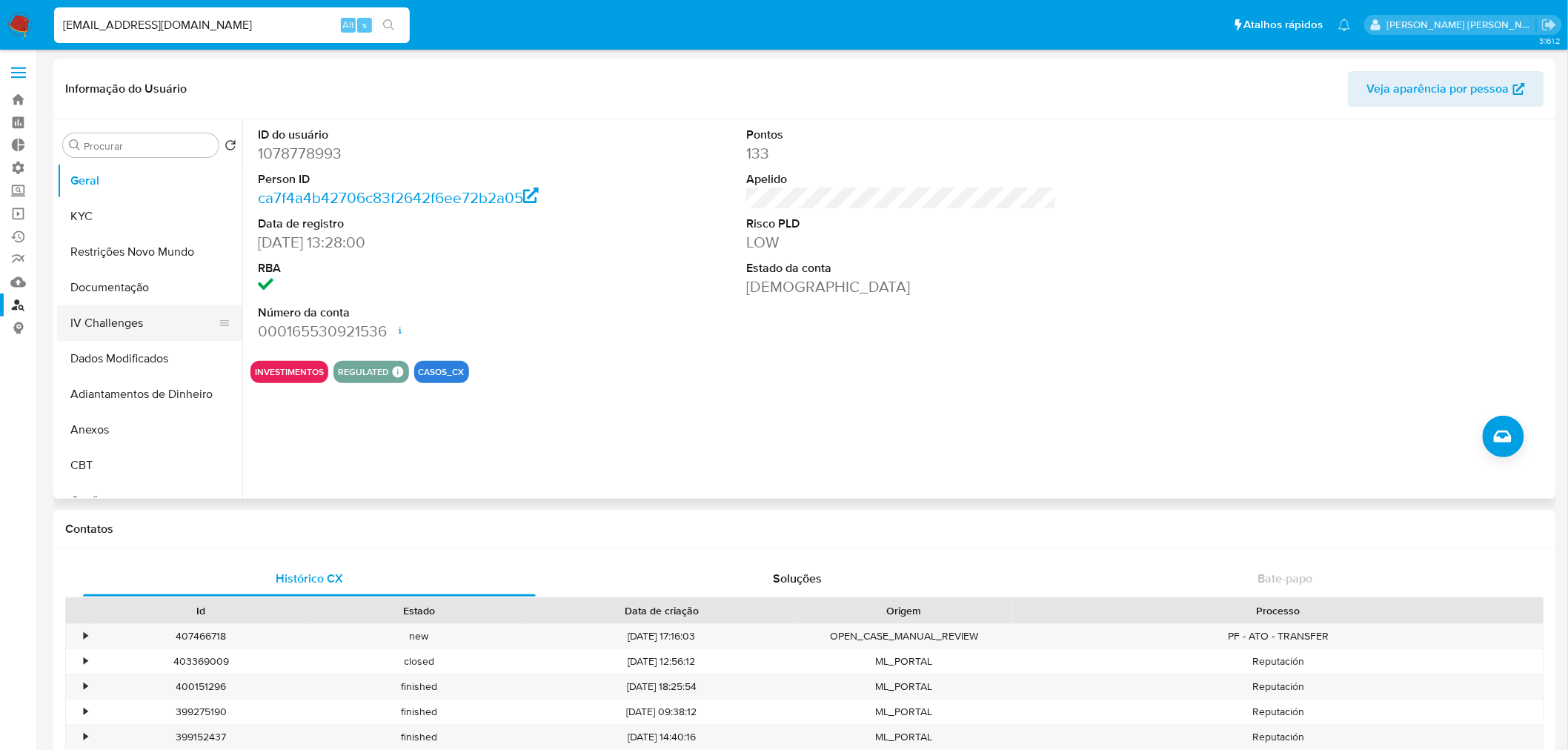
click at [127, 323] on button "IV Challenges" at bounding box center [143, 323] width 173 height 36
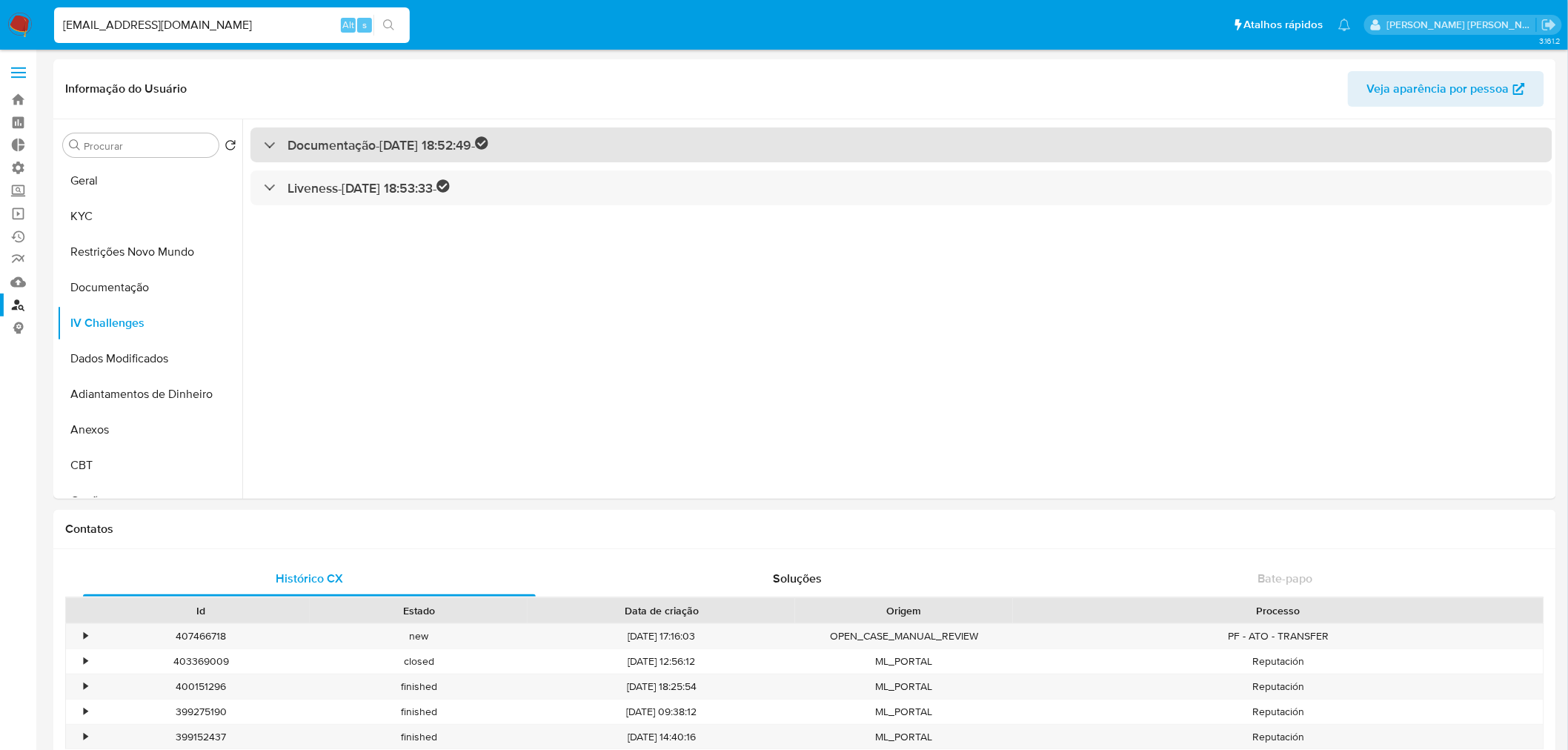
click at [298, 137] on h3 "Documentação - [DATE] 18:52:49 -" at bounding box center [388, 145] width 201 height 17
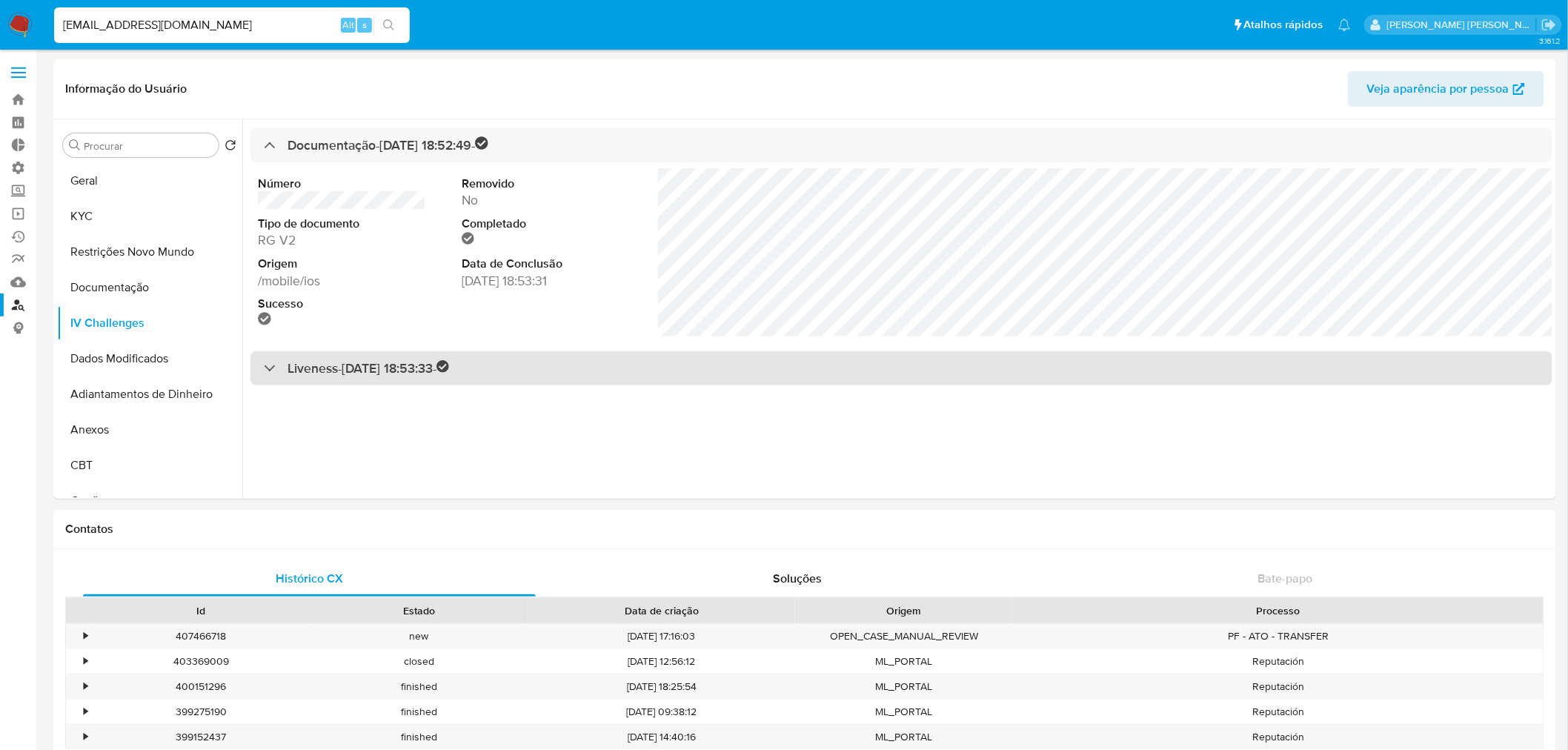
click at [282, 369] on div "Liveness - [DATE] 18:53:33 -" at bounding box center [356, 369] width 186 height 17
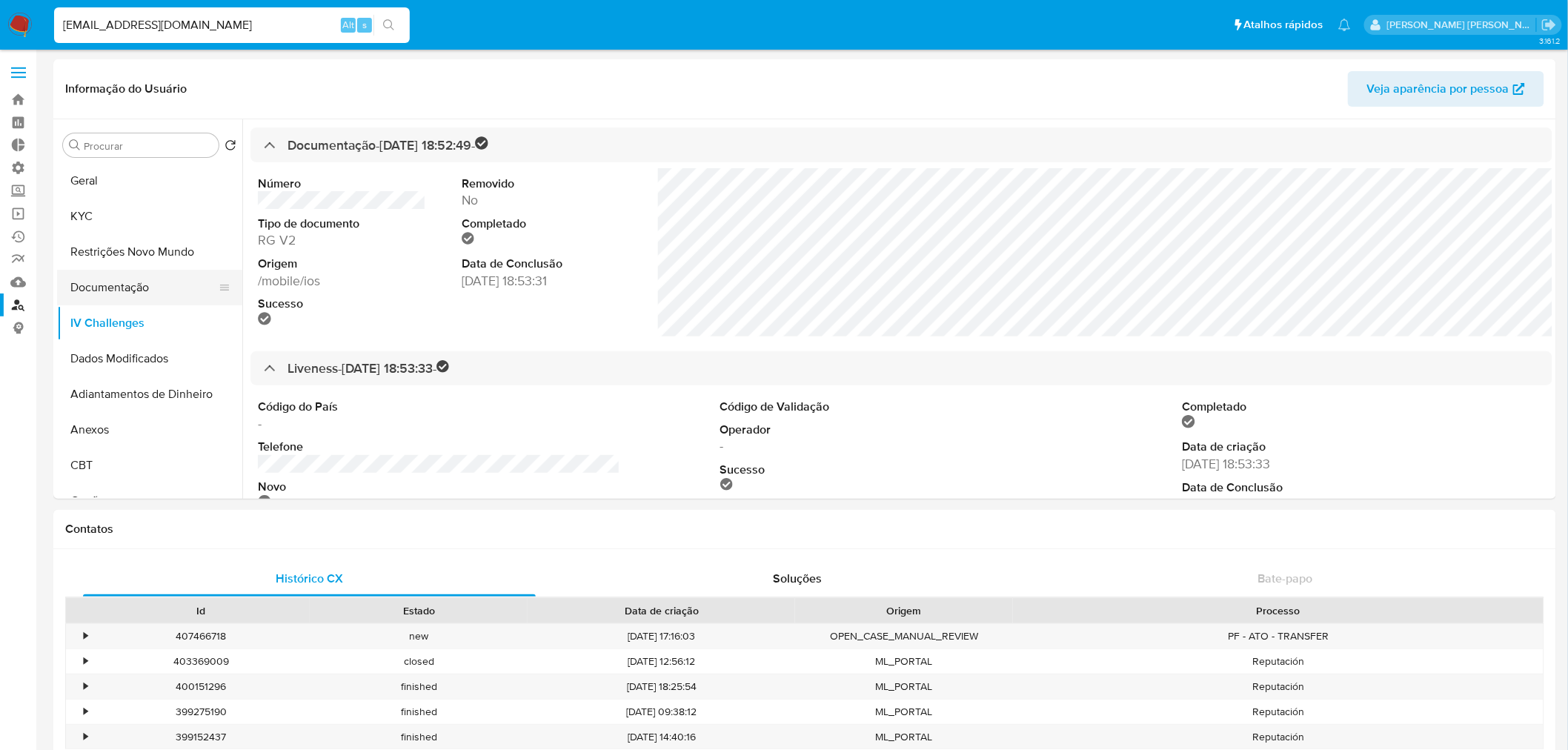
click at [100, 285] on button "Documentação" at bounding box center [143, 287] width 173 height 36
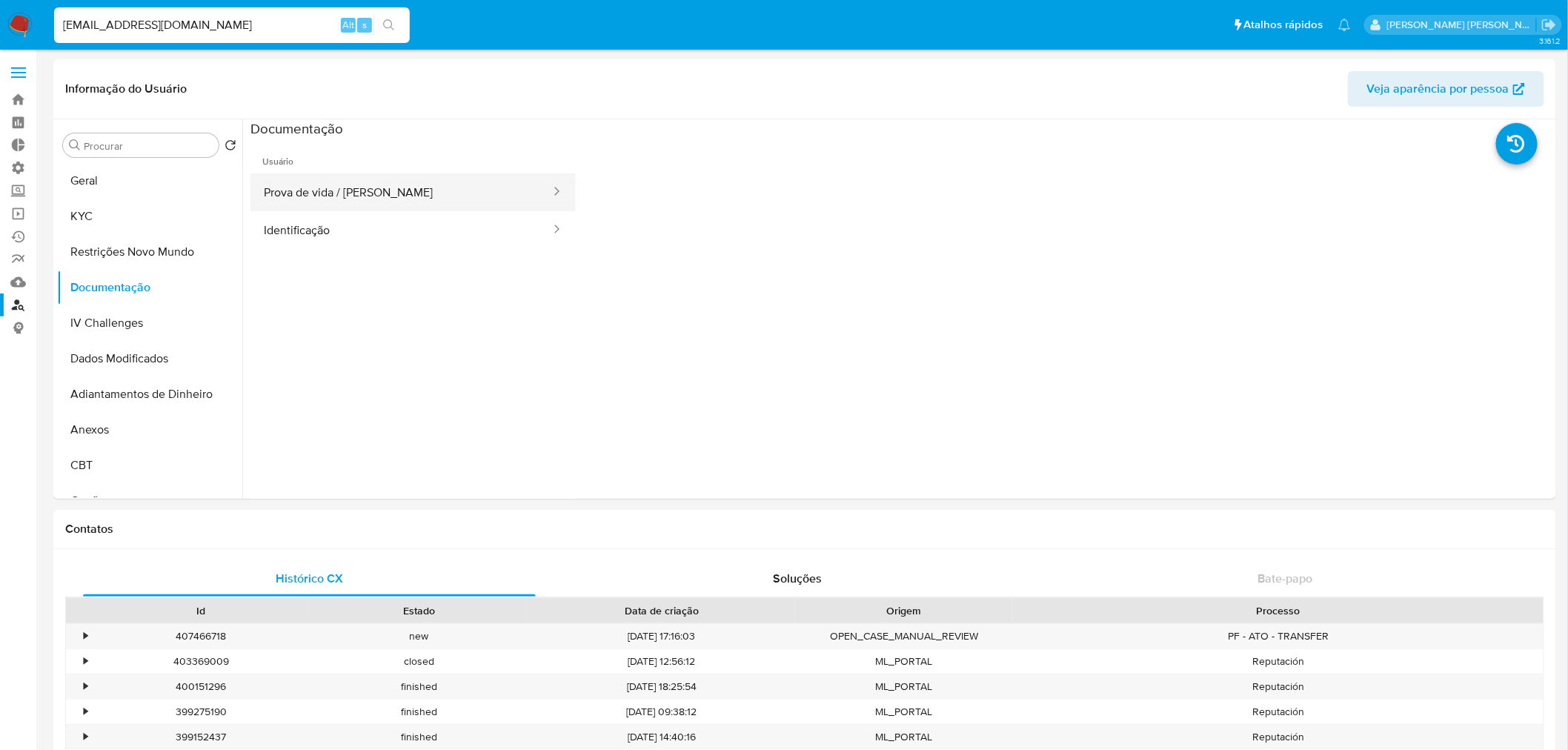
click at [319, 191] on button "Prova de vida / [PERSON_NAME]" at bounding box center [401, 192] width 301 height 38
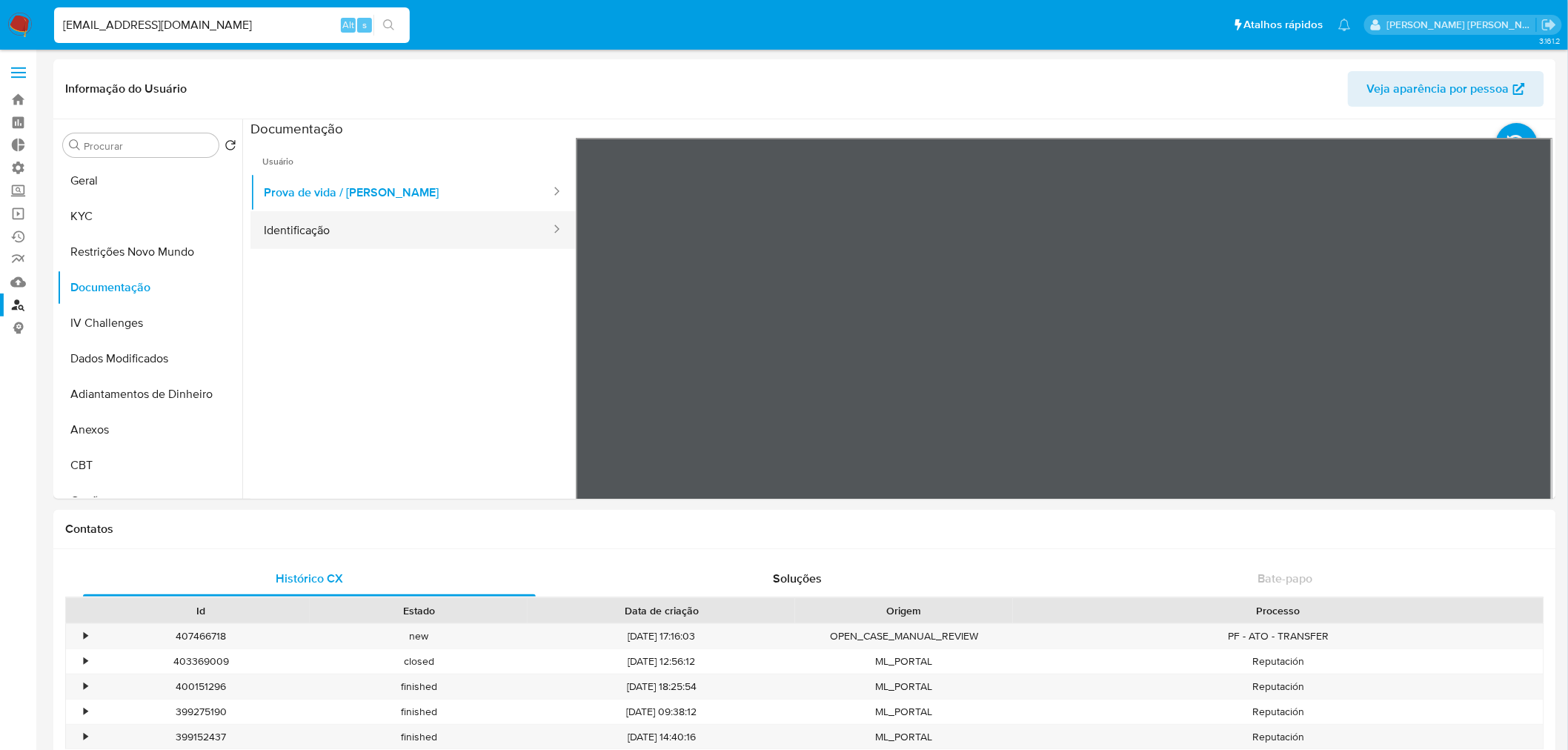
click at [293, 240] on button "Identificação" at bounding box center [401, 230] width 301 height 38
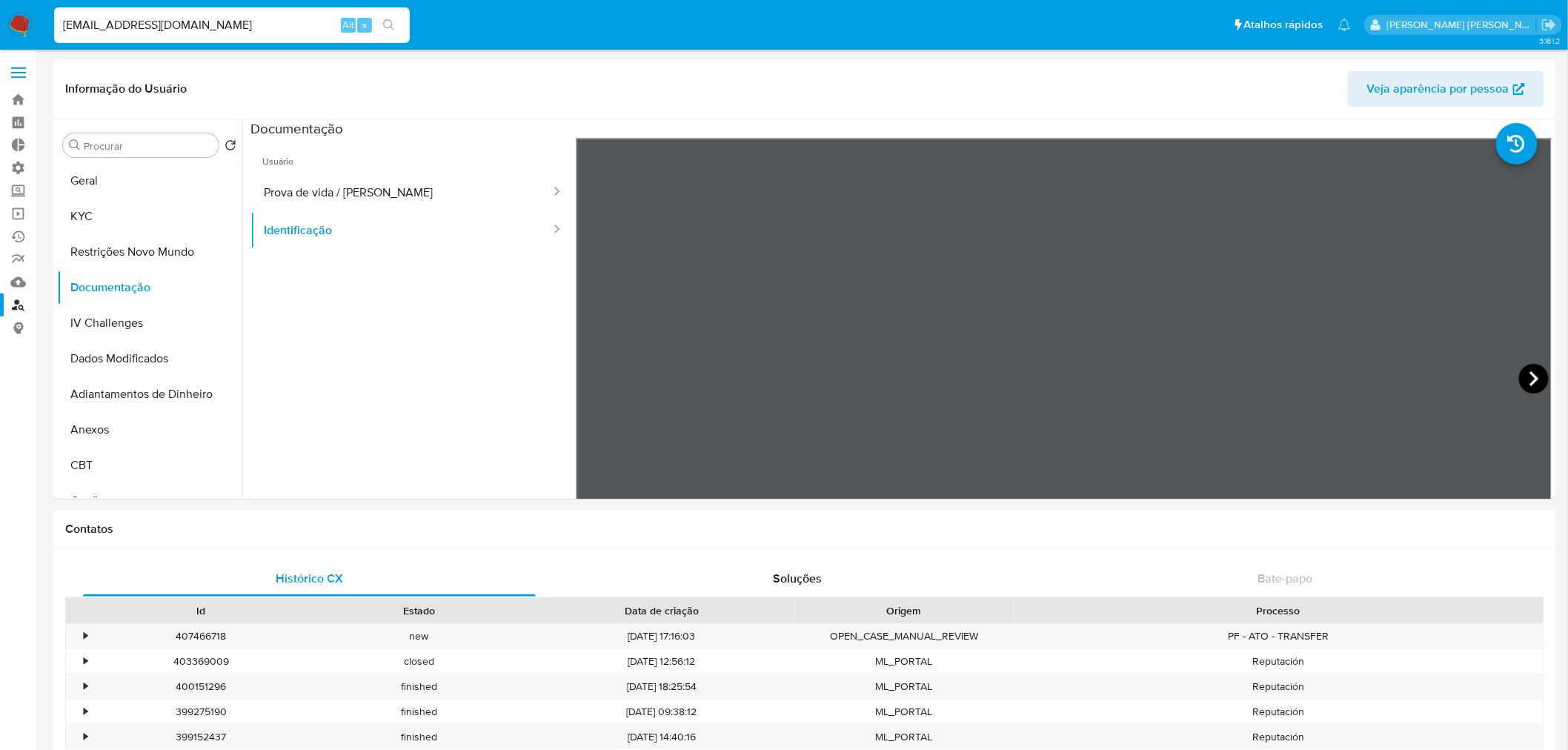
click at [1528, 369] on icon at bounding box center [1533, 378] width 29 height 29
